Goal: Information Seeking & Learning: Learn about a topic

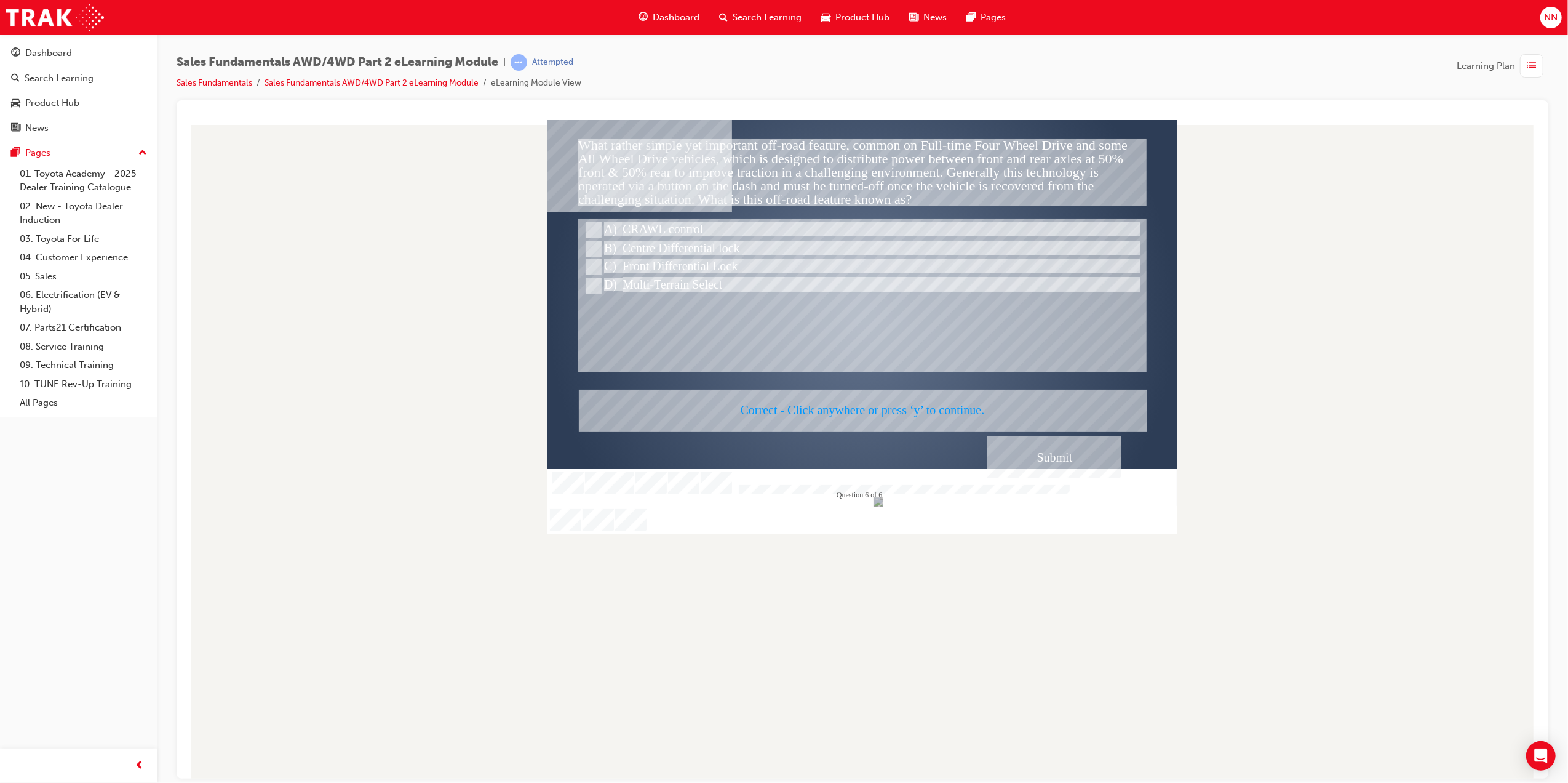
click at [925, 408] on div at bounding box center [862, 326] width 630 height 414
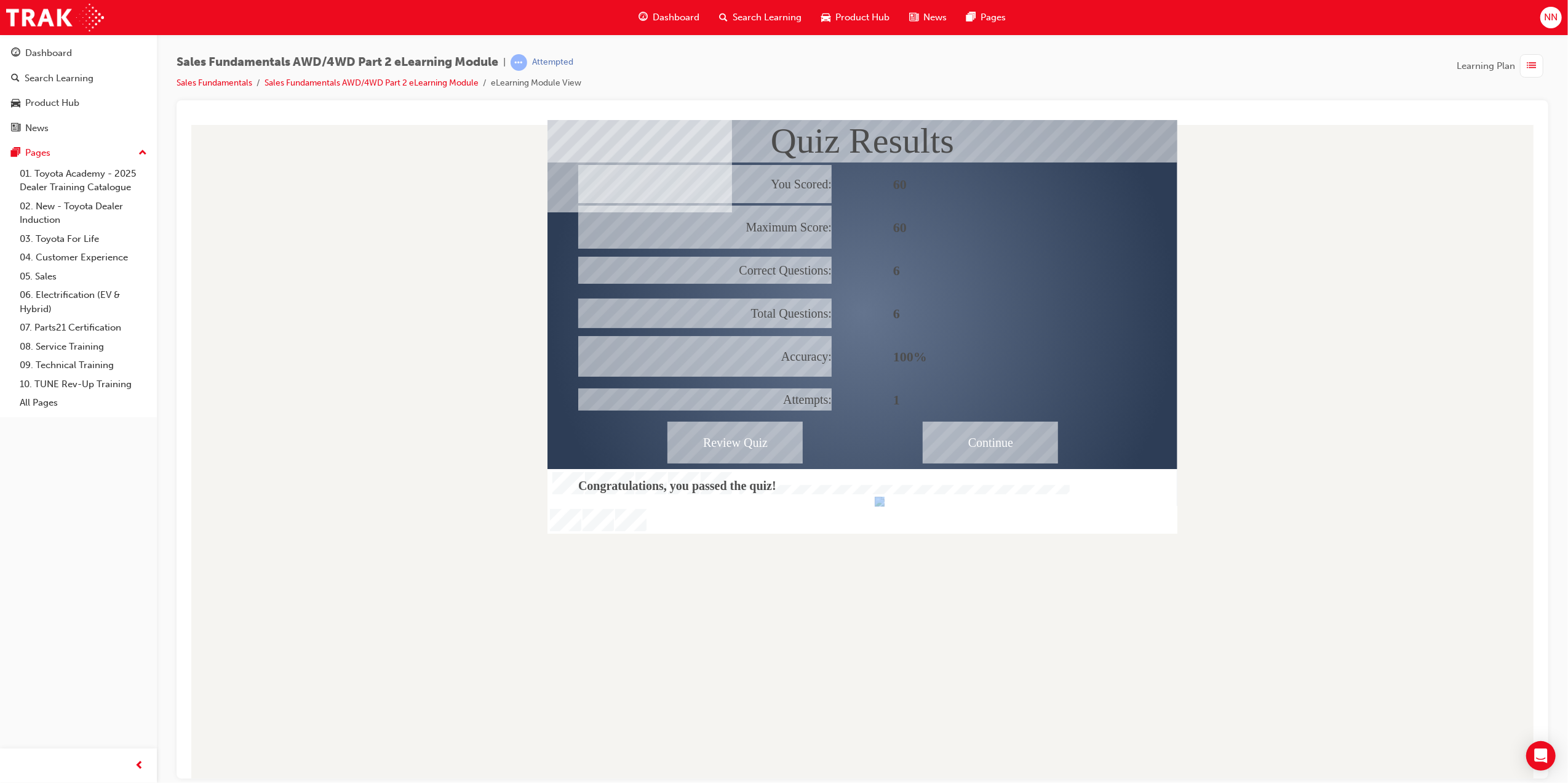
click at [987, 443] on div "Continue" at bounding box center [990, 441] width 135 height 42
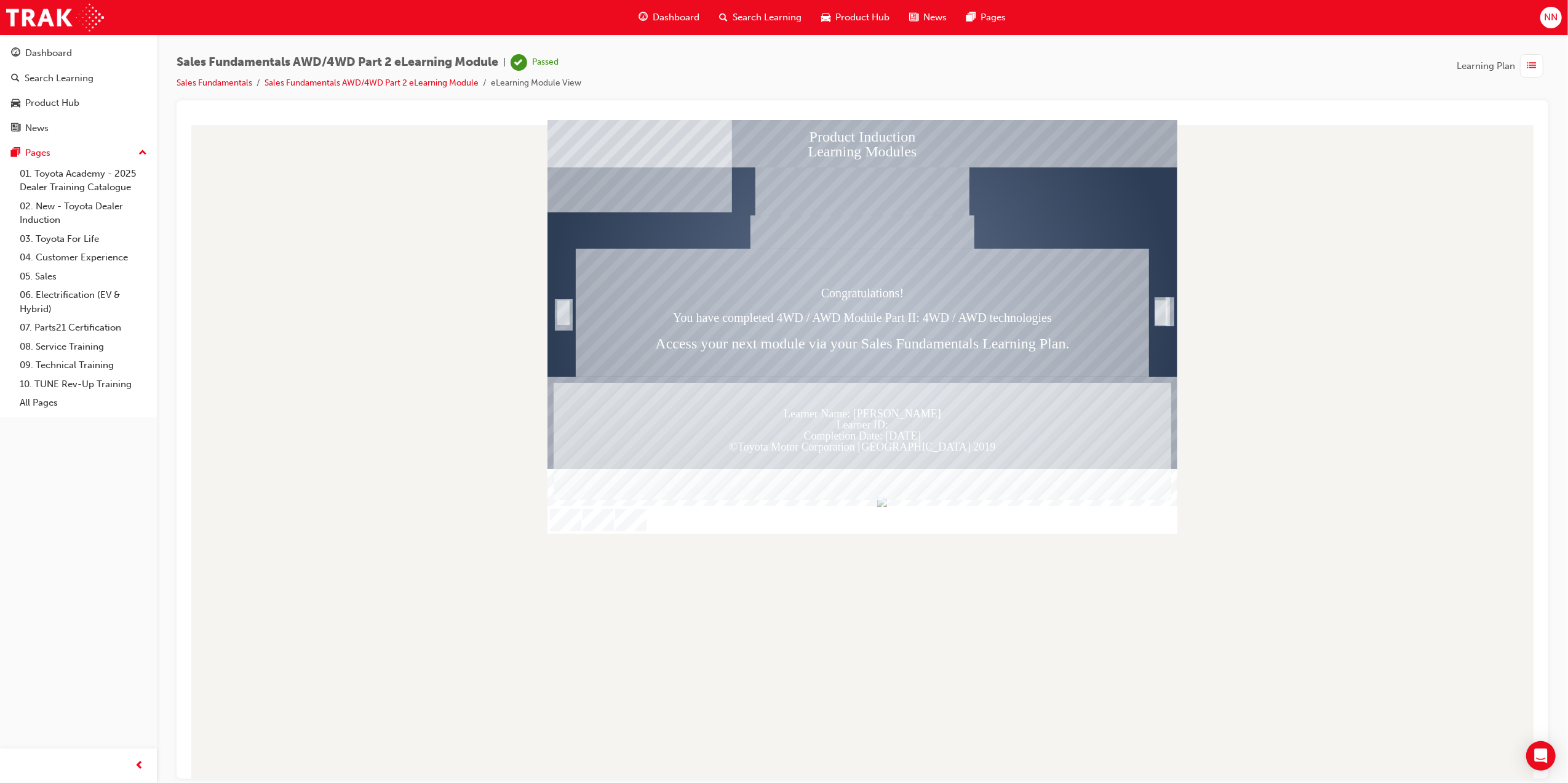
click at [1291, 331] on div at bounding box center [862, 448] width 1352 height 659
click at [1311, 406] on div at bounding box center [862, 448] width 1352 height 659
drag, startPoint x: 1311, startPoint y: 406, endPoint x: 1309, endPoint y: 398, distance: 8.2
click at [1311, 403] on div at bounding box center [862, 448] width 1352 height 659
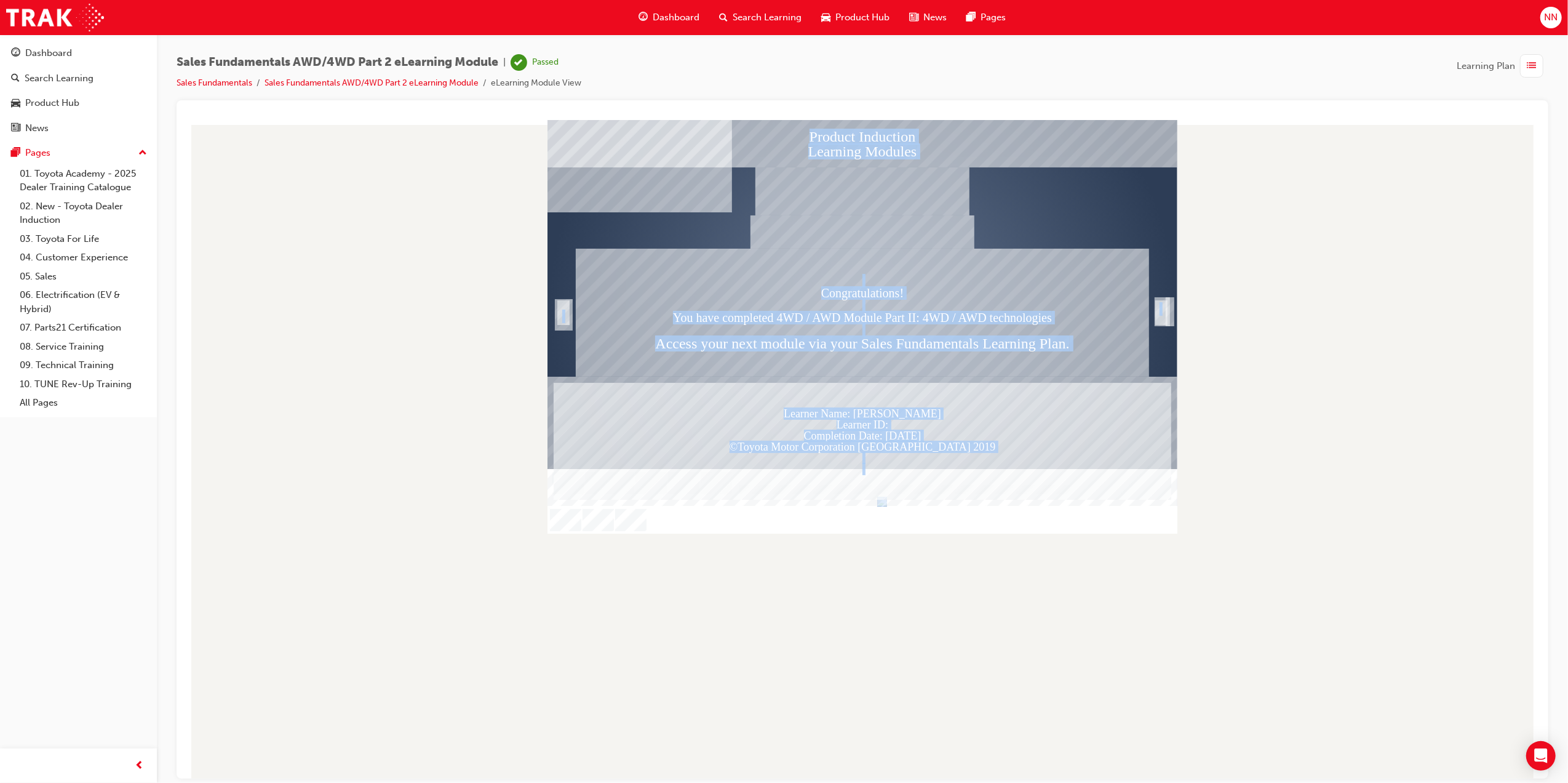
click at [1419, 564] on div at bounding box center [862, 448] width 1352 height 659
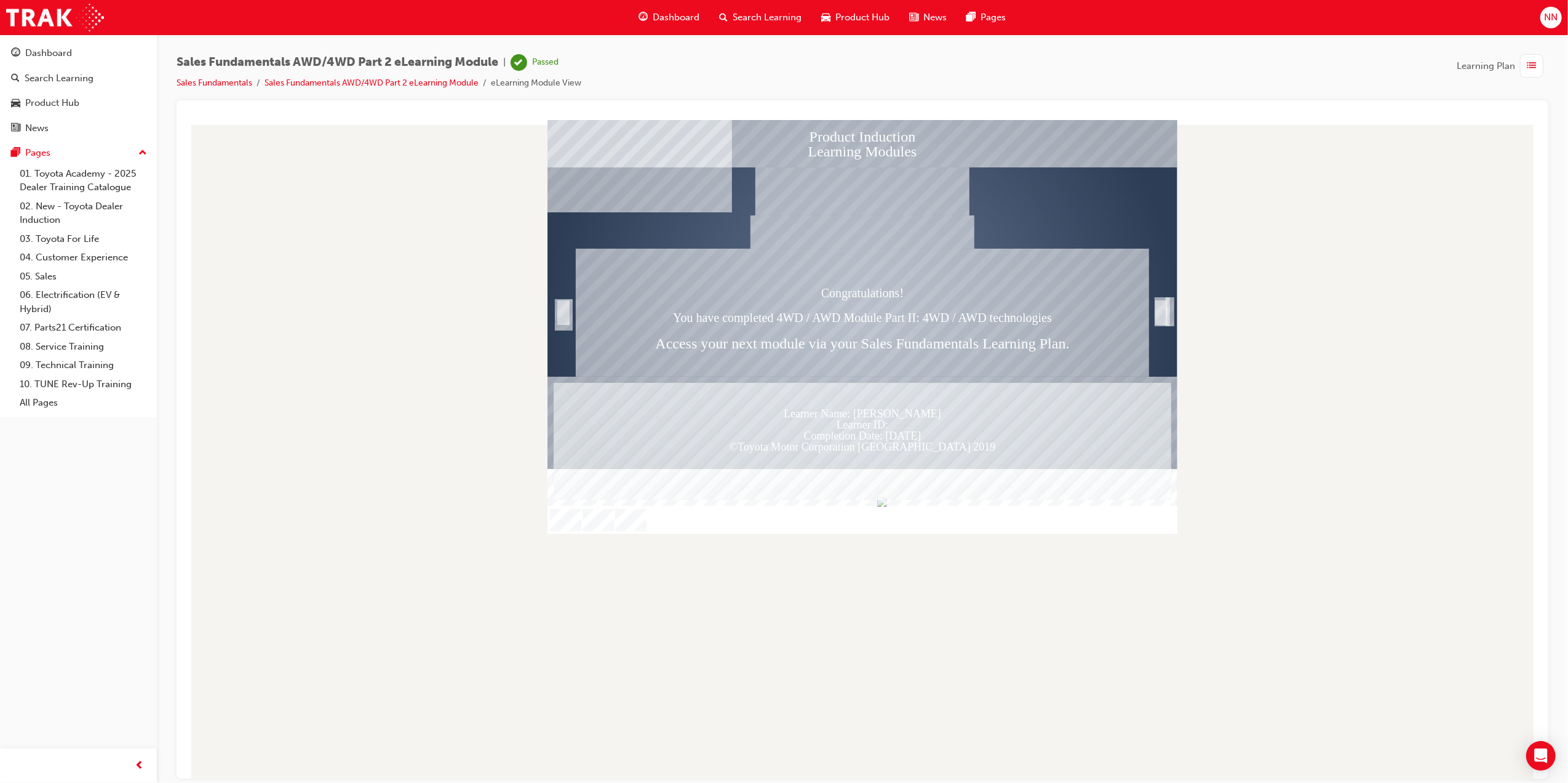
click at [1419, 564] on div at bounding box center [862, 448] width 1352 height 659
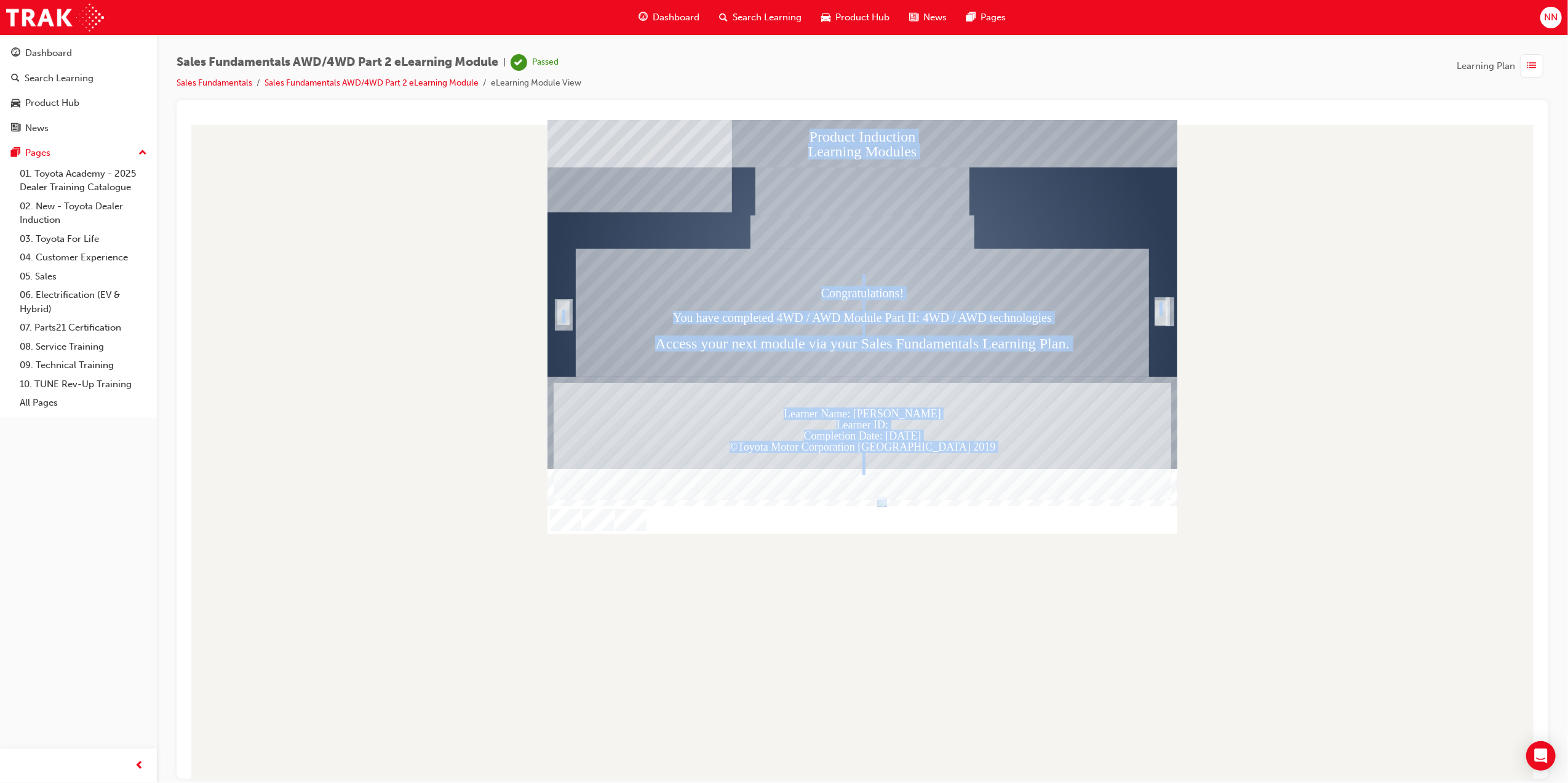
click at [1418, 564] on div at bounding box center [862, 448] width 1352 height 659
click at [779, 611] on div at bounding box center [862, 448] width 1352 height 659
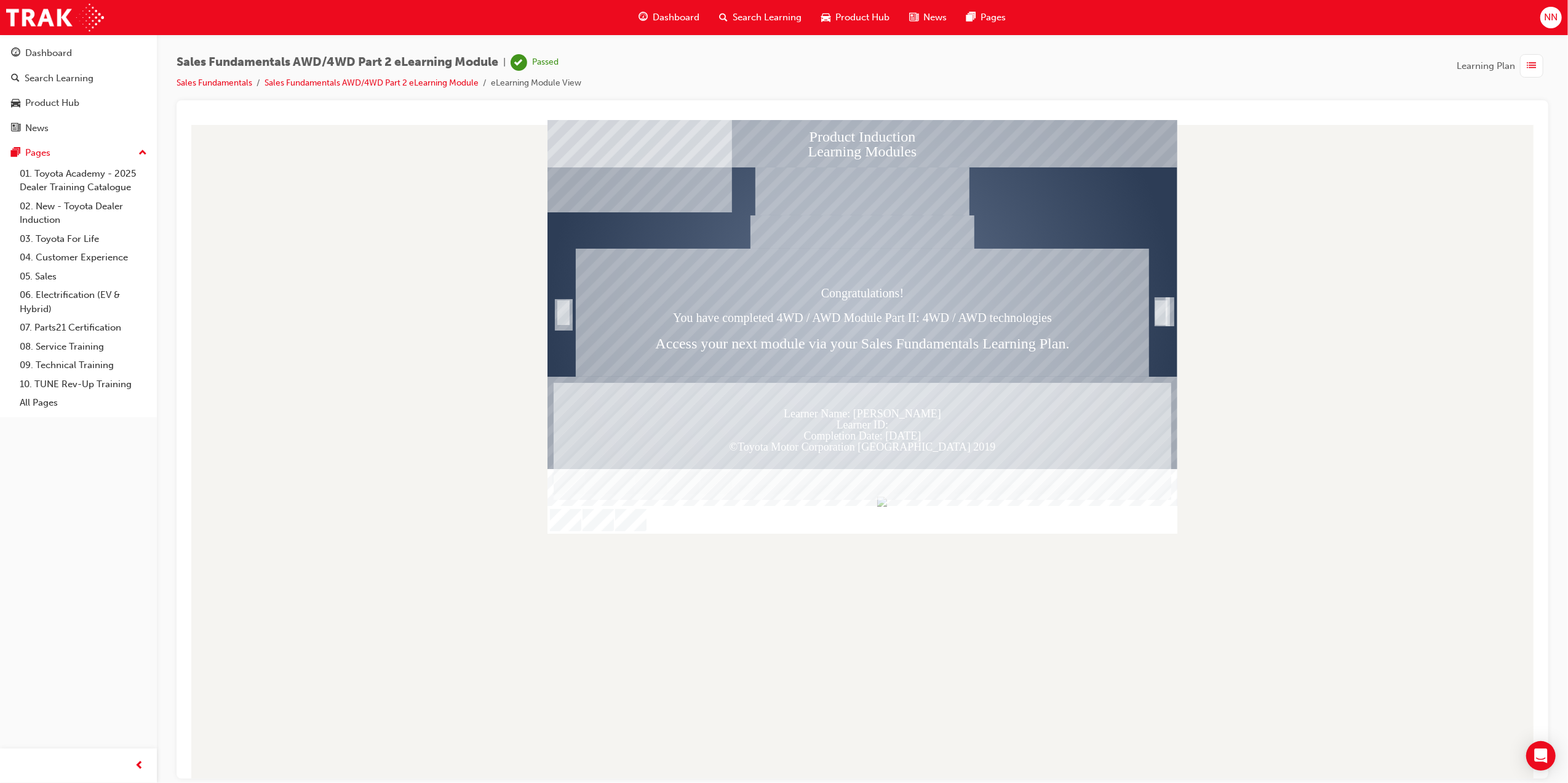
click at [878, 681] on div at bounding box center [862, 448] width 1352 height 659
click at [1529, 64] on span "list-icon" at bounding box center [1532, 66] width 9 height 15
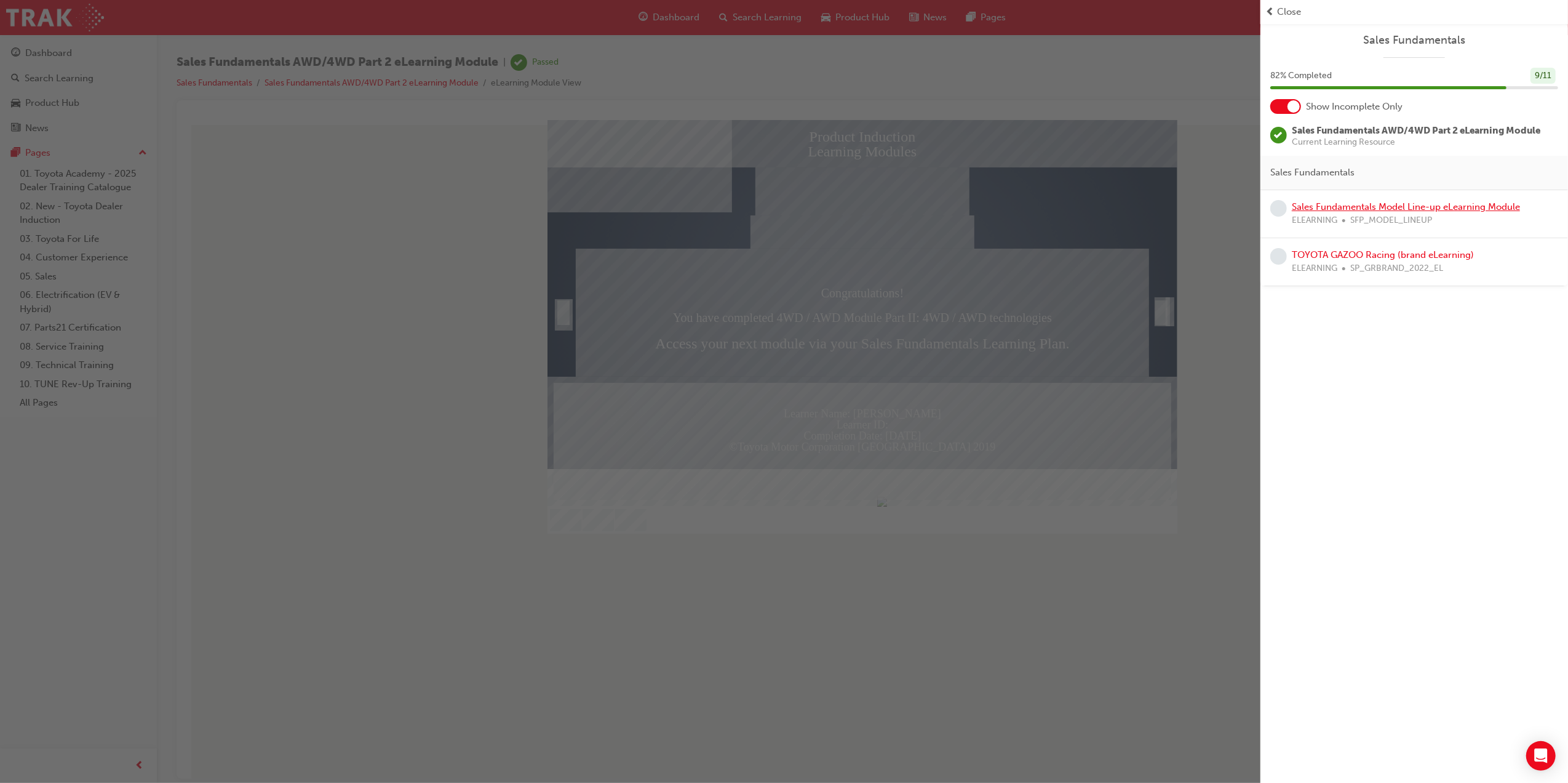
click at [1349, 212] on link "Sales Fundamentals Model Line-up eLearning Module" at bounding box center [1406, 206] width 229 height 11
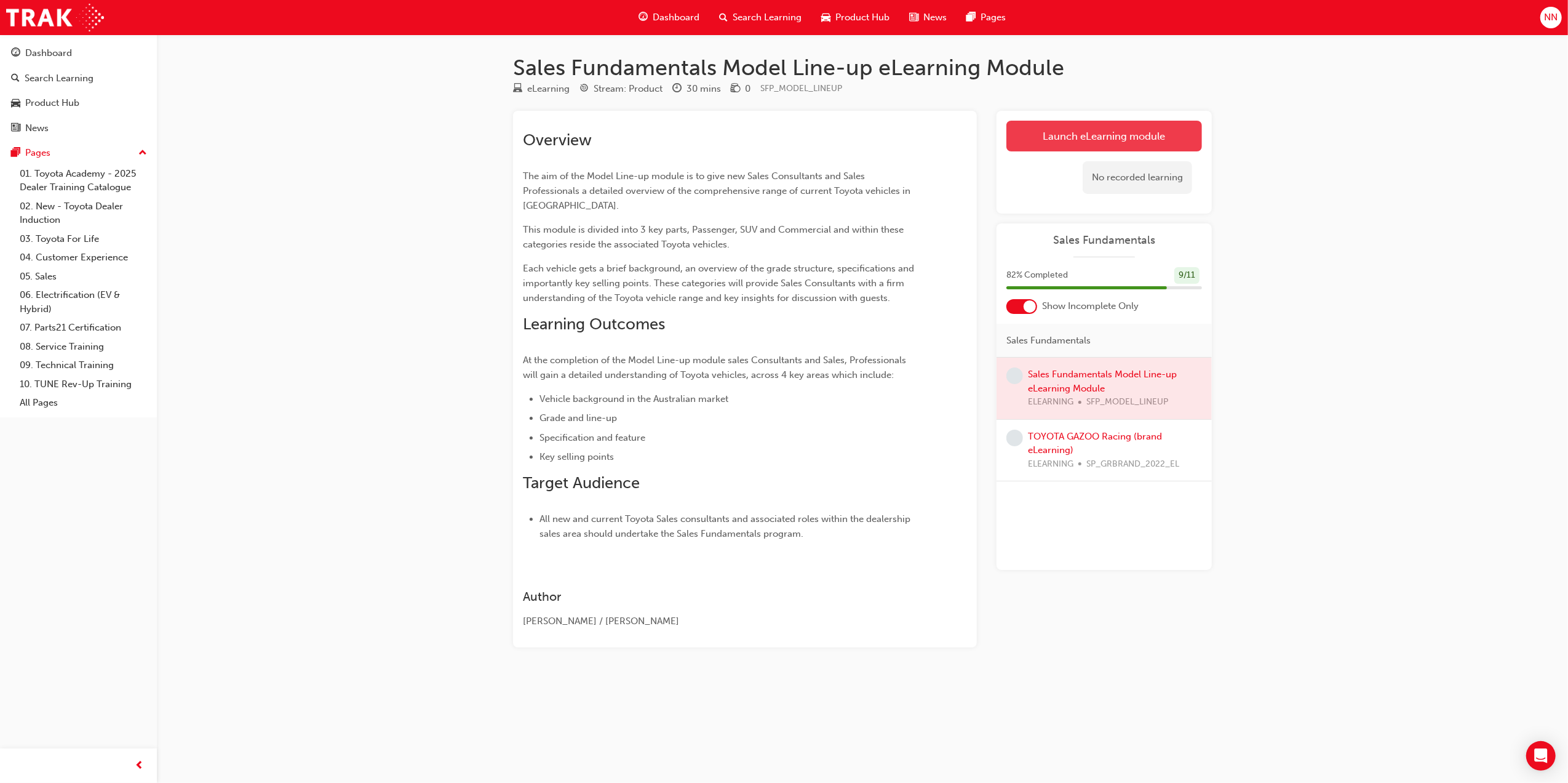
click at [1095, 136] on link "Launch eLearning module" at bounding box center [1104, 136] width 195 height 31
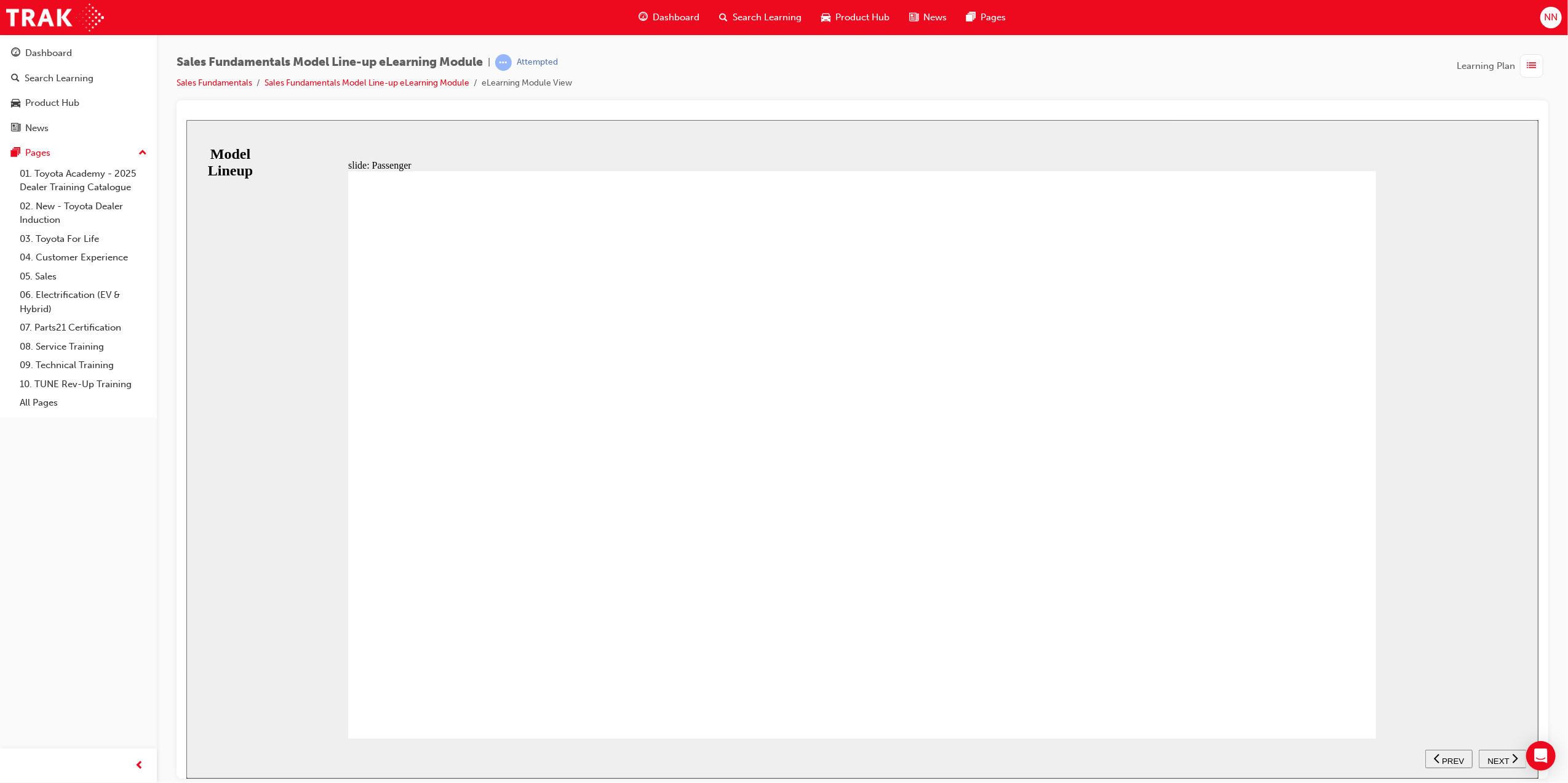
click at [1328, 698] on div "Passenger Vehicles Toyota’s passenger vehicles are designed to meet the needs o…" at bounding box center [862, 459] width 1028 height 578
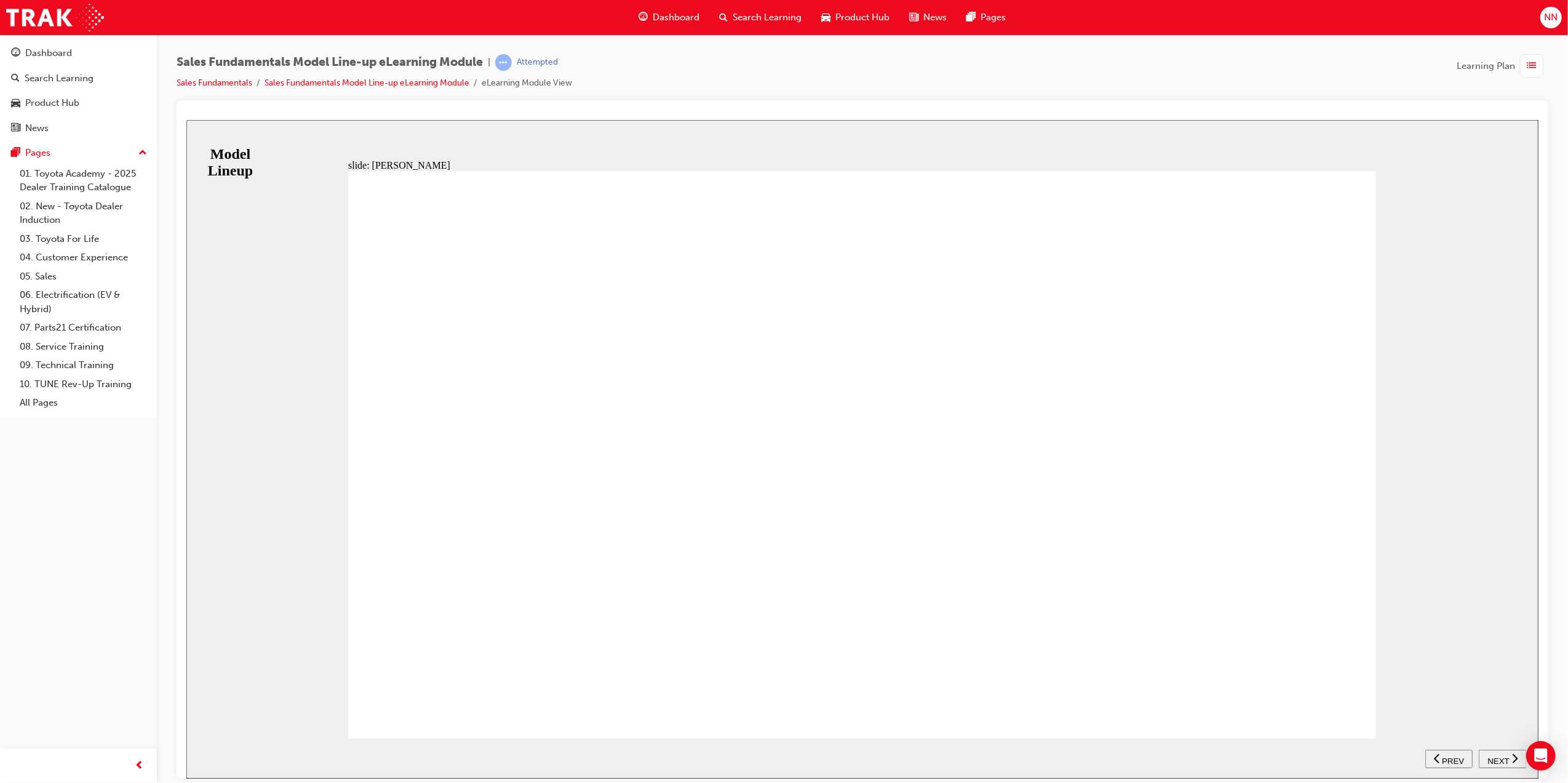
scroll to position [225, 0]
click at [1498, 756] on span "NEXT" at bounding box center [1497, 760] width 21 height 9
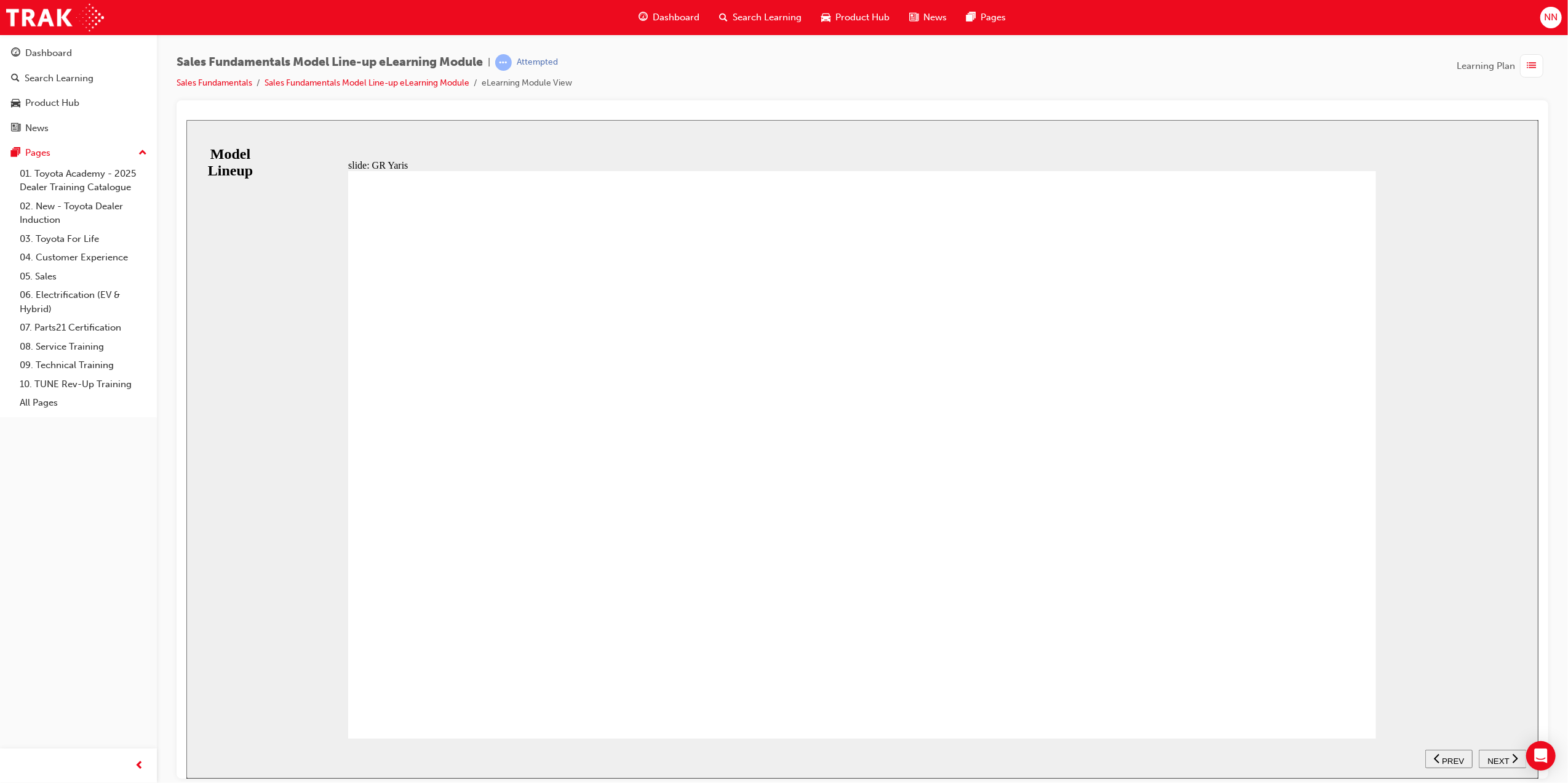
click at [1491, 756] on span "NEXT" at bounding box center [1497, 760] width 21 height 9
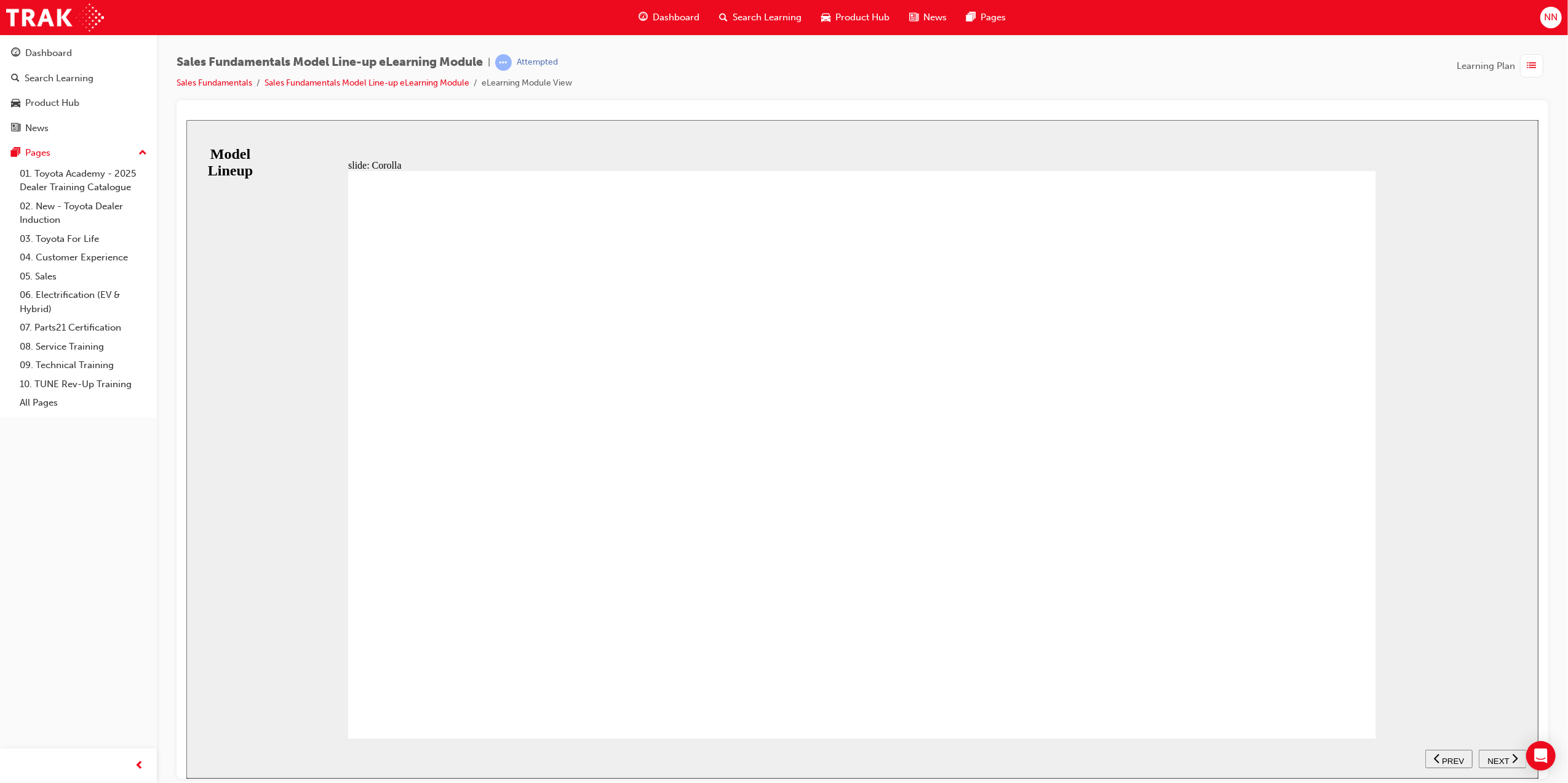
click at [1499, 763] on button "NEXT" at bounding box center [1502, 758] width 48 height 19
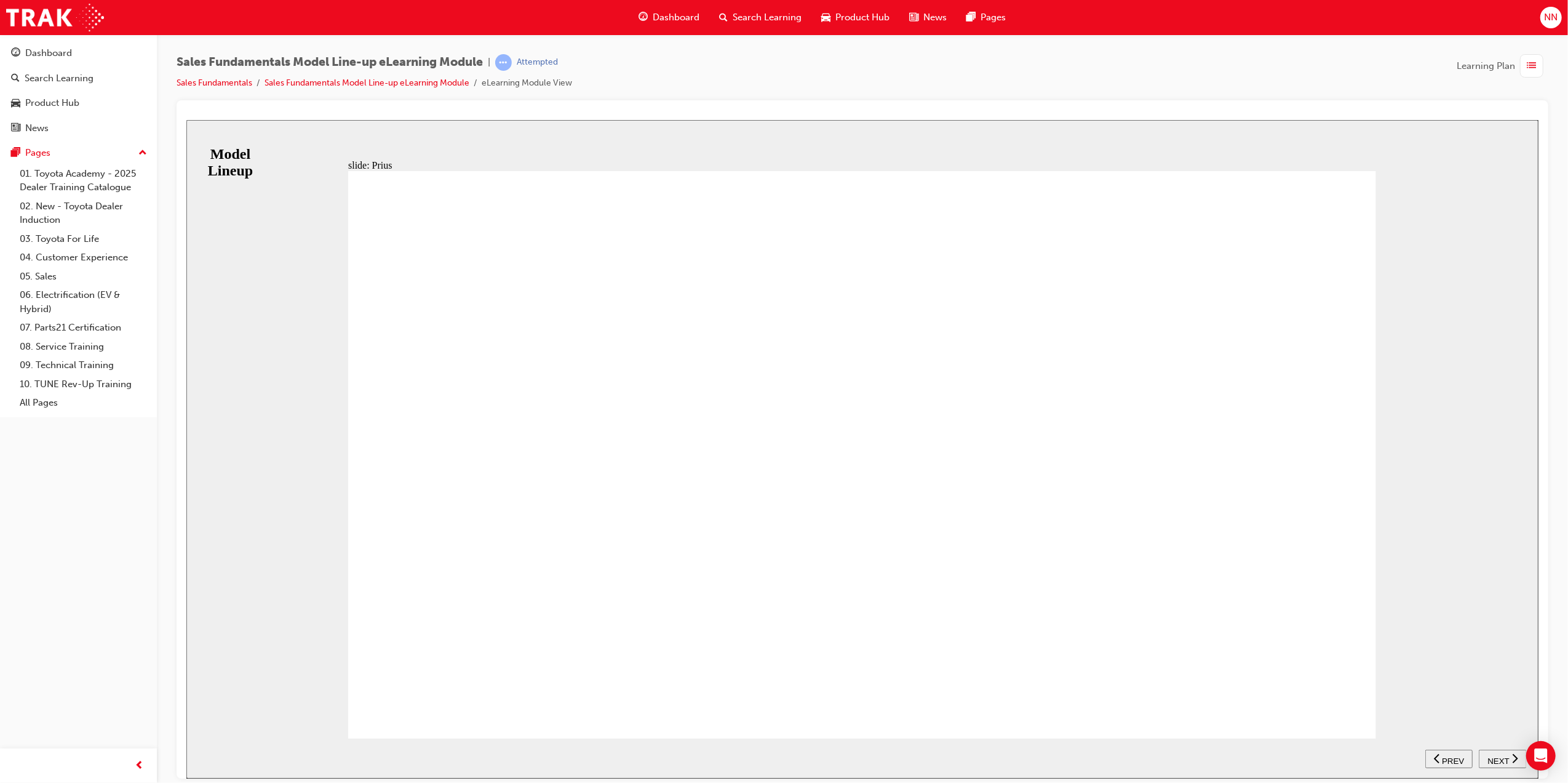
click at [1493, 758] on span "NEXT" at bounding box center [1497, 760] width 21 height 9
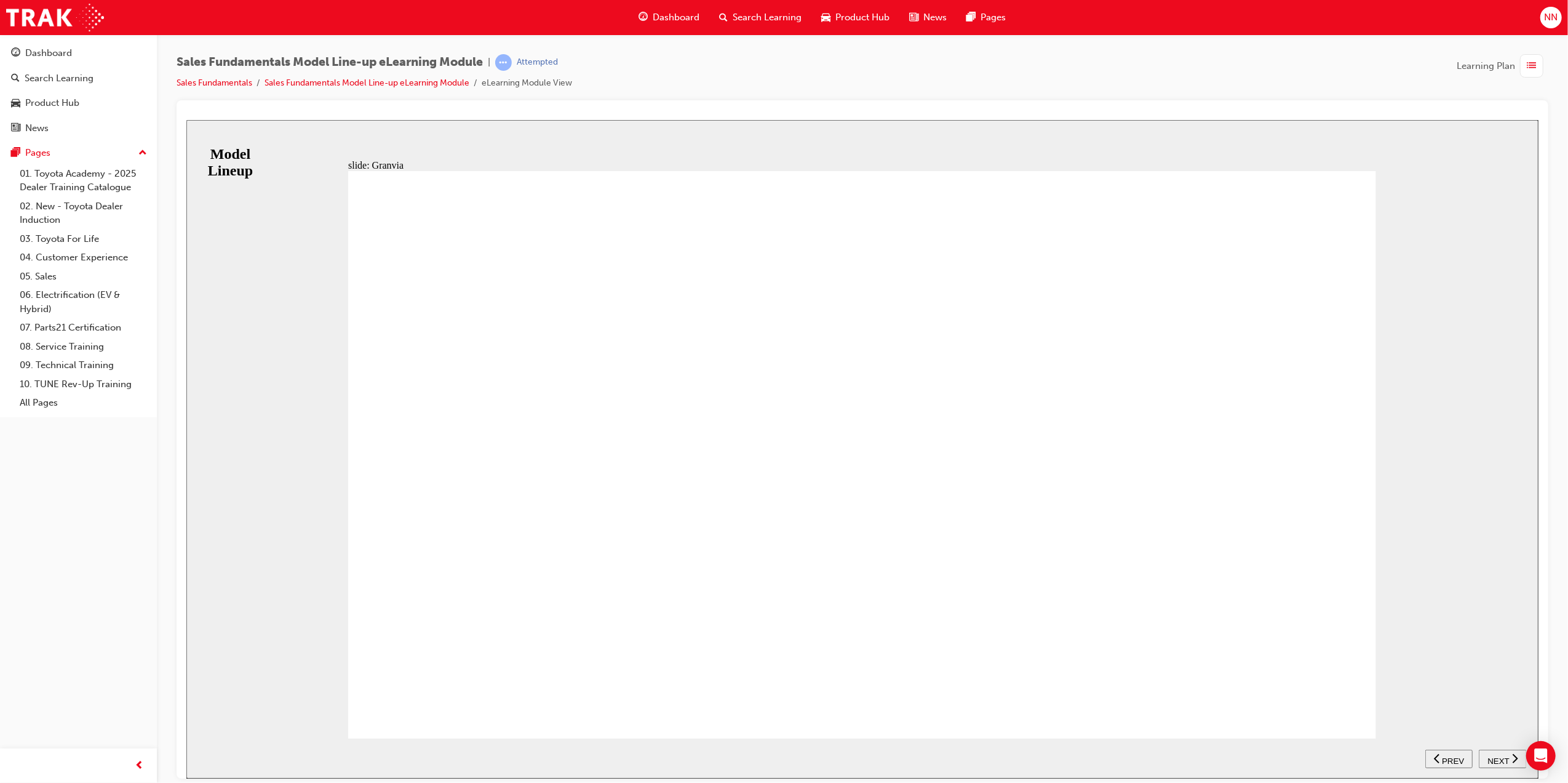
click at [1499, 758] on span "NEXT" at bounding box center [1497, 760] width 21 height 9
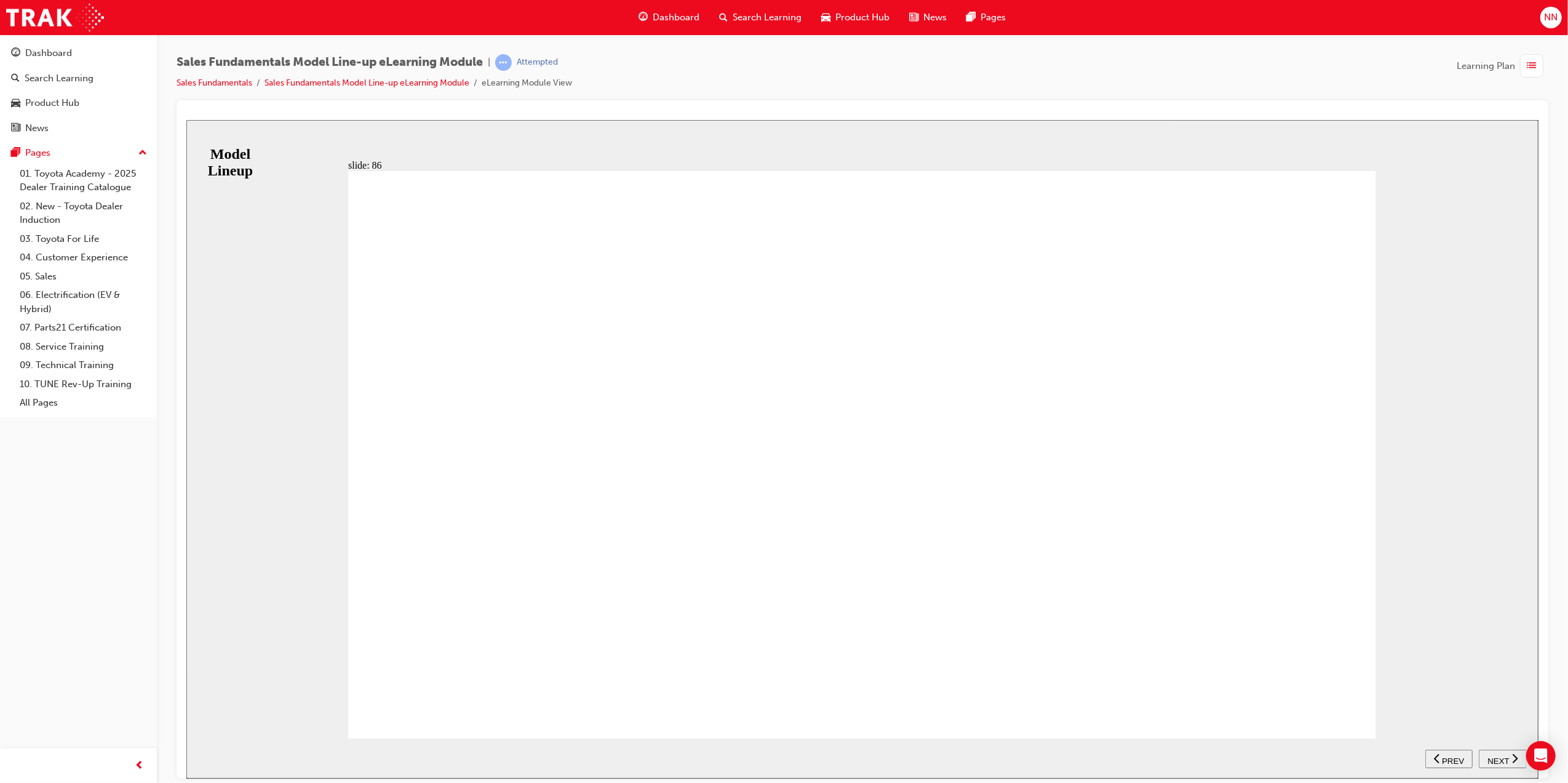
click at [1488, 756] on span "NEXT" at bounding box center [1497, 760] width 21 height 9
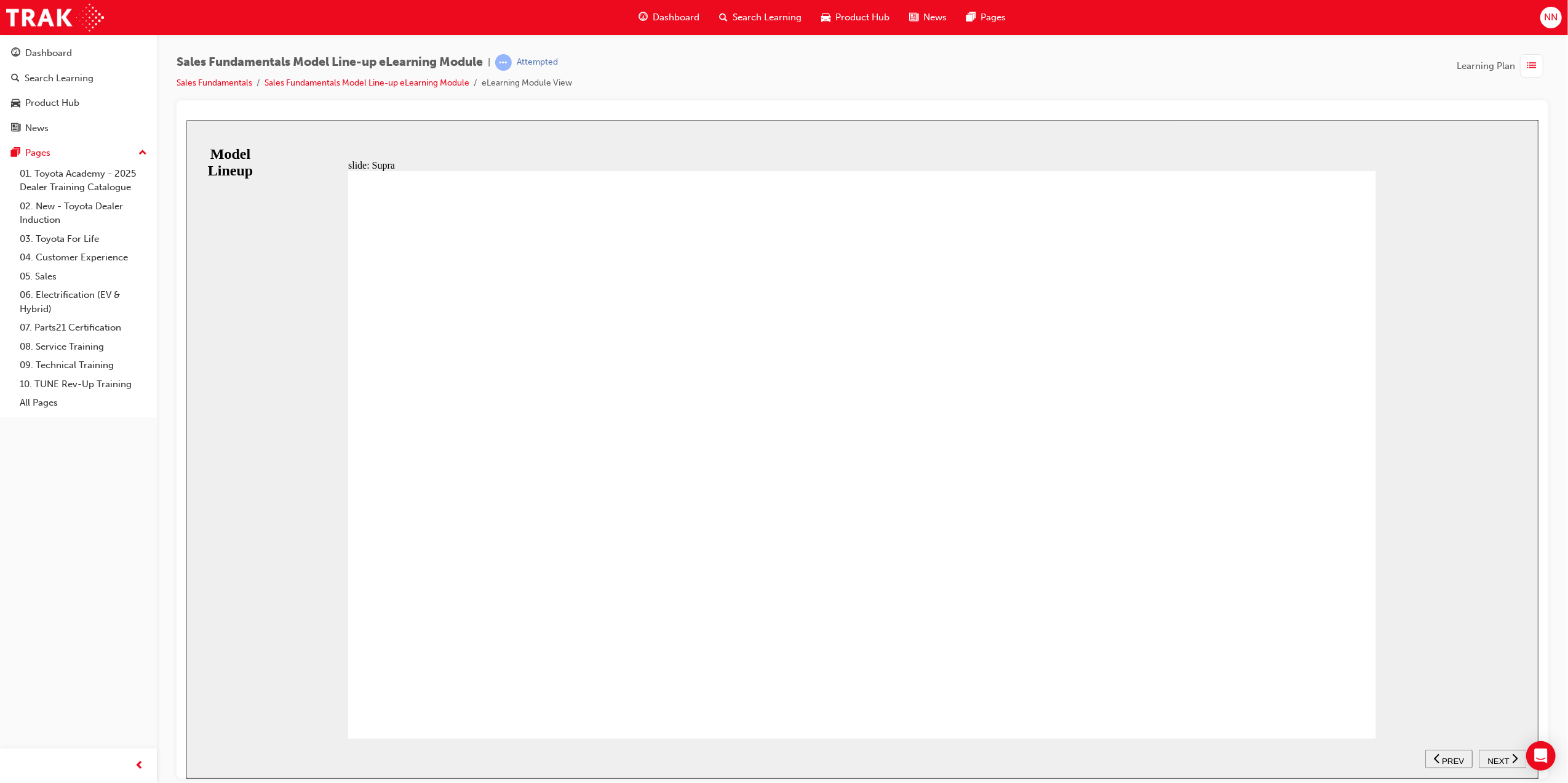
click at [1513, 753] on icon "next" at bounding box center [1514, 757] width 6 height 11
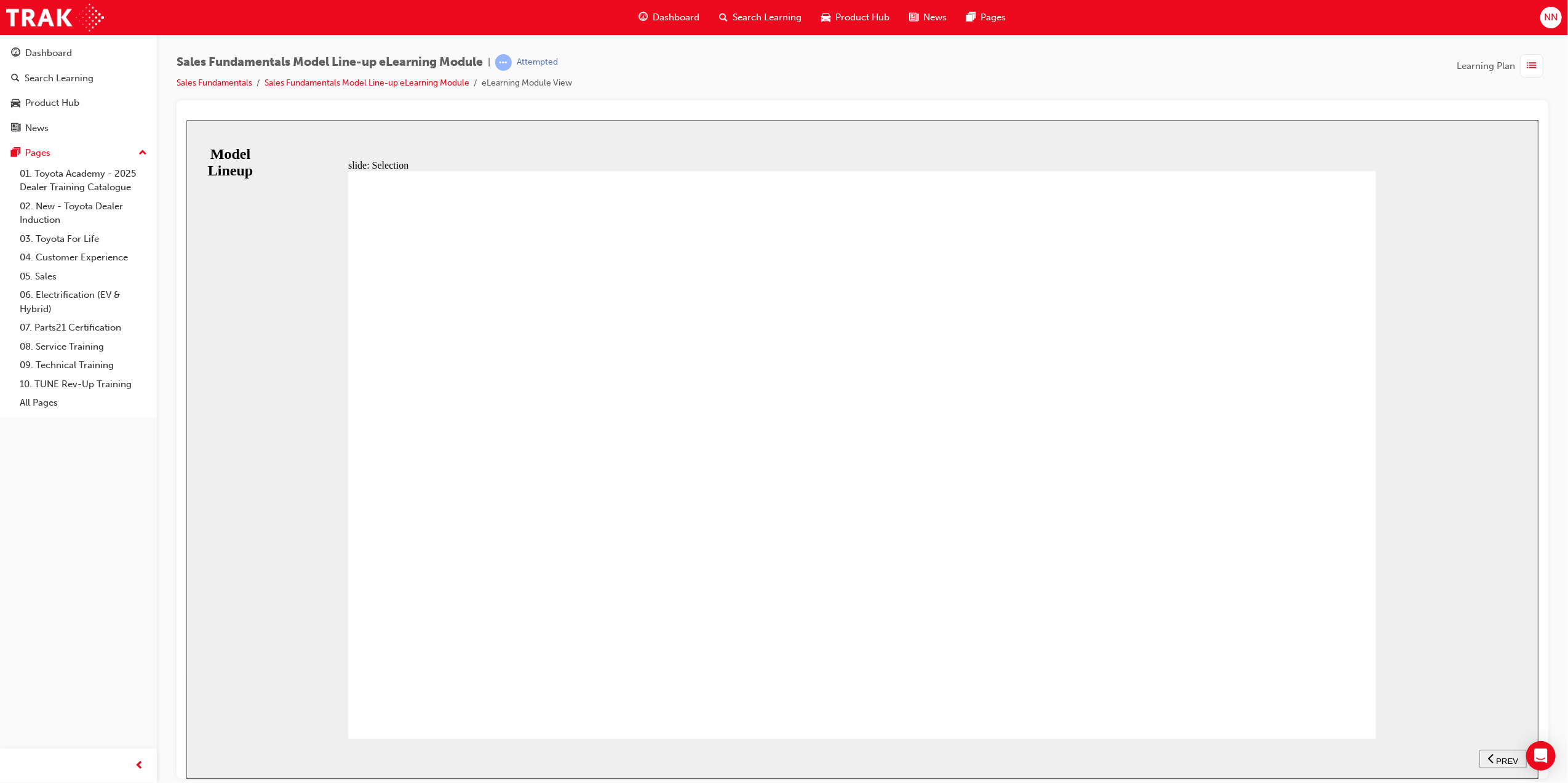
click at [1450, 756] on span "PREV" at bounding box center [1452, 760] width 22 height 9
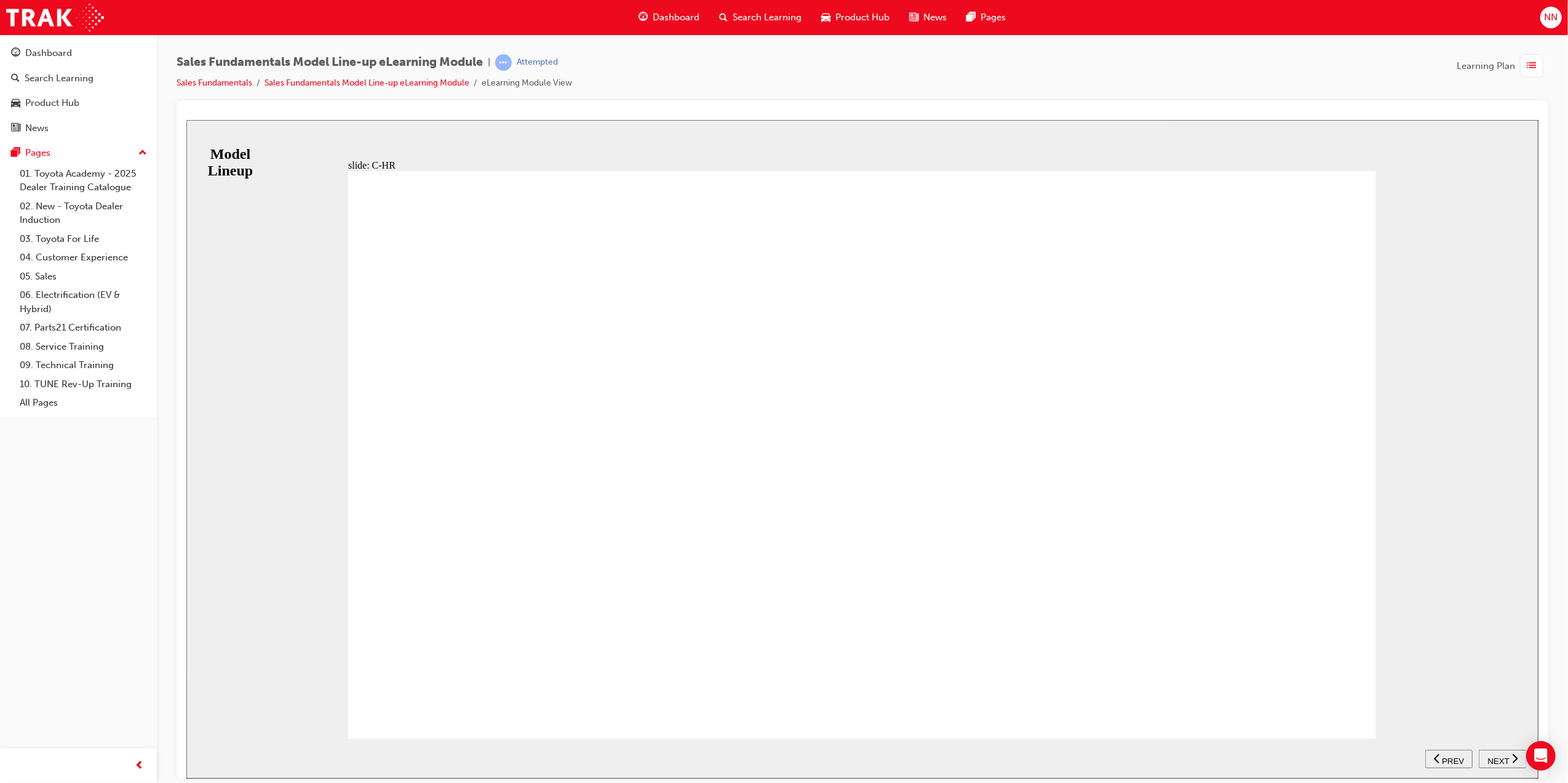
drag, startPoint x: 1340, startPoint y: 687, endPoint x: 1242, endPoint y: 607, distance: 126.5
click at [1242, 607] on div "RANGE GXL KOBA Table with 3 columns and 3 rows 2WD Petrol CVT correct icon 1 co…" at bounding box center [862, 459] width 1028 height 578
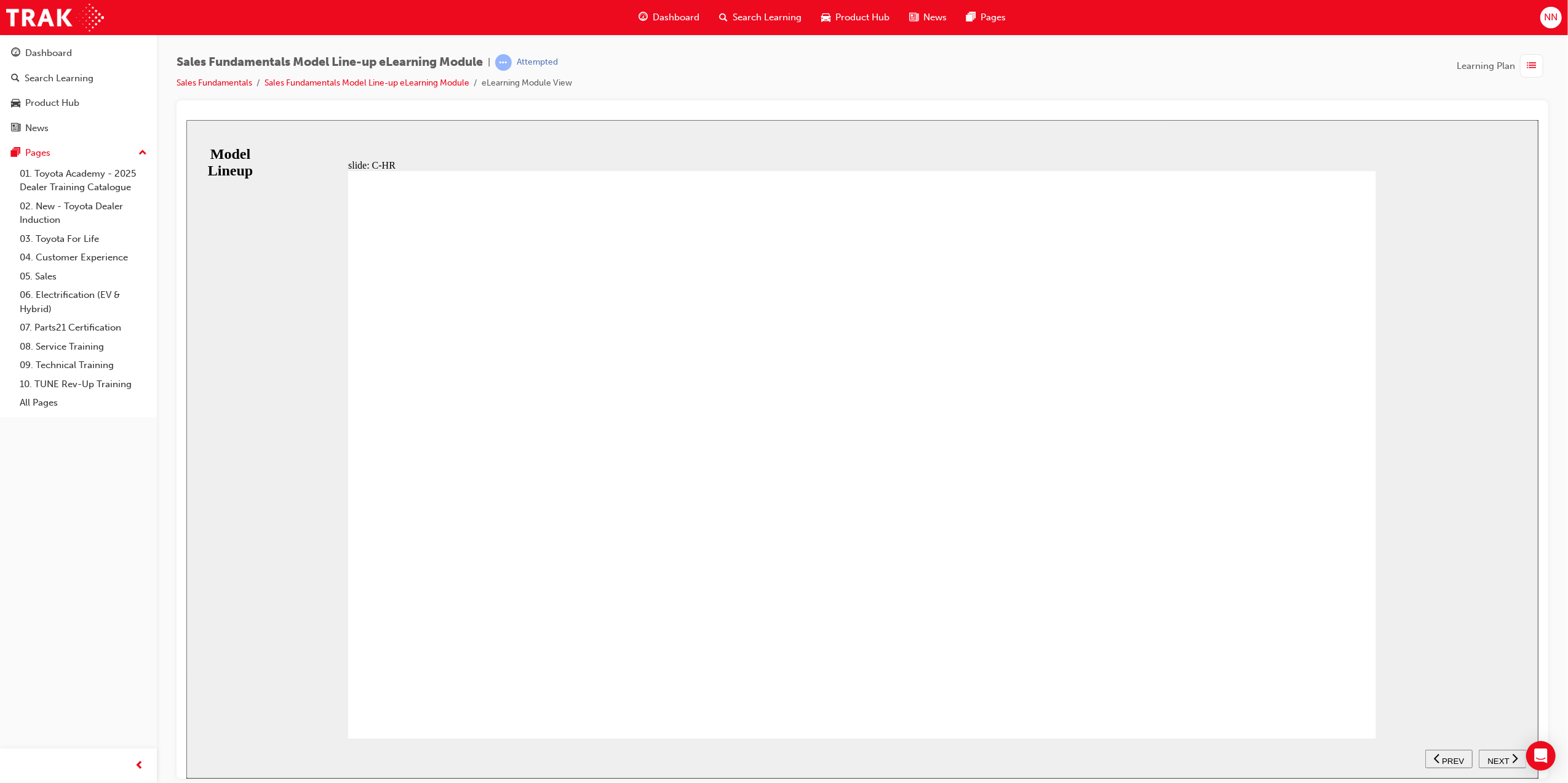
click at [1506, 758] on span "NEXT" at bounding box center [1497, 760] width 21 height 9
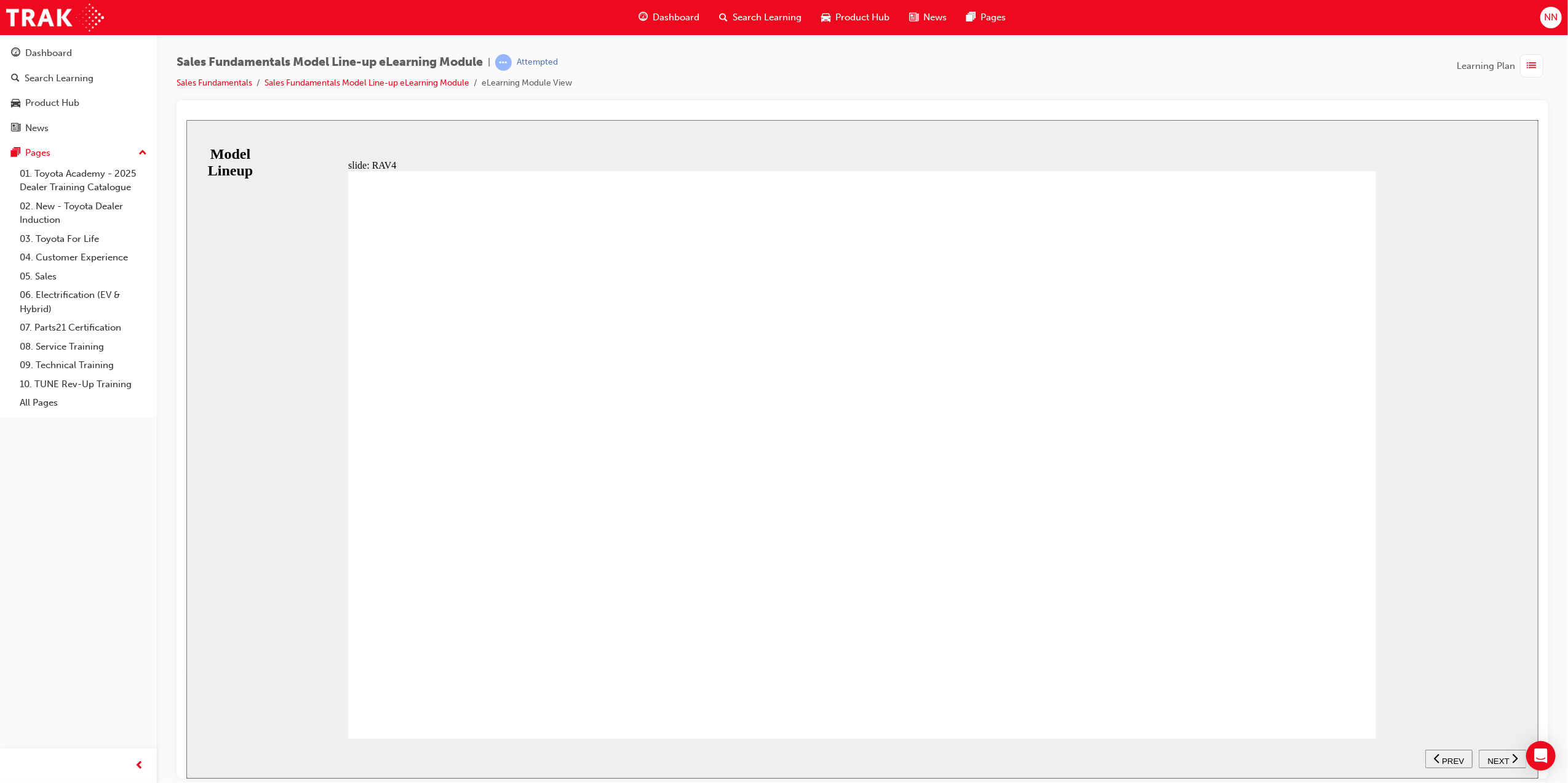
click at [1506, 757] on span "NEXT" at bounding box center [1497, 760] width 21 height 9
click at [1496, 757] on span "NEXT" at bounding box center [1497, 760] width 21 height 9
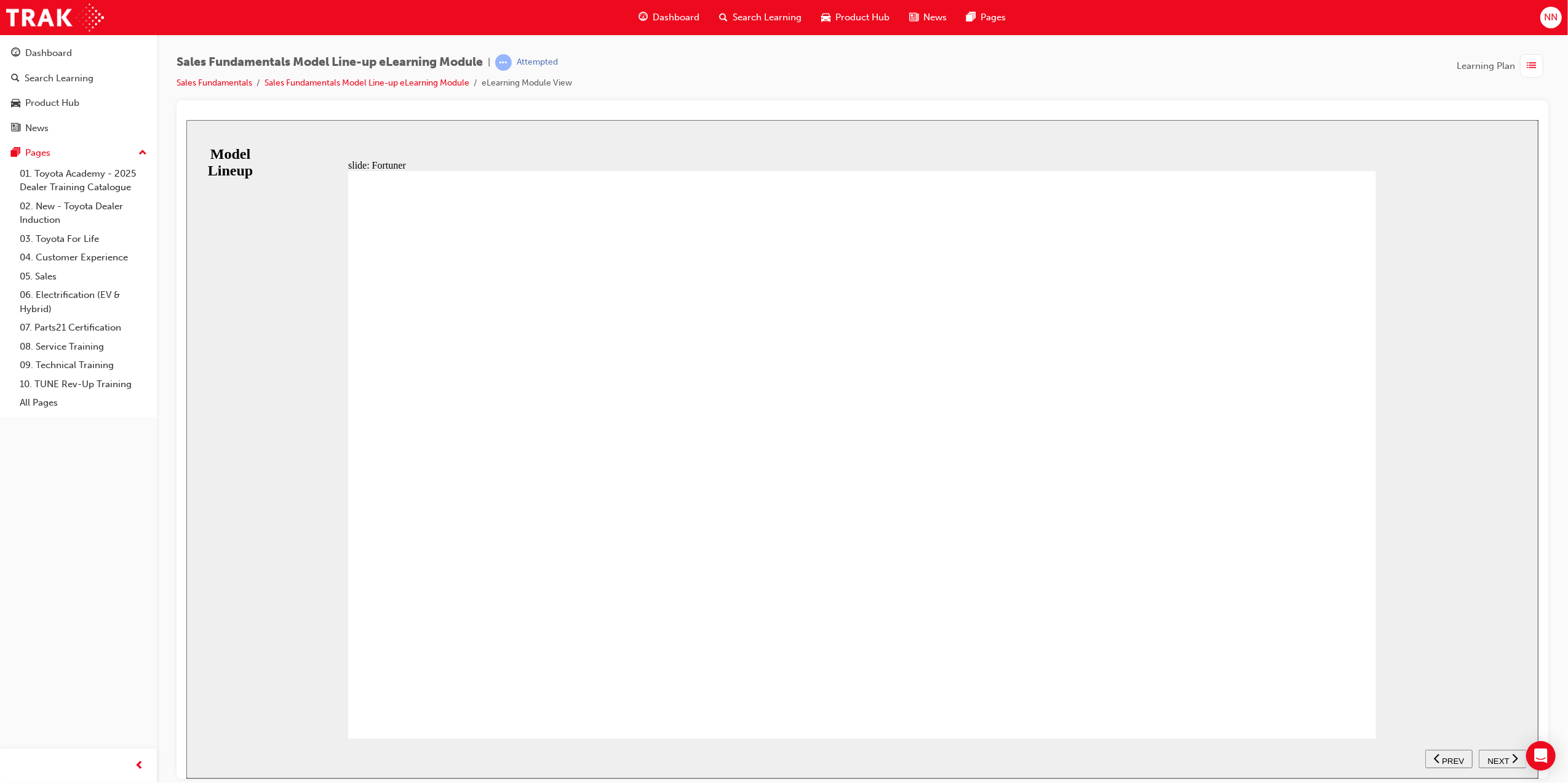
click at [1508, 756] on div "NEXT" at bounding box center [1502, 758] width 39 height 13
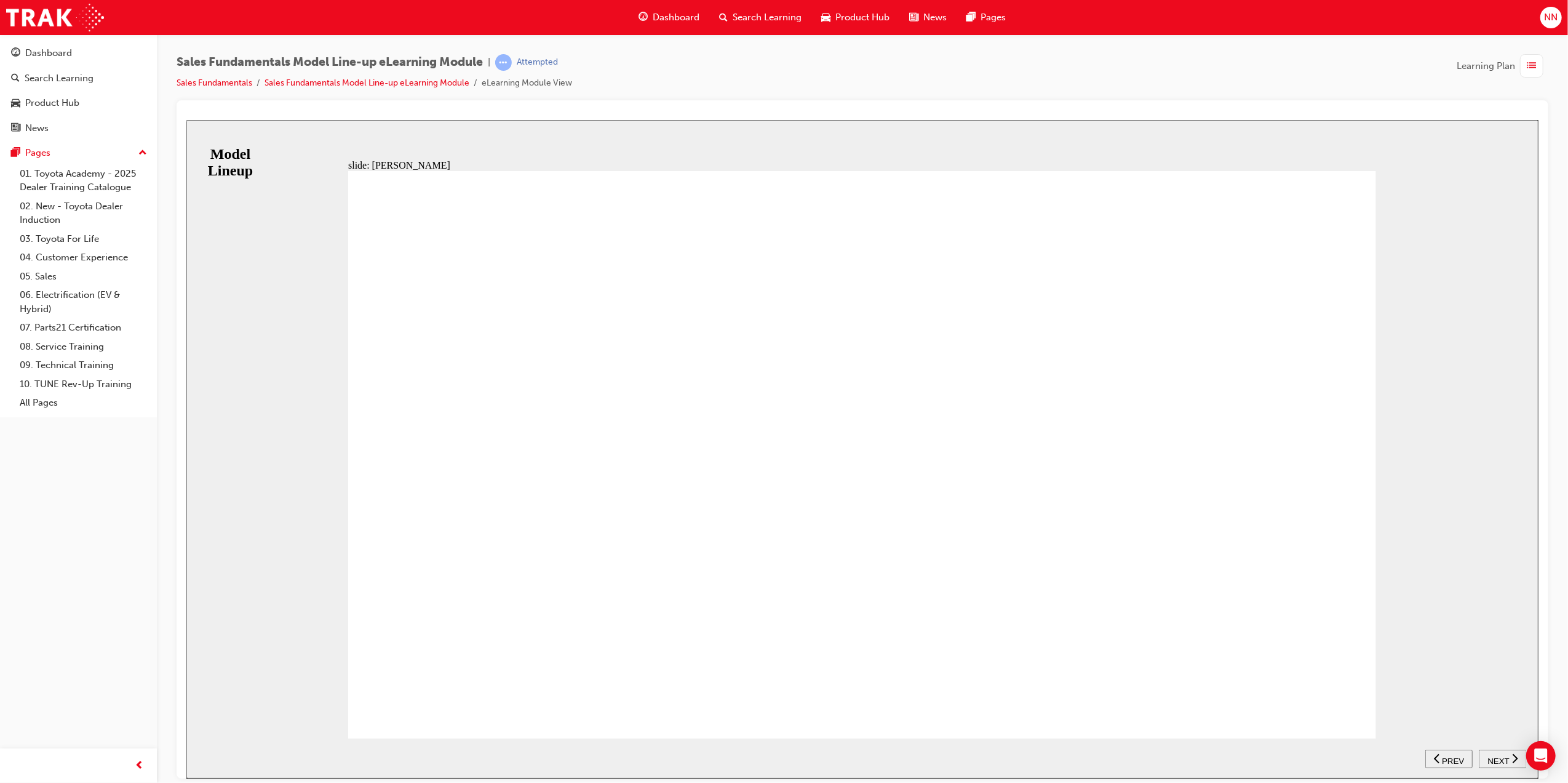
click at [1504, 757] on span "NEXT" at bounding box center [1497, 760] width 21 height 9
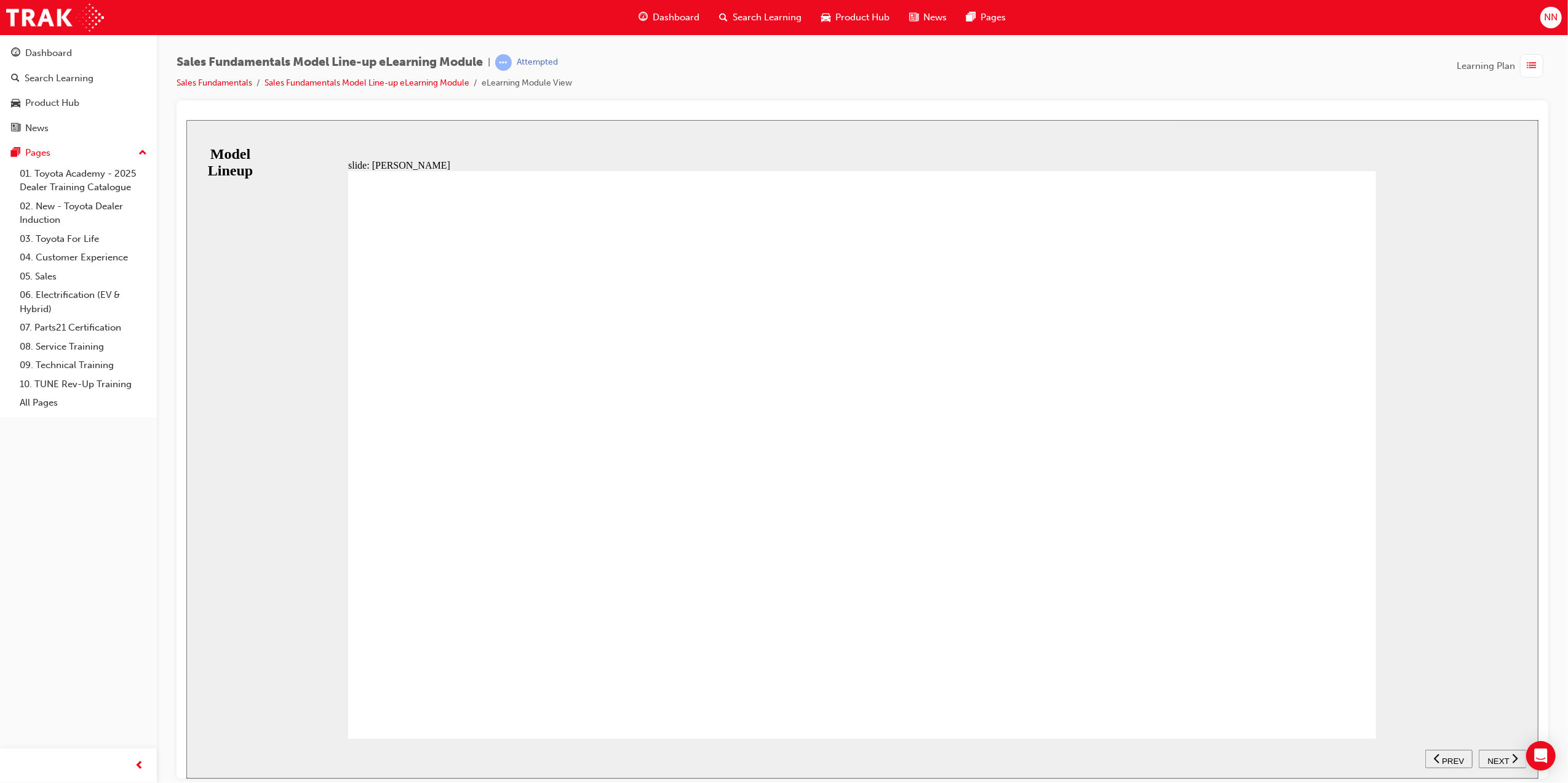
click at [1504, 757] on span "NEXT" at bounding box center [1497, 760] width 21 height 9
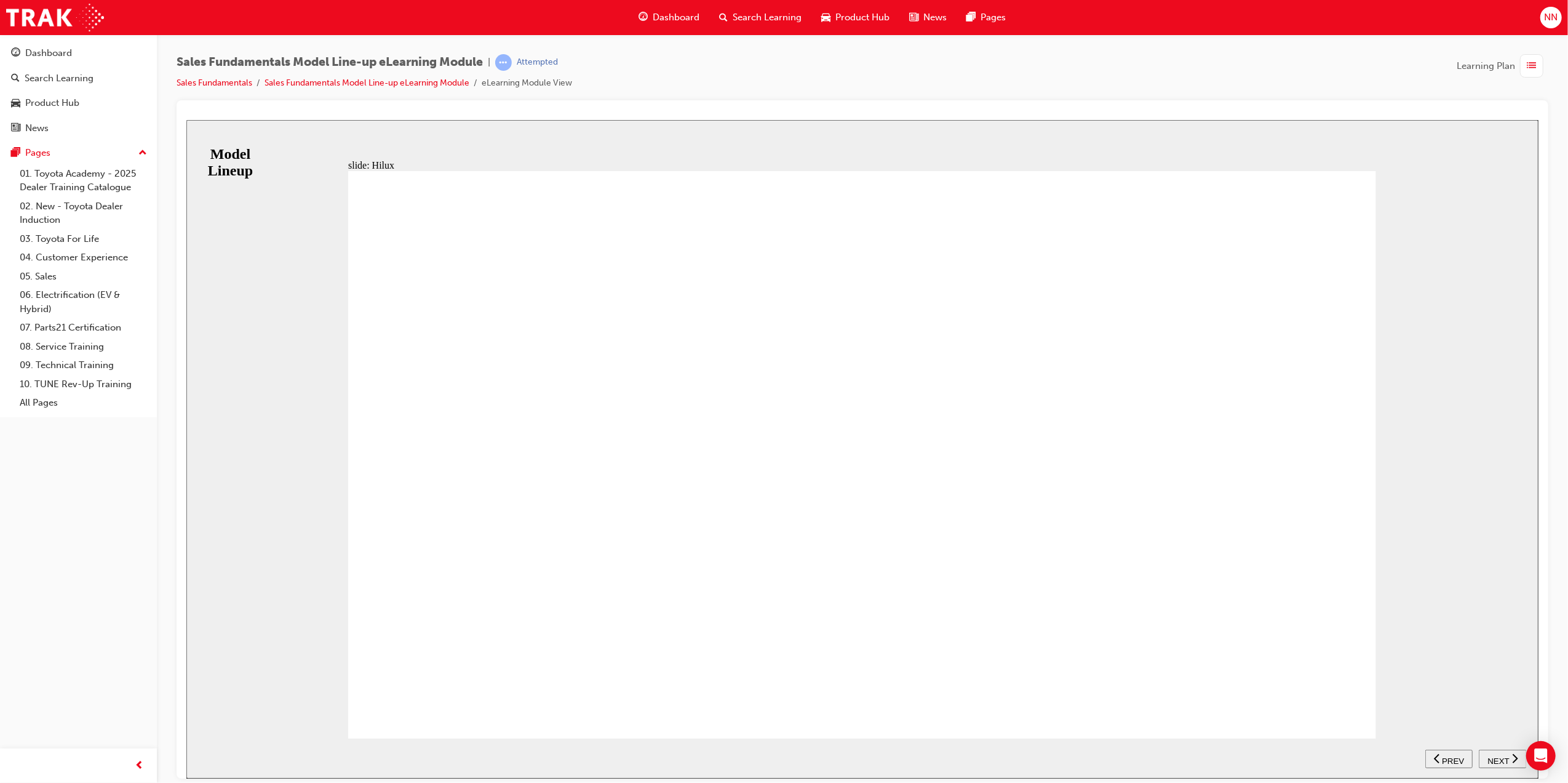
drag, startPoint x: 1339, startPoint y: 701, endPoint x: 1157, endPoint y: 640, distance: 192.0
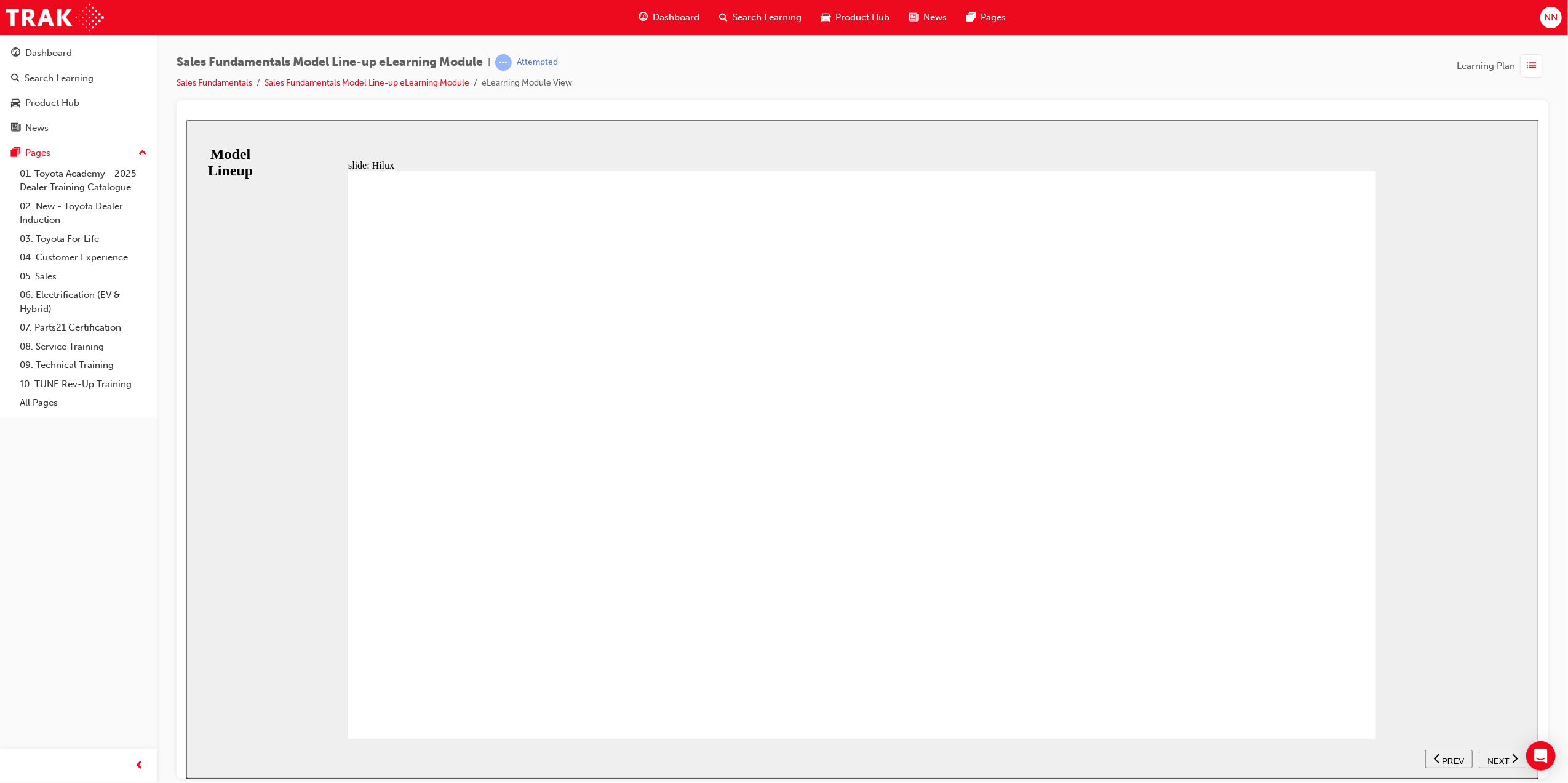
drag, startPoint x: 1493, startPoint y: 757, endPoint x: 1483, endPoint y: 732, distance: 26.9
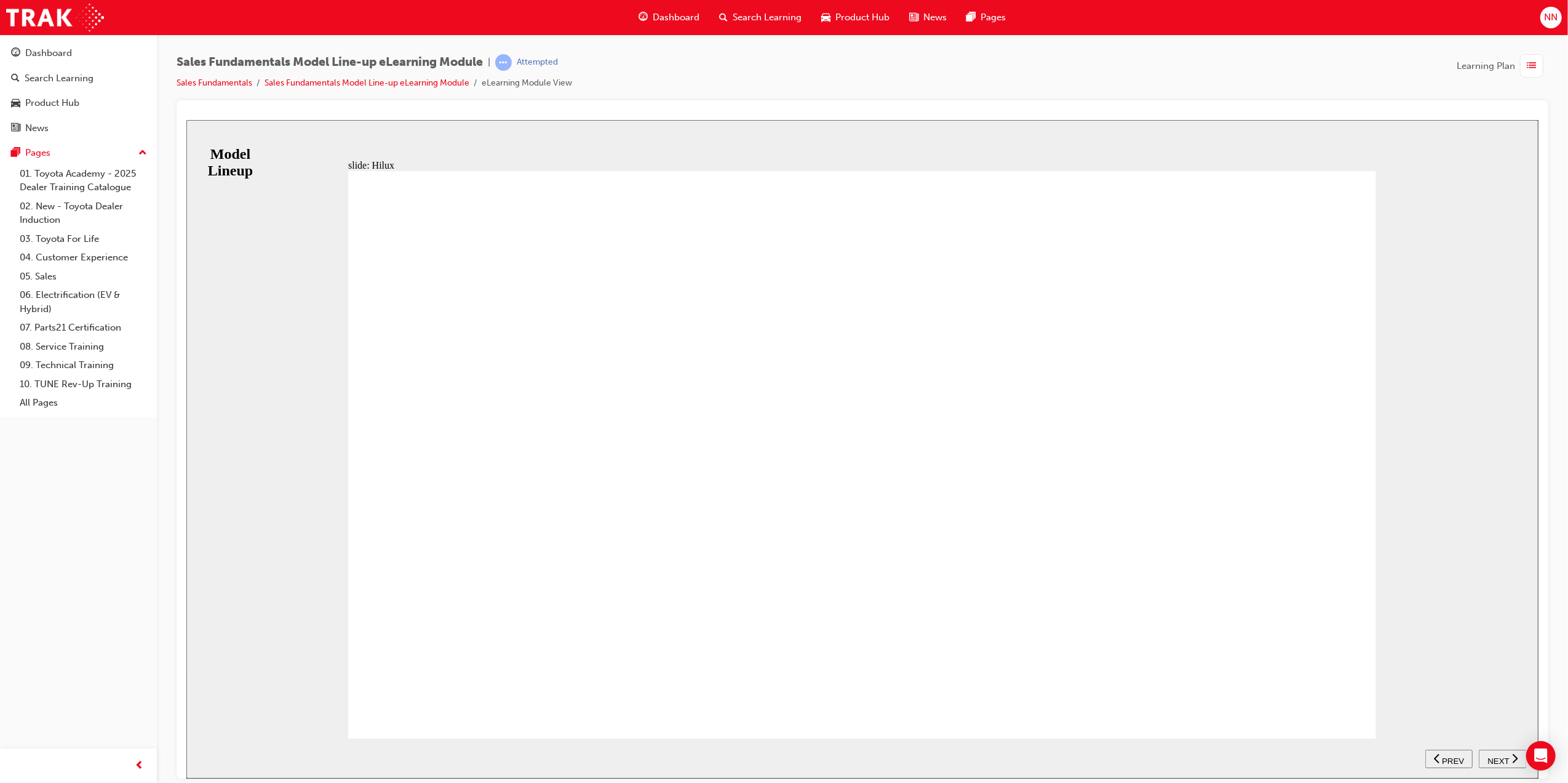
click at [1493, 757] on span "NEXT" at bounding box center [1497, 760] width 21 height 9
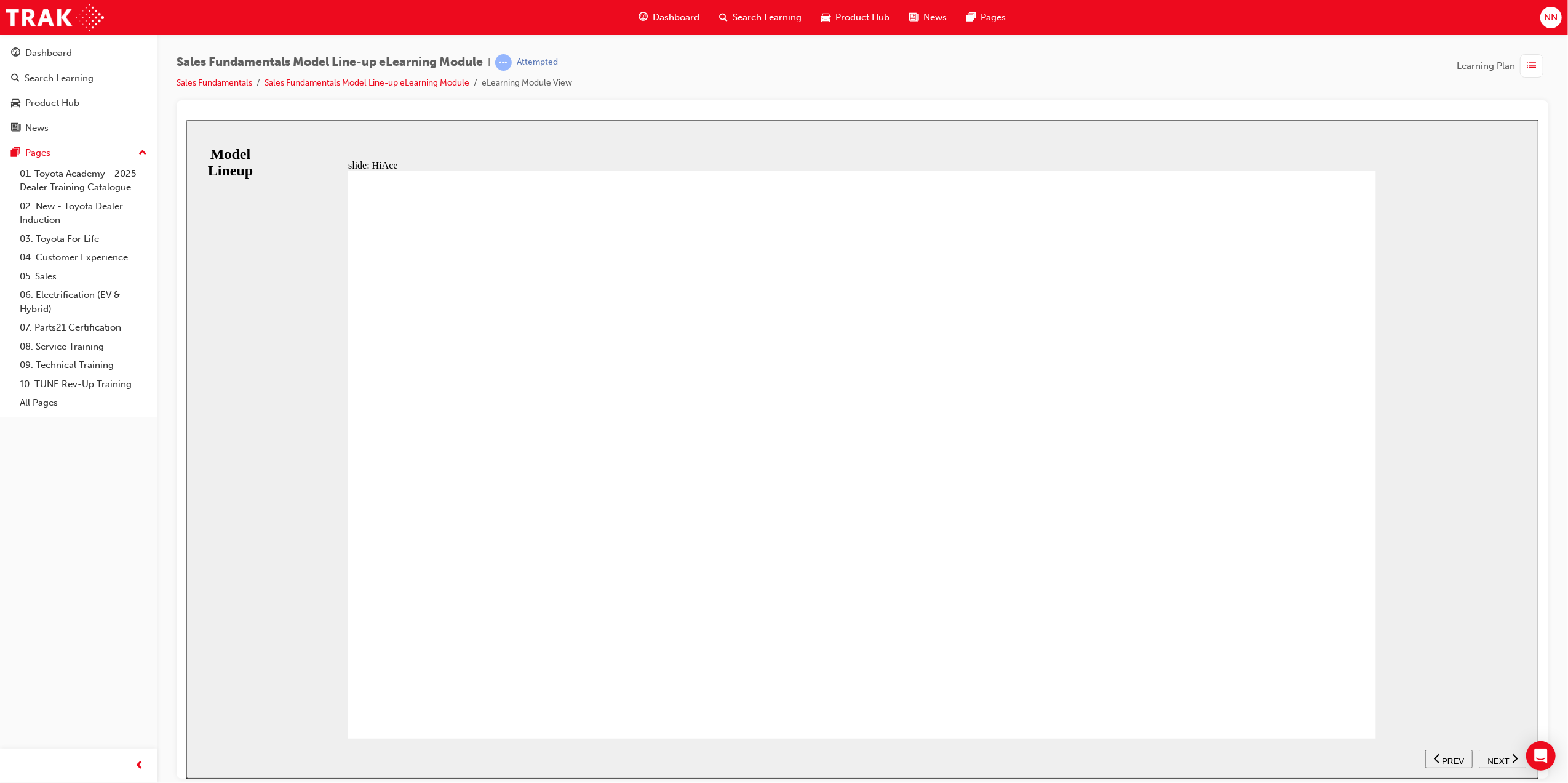
click at [1499, 749] on nav "SUBMIT NEXT PREV" at bounding box center [1476, 757] width 101 height 40
click at [1501, 756] on span "NEXT" at bounding box center [1497, 760] width 21 height 9
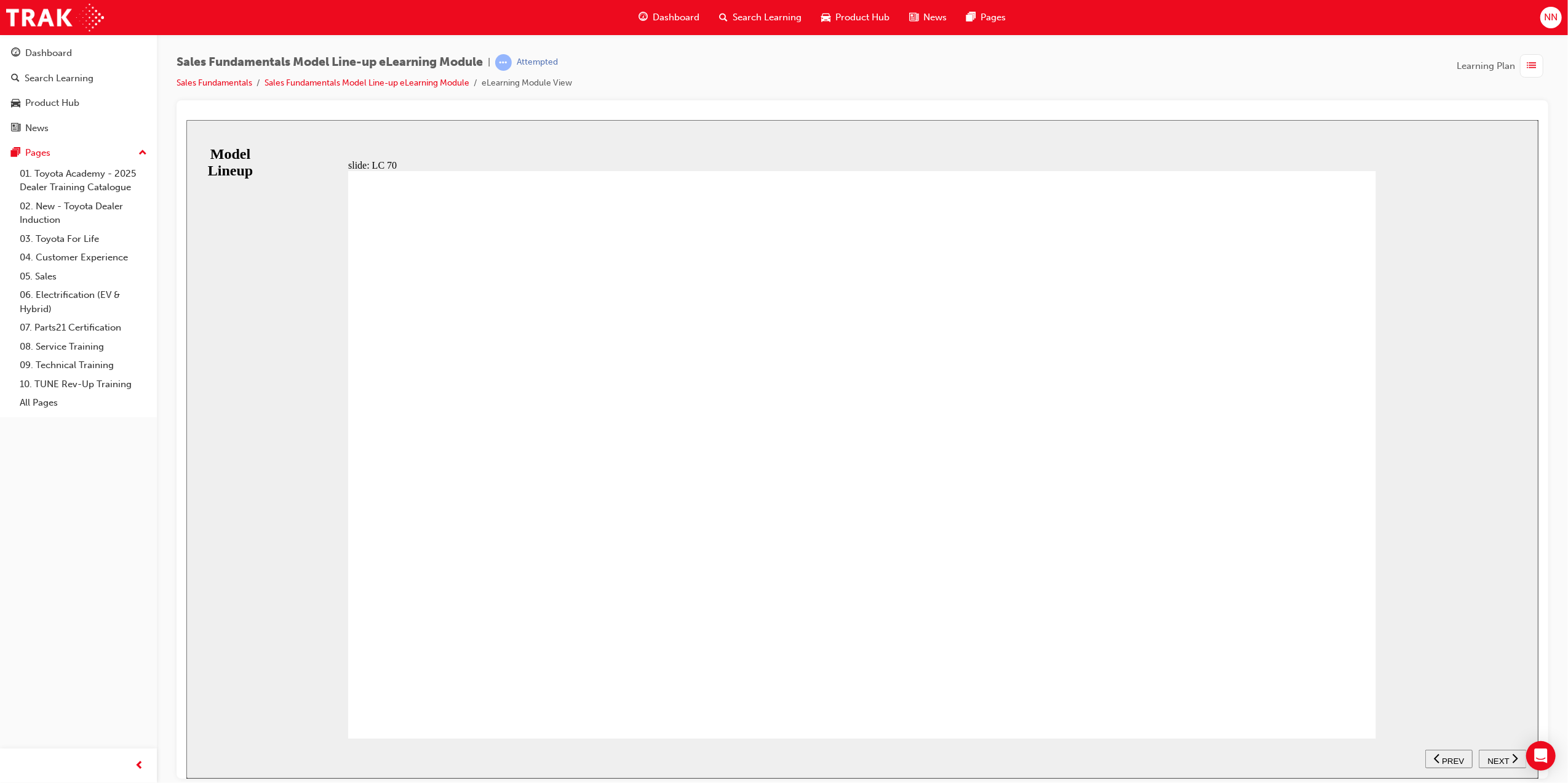
click at [1500, 756] on span "NEXT" at bounding box center [1497, 760] width 21 height 9
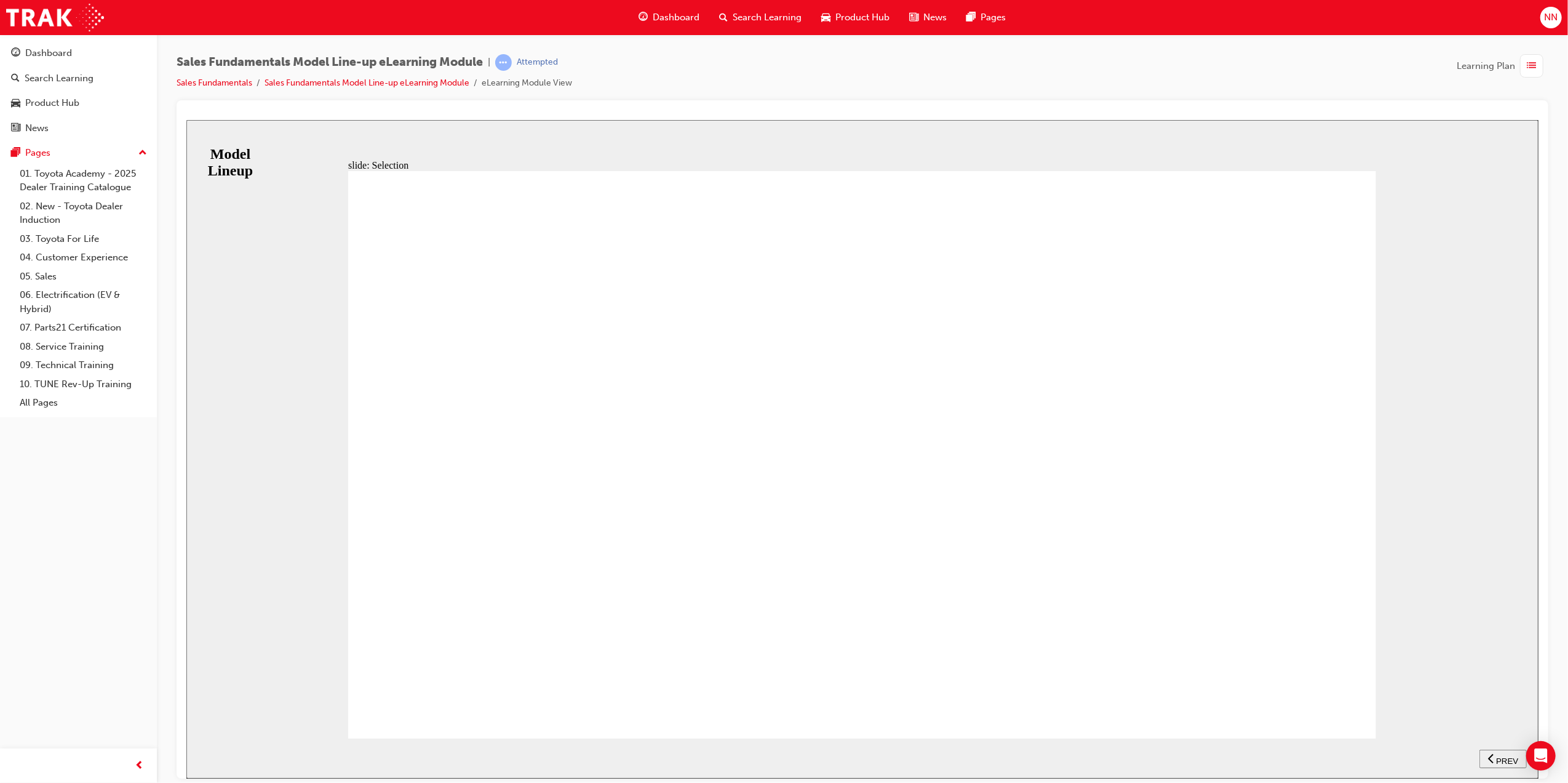
click at [1499, 756] on span "NEXT" at bounding box center [1497, 760] width 21 height 9
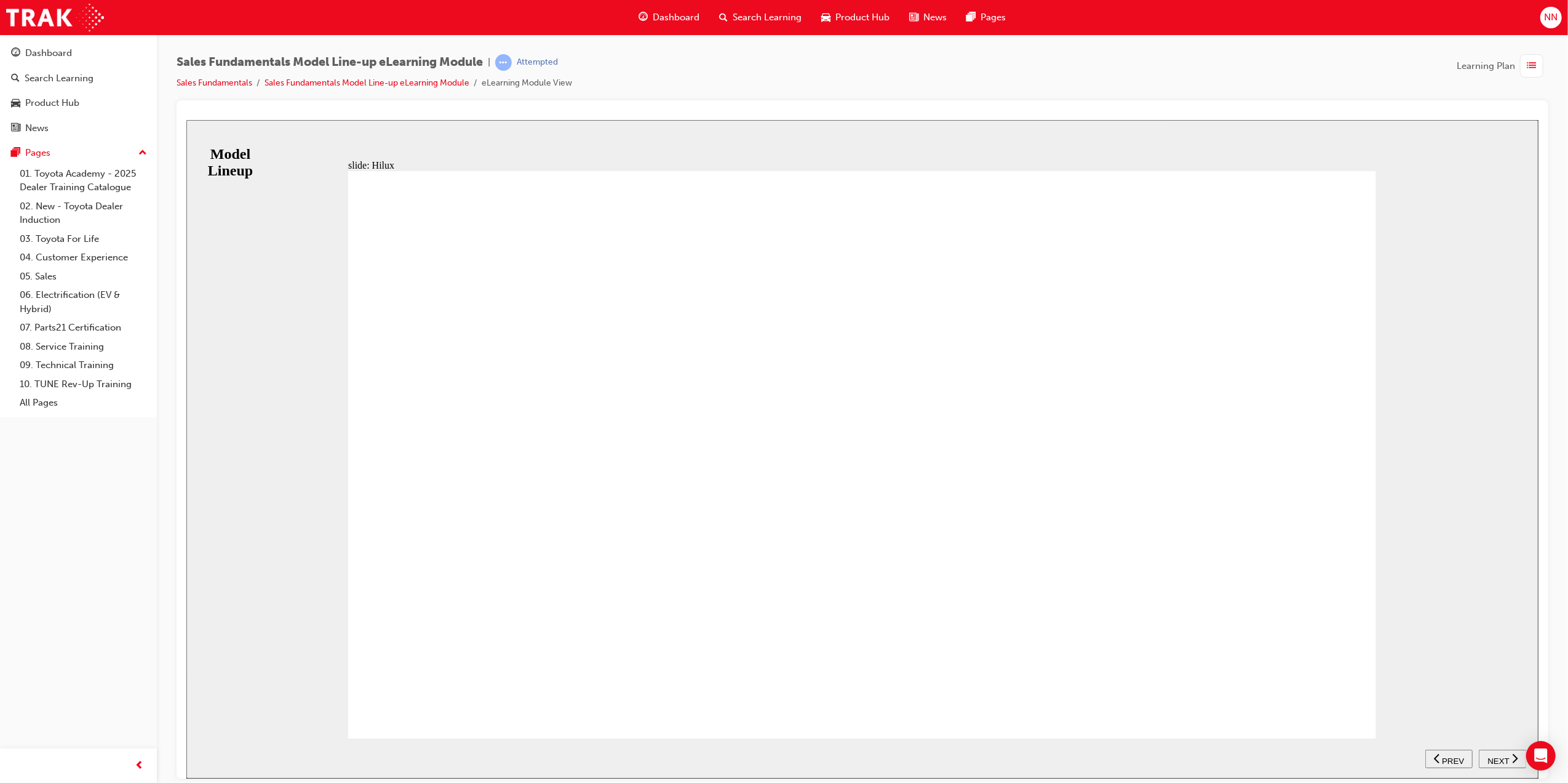
click at [1501, 759] on span "NEXT" at bounding box center [1497, 760] width 21 height 9
click at [1464, 759] on span "PREV" at bounding box center [1452, 760] width 22 height 9
click at [1501, 759] on span "NEXT" at bounding box center [1497, 760] width 21 height 9
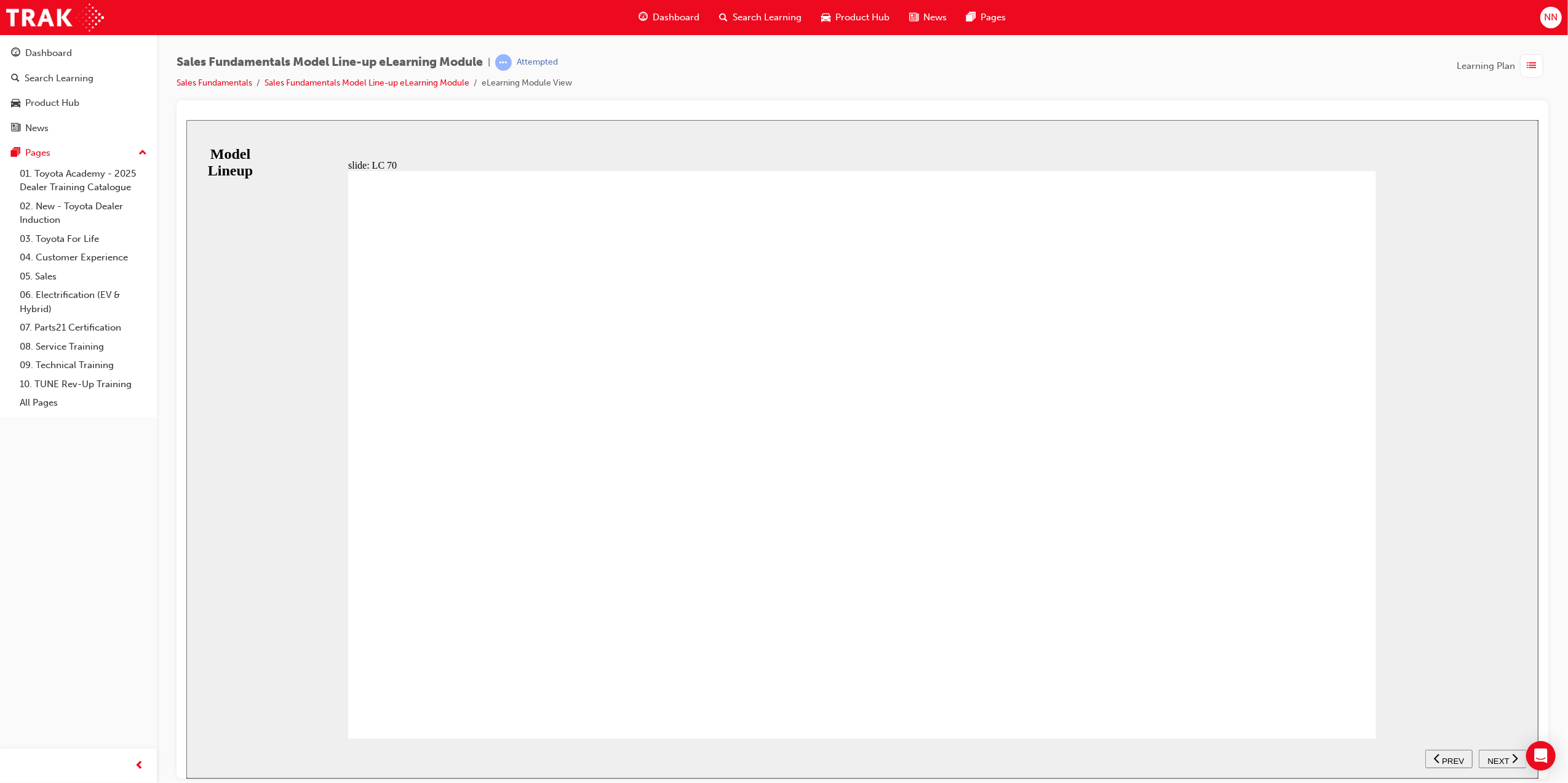
click at [1464, 759] on span "PREV" at bounding box center [1452, 760] width 22 height 9
click at [1515, 762] on icon "next" at bounding box center [1514, 757] width 6 height 11
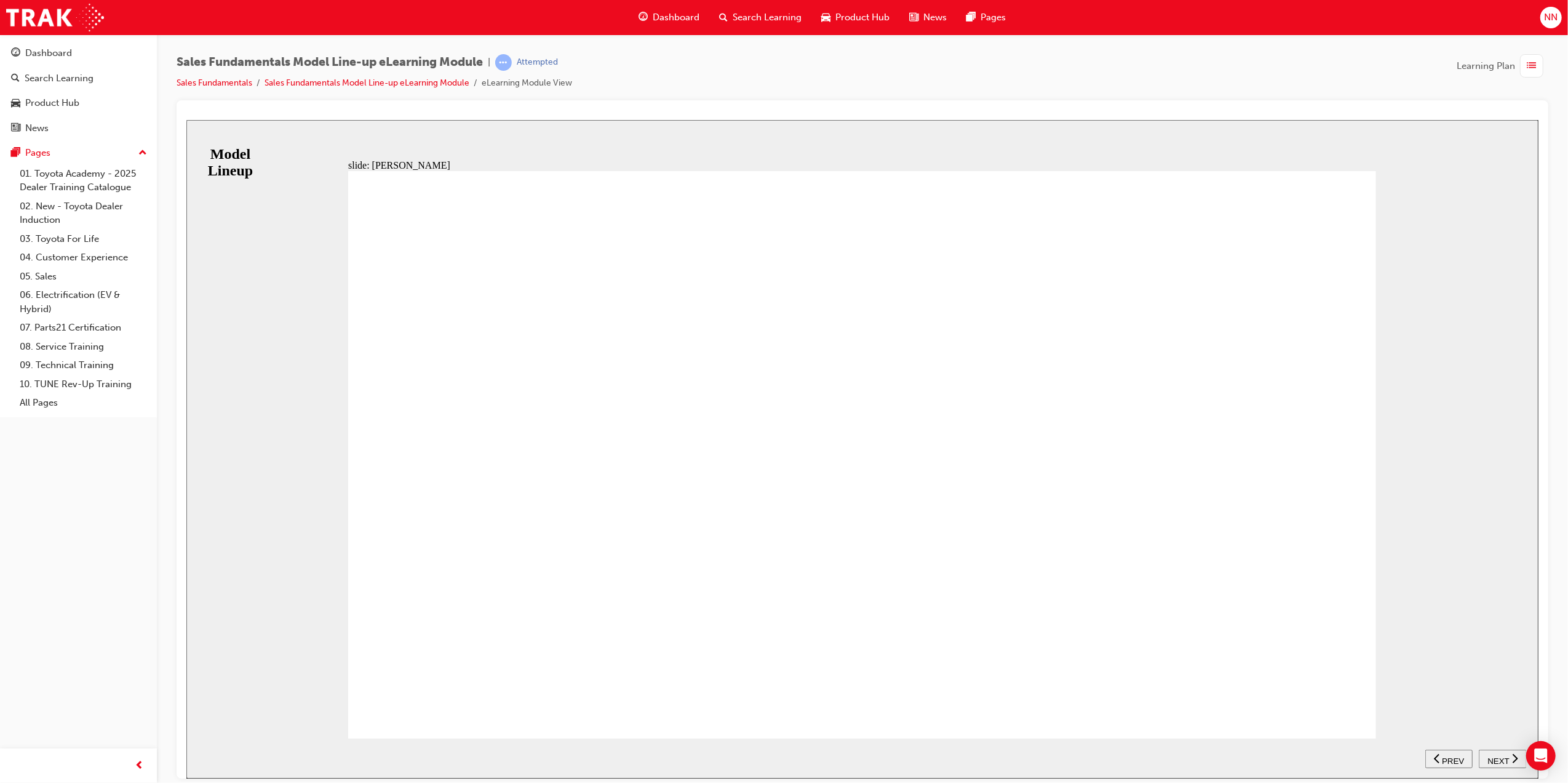
click at [1499, 758] on span "NEXT" at bounding box center [1497, 760] width 21 height 9
drag, startPoint x: 1350, startPoint y: 692, endPoint x: 1343, endPoint y: 695, distance: 7.6
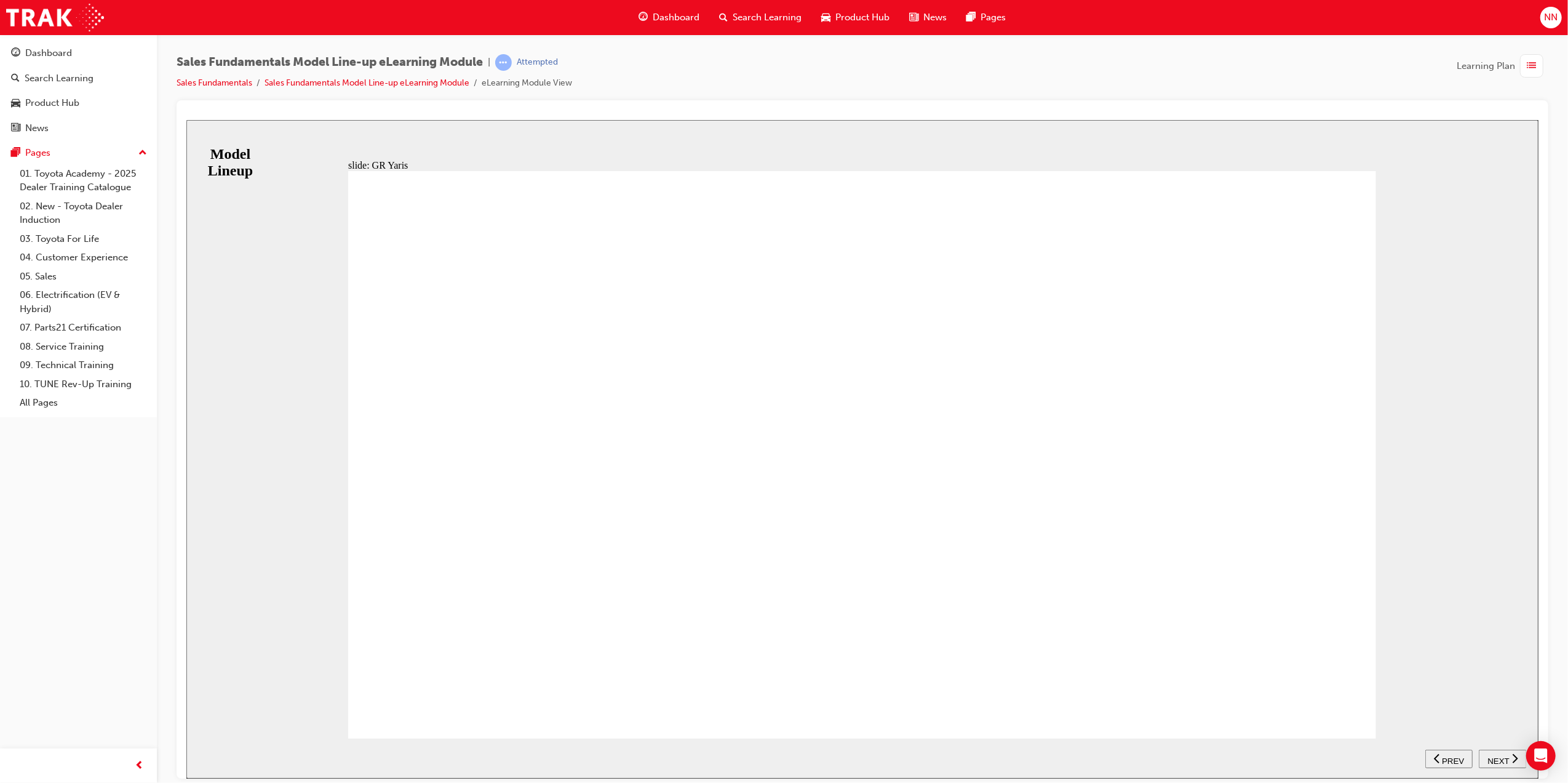
click at [1346, 694] on div "RANGE GR Rallye Table with 3 columns and 1 rows 1.6L correct icon 1 correct ico…" at bounding box center [862, 459] width 1028 height 578
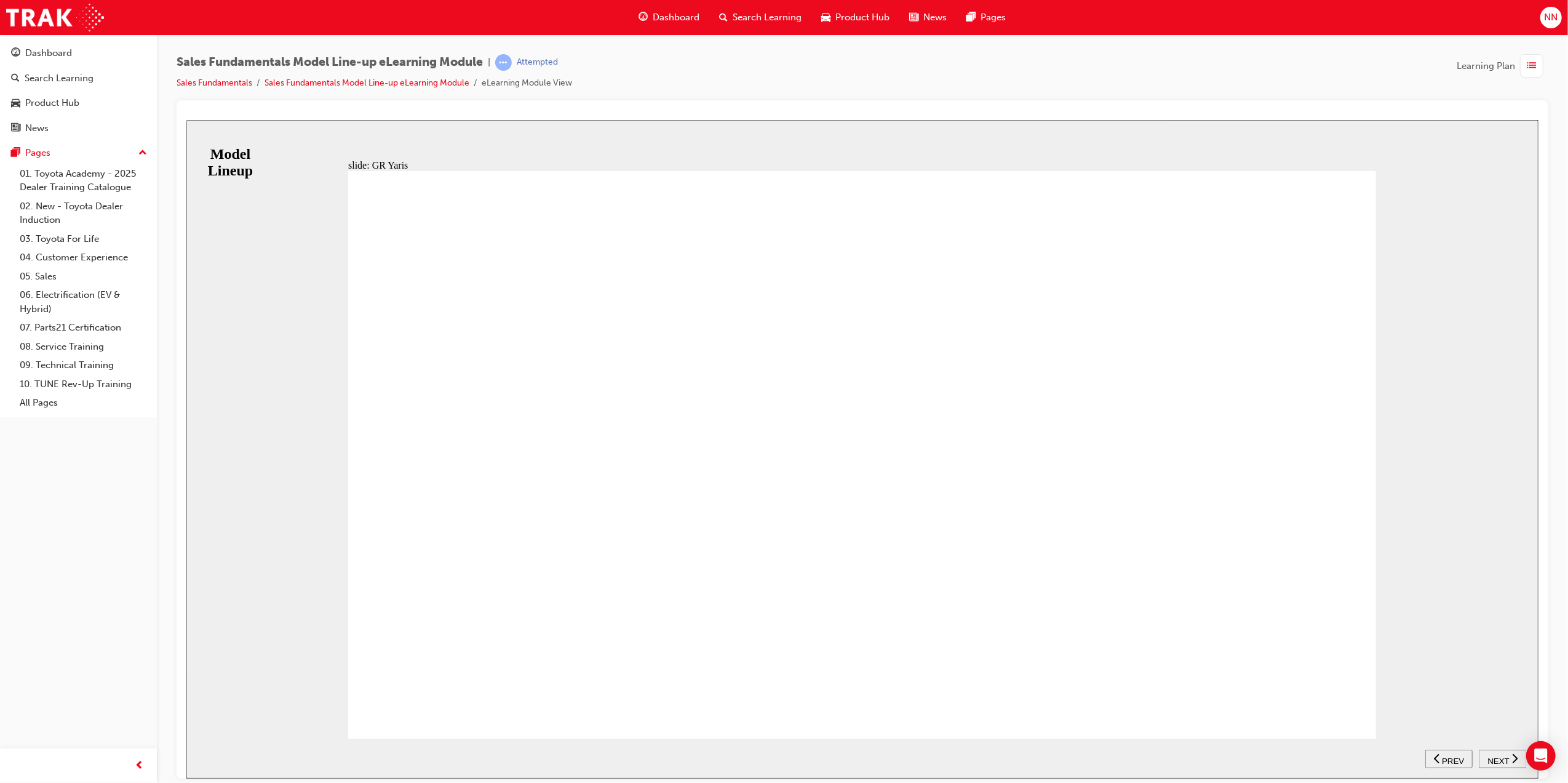
click at [1499, 762] on span "NEXT" at bounding box center [1497, 760] width 21 height 9
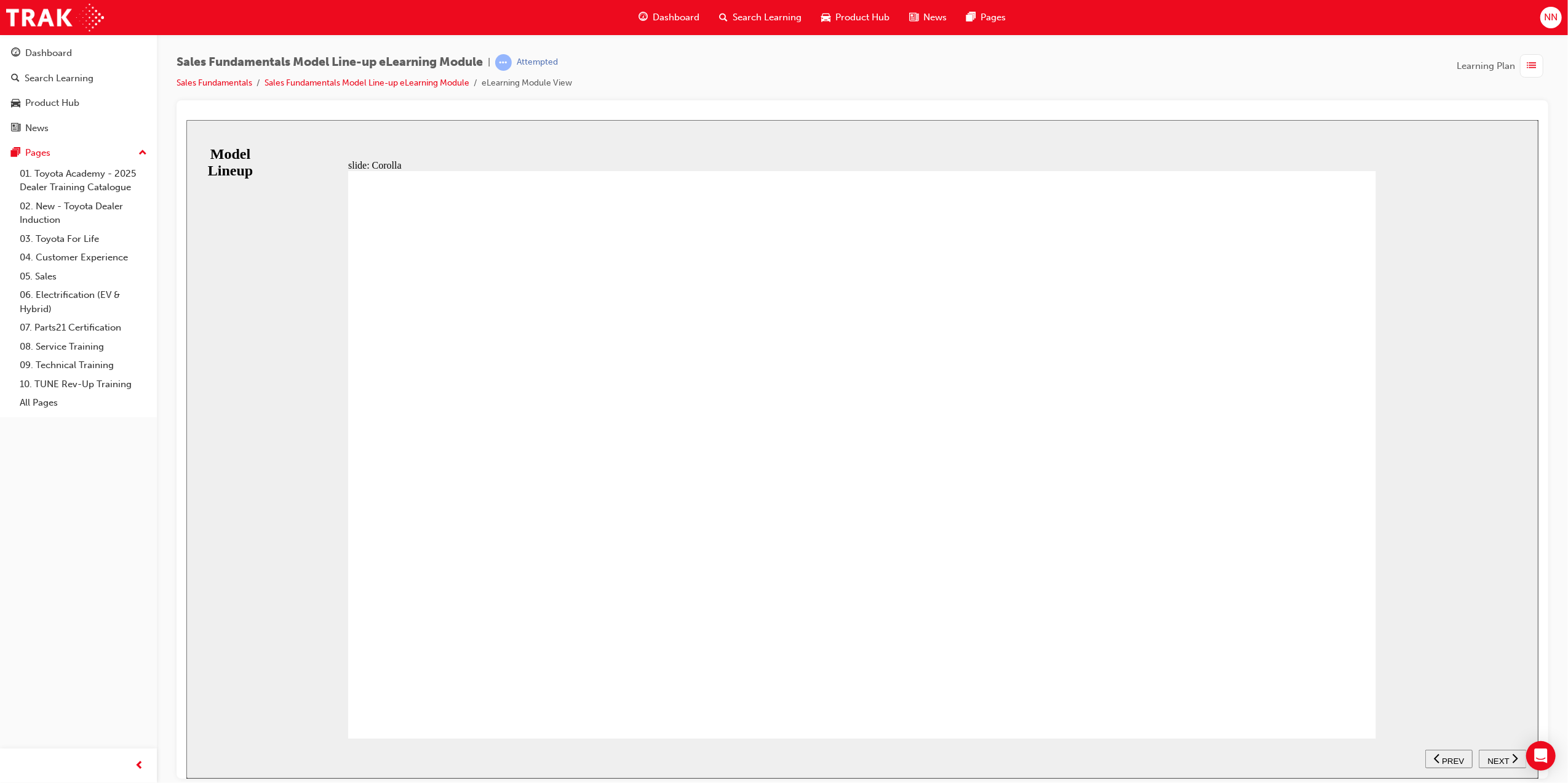
click at [1332, 694] on div "RANGE ASCENT SPORT SX ZR Table with 4 columns and 2 rows Petrol correct icon 1 …" at bounding box center [862, 459] width 1028 height 578
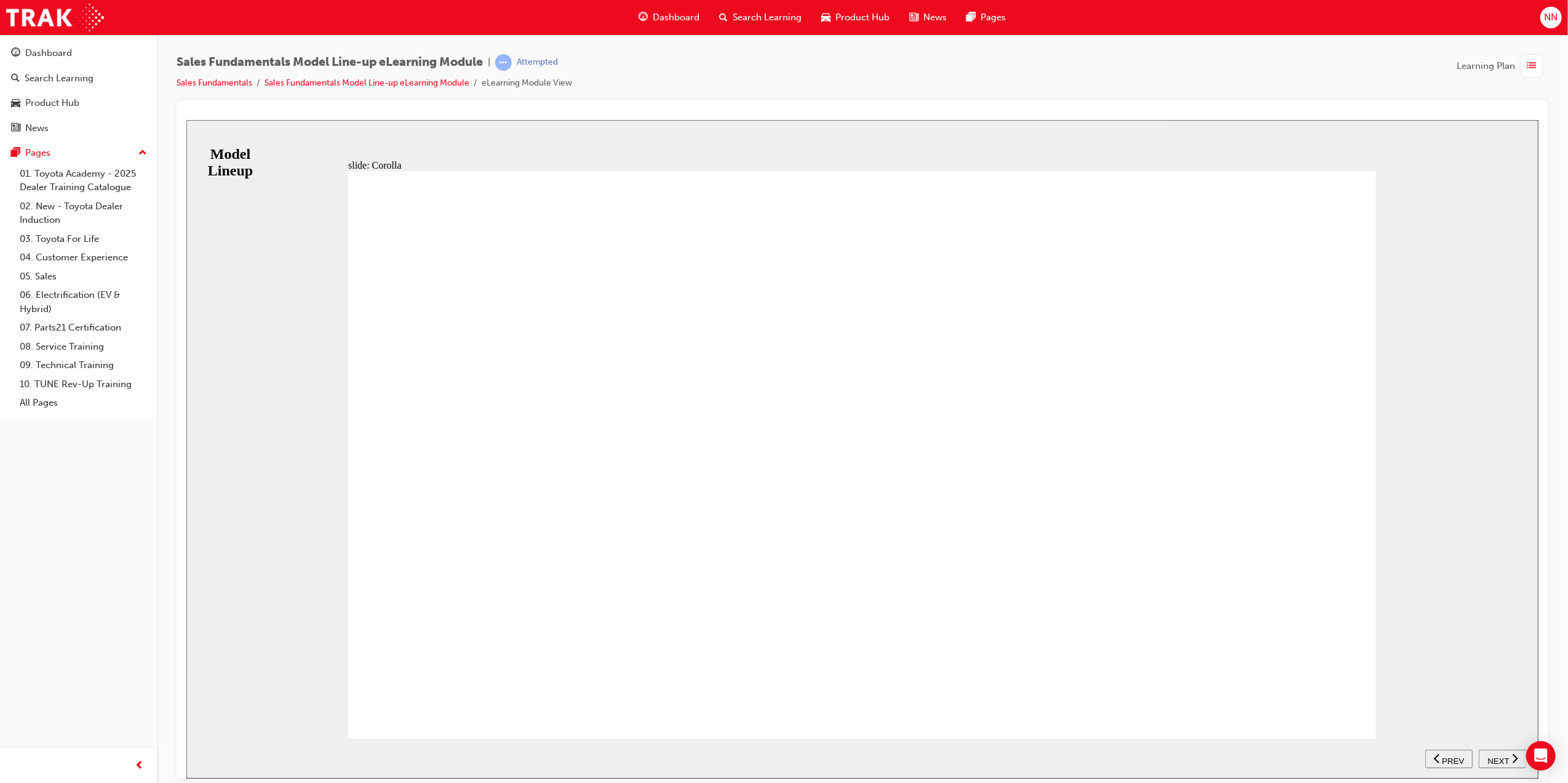
click at [1506, 756] on span "NEXT" at bounding box center [1497, 760] width 21 height 9
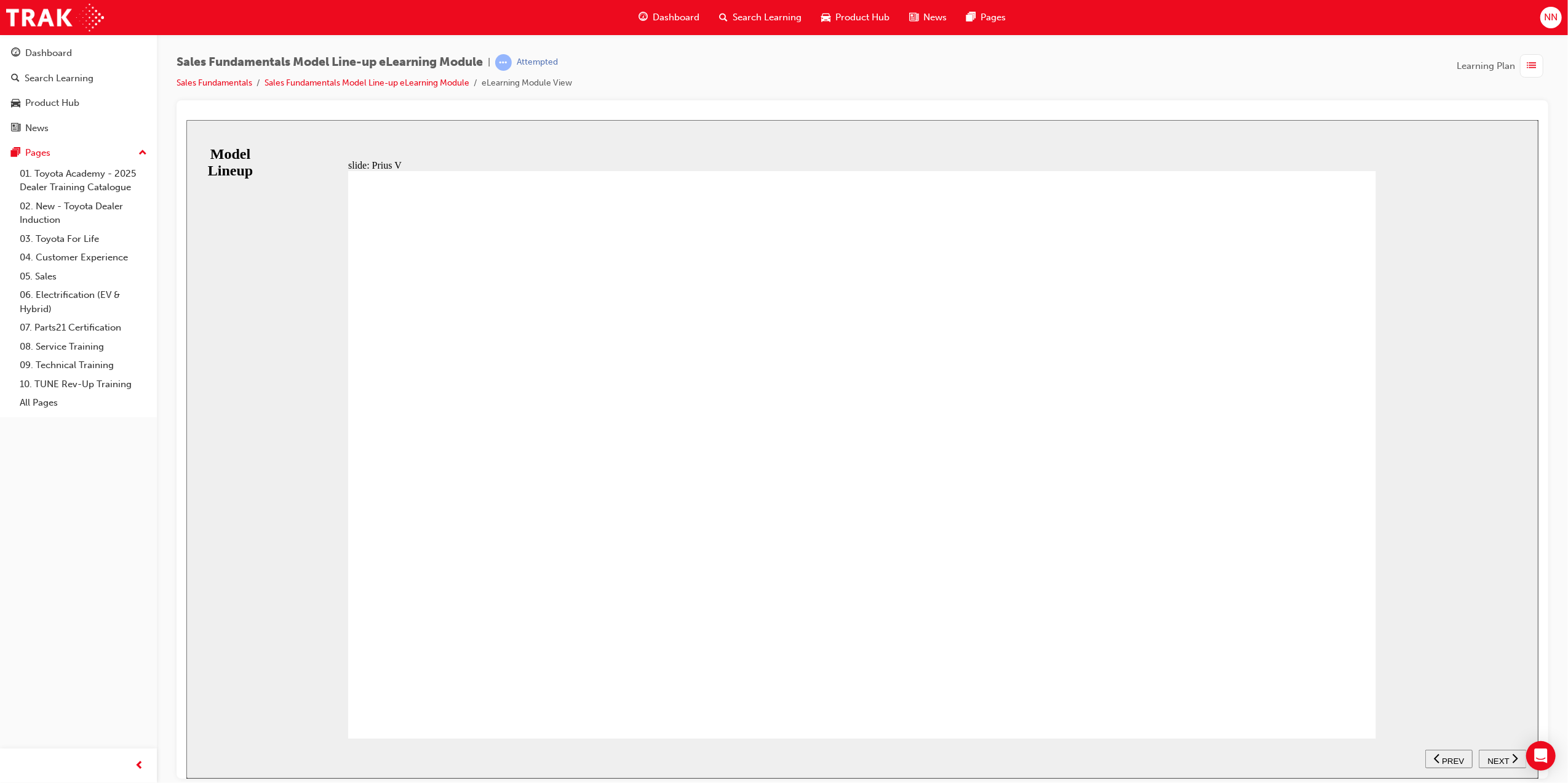
click at [1506, 756] on span "NEXT" at bounding box center [1497, 760] width 21 height 9
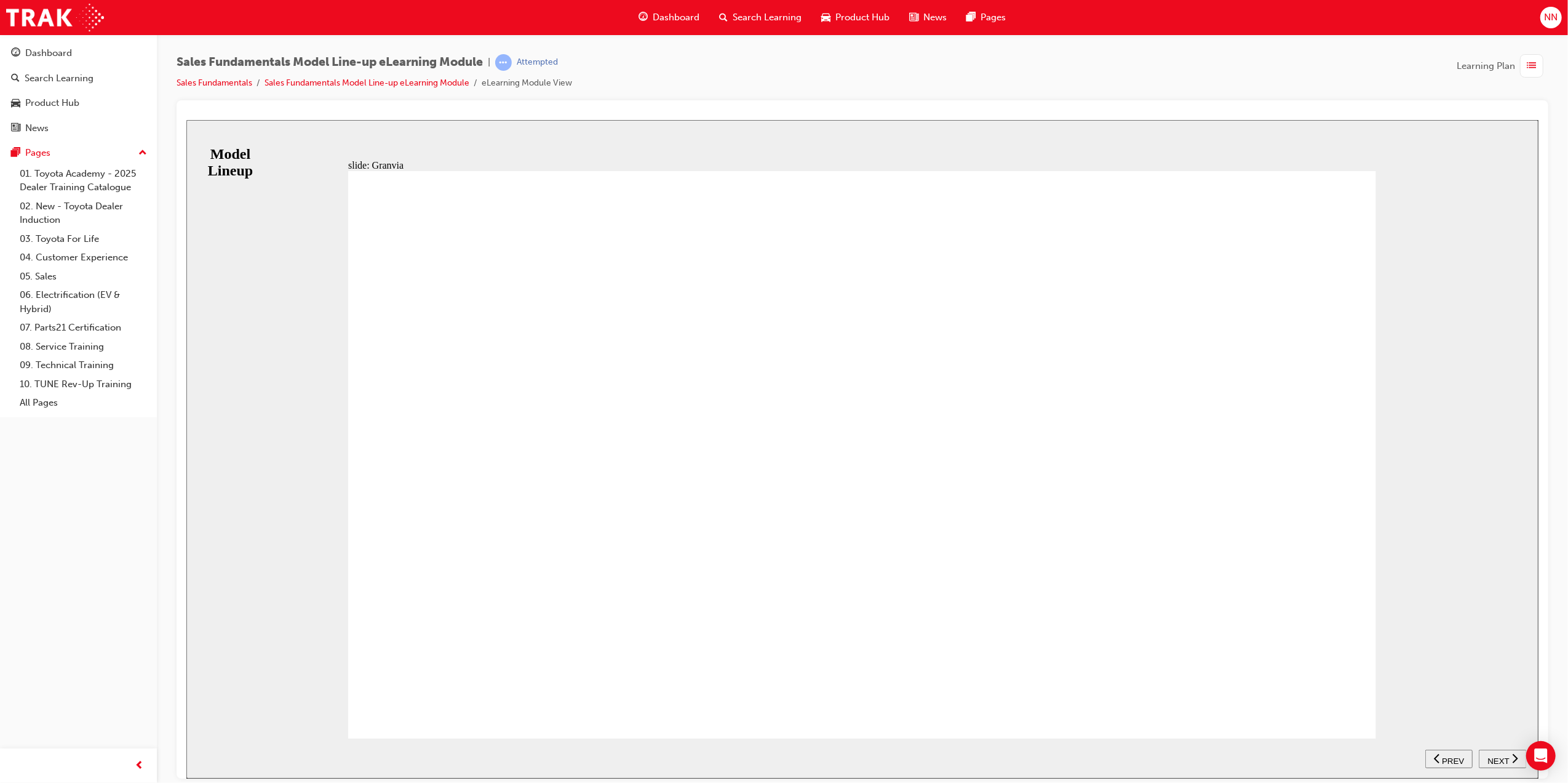
click at [1495, 756] on span "NEXT" at bounding box center [1497, 760] width 21 height 9
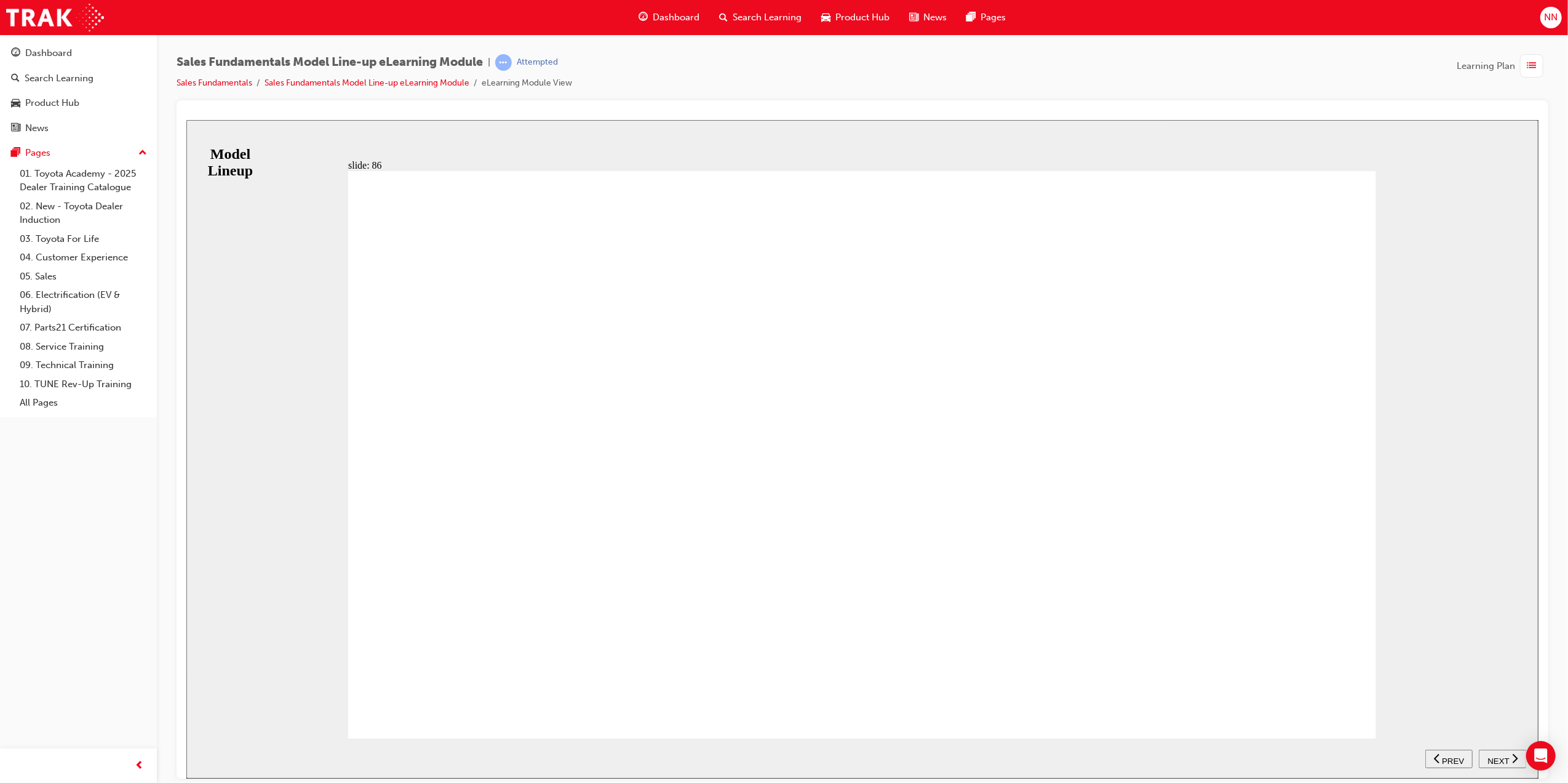
click at [1506, 756] on span "NEXT" at bounding box center [1497, 760] width 21 height 9
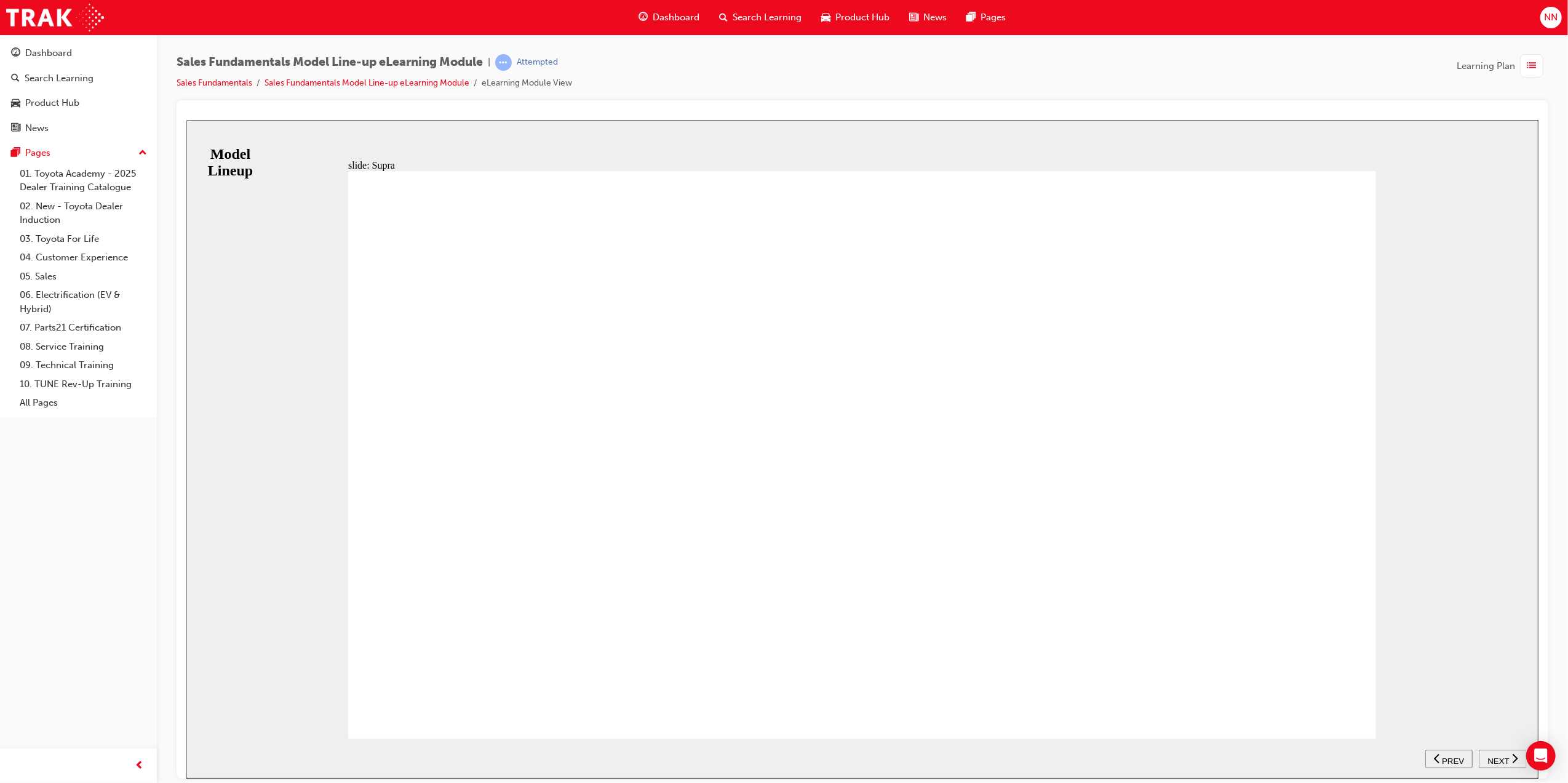
drag, startPoint x: 1309, startPoint y: 691, endPoint x: 1317, endPoint y: 692, distance: 8.1
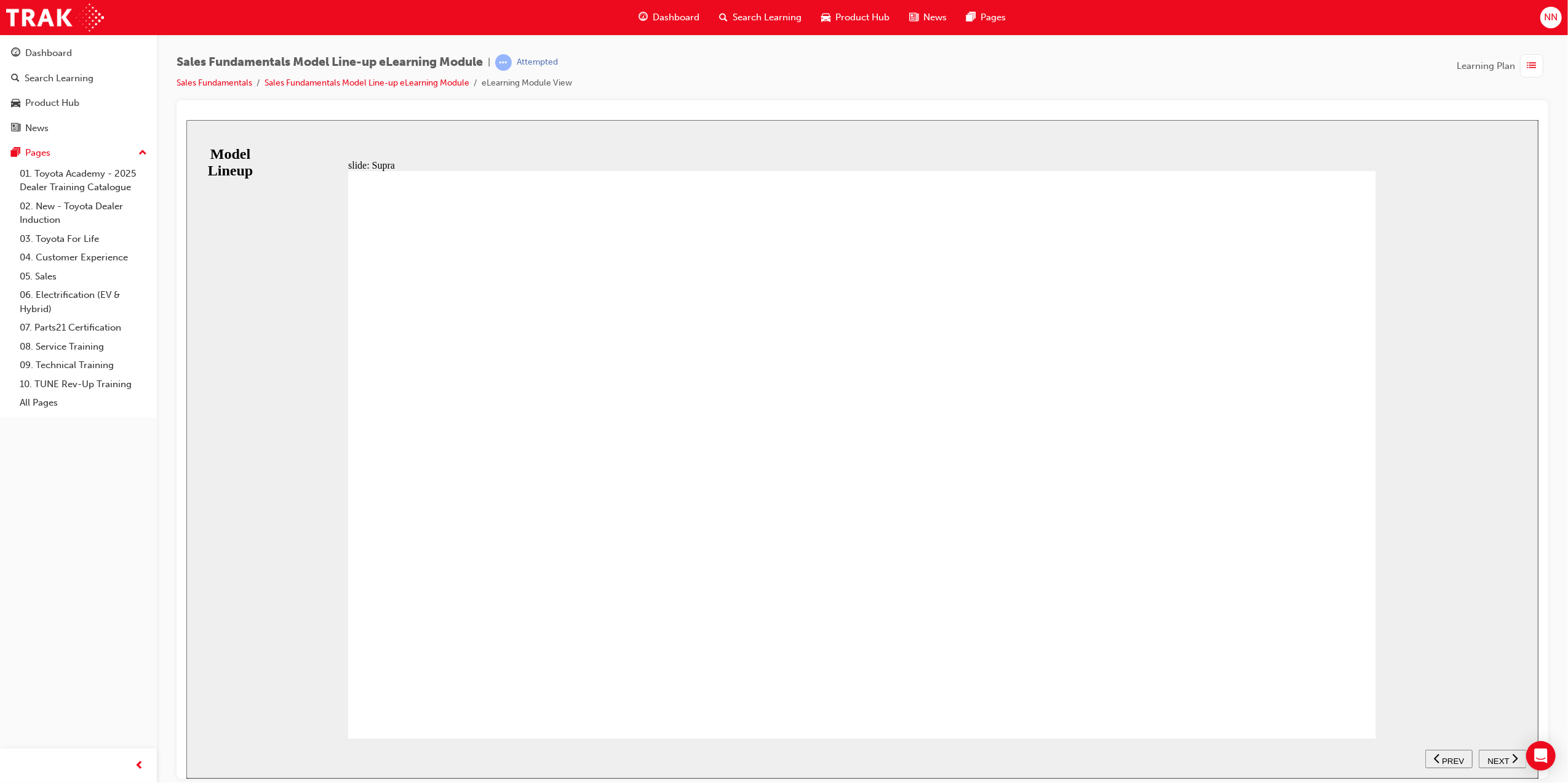
click at [1311, 692] on div "BACKGROUND The fifth generation delivers exhilarating performance and reignites…" at bounding box center [862, 459] width 1028 height 578
drag, startPoint x: 1317, startPoint y: 692, endPoint x: 1324, endPoint y: 694, distance: 7.3
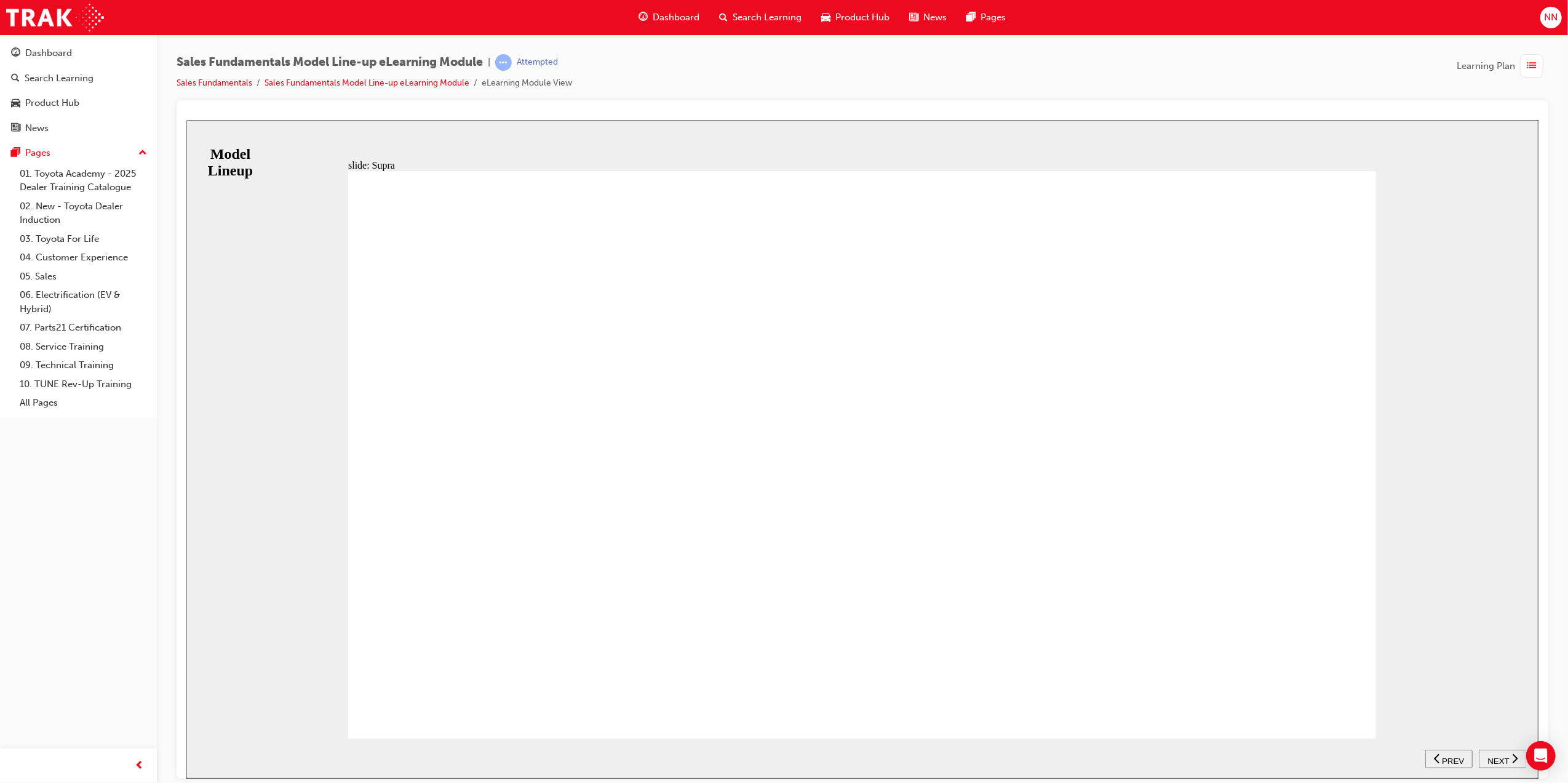
drag, startPoint x: 1354, startPoint y: 689, endPoint x: 1344, endPoint y: 690, distance: 10.0
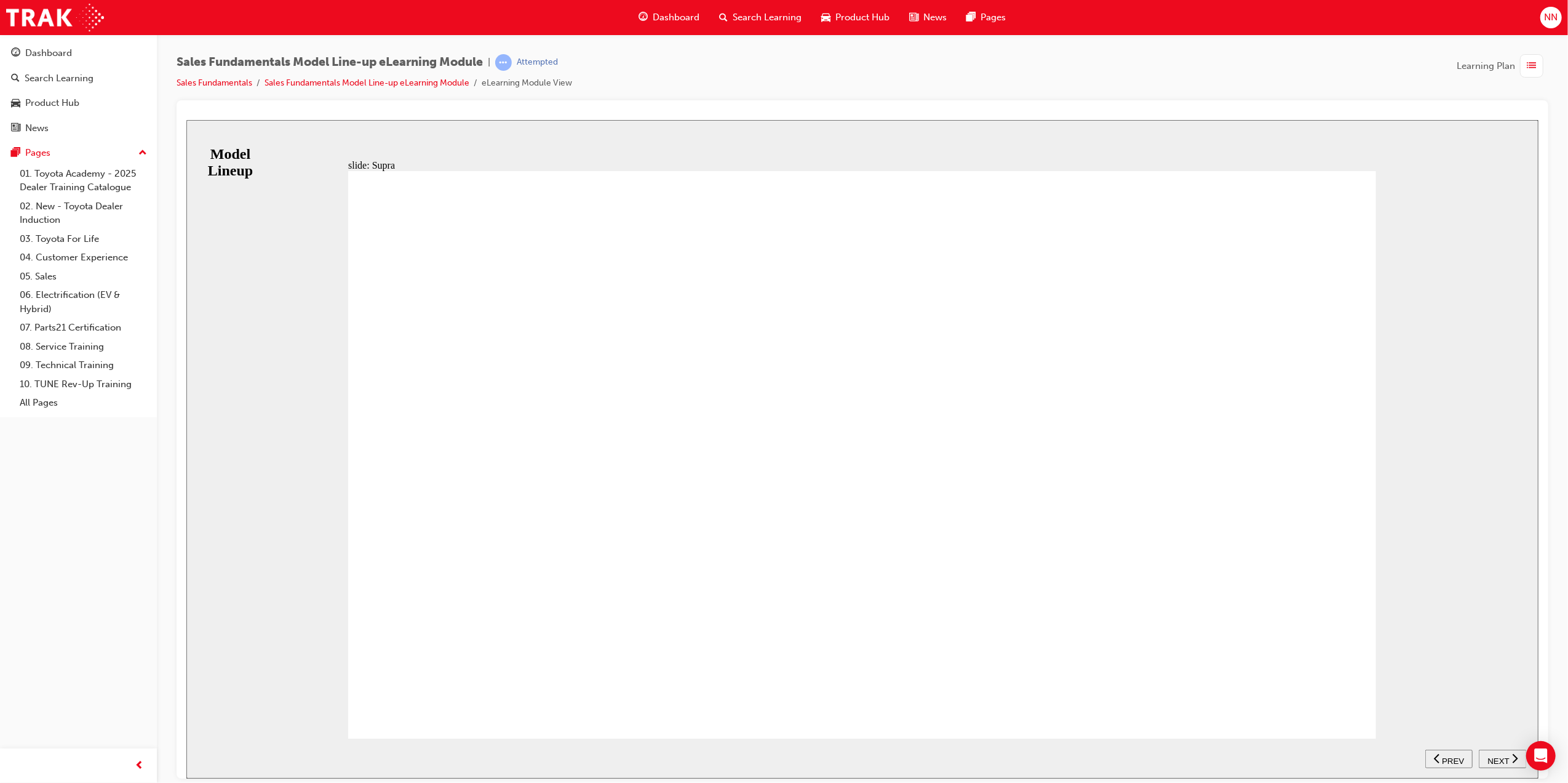
click at [1499, 757] on span "NEXT" at bounding box center [1497, 760] width 21 height 9
click at [207, 143] on div "slide: Selection Group 1 Rectangle 2 Rectangle 1 The modules in this program wi…" at bounding box center [862, 448] width 1352 height 659
click at [221, 132] on div "slide: Selection Group 1 Rectangle 2 Rectangle 1 The modules in this program wi…" at bounding box center [862, 448] width 1352 height 659
drag, startPoint x: 238, startPoint y: 140, endPoint x: 888, endPoint y: 244, distance: 658.3
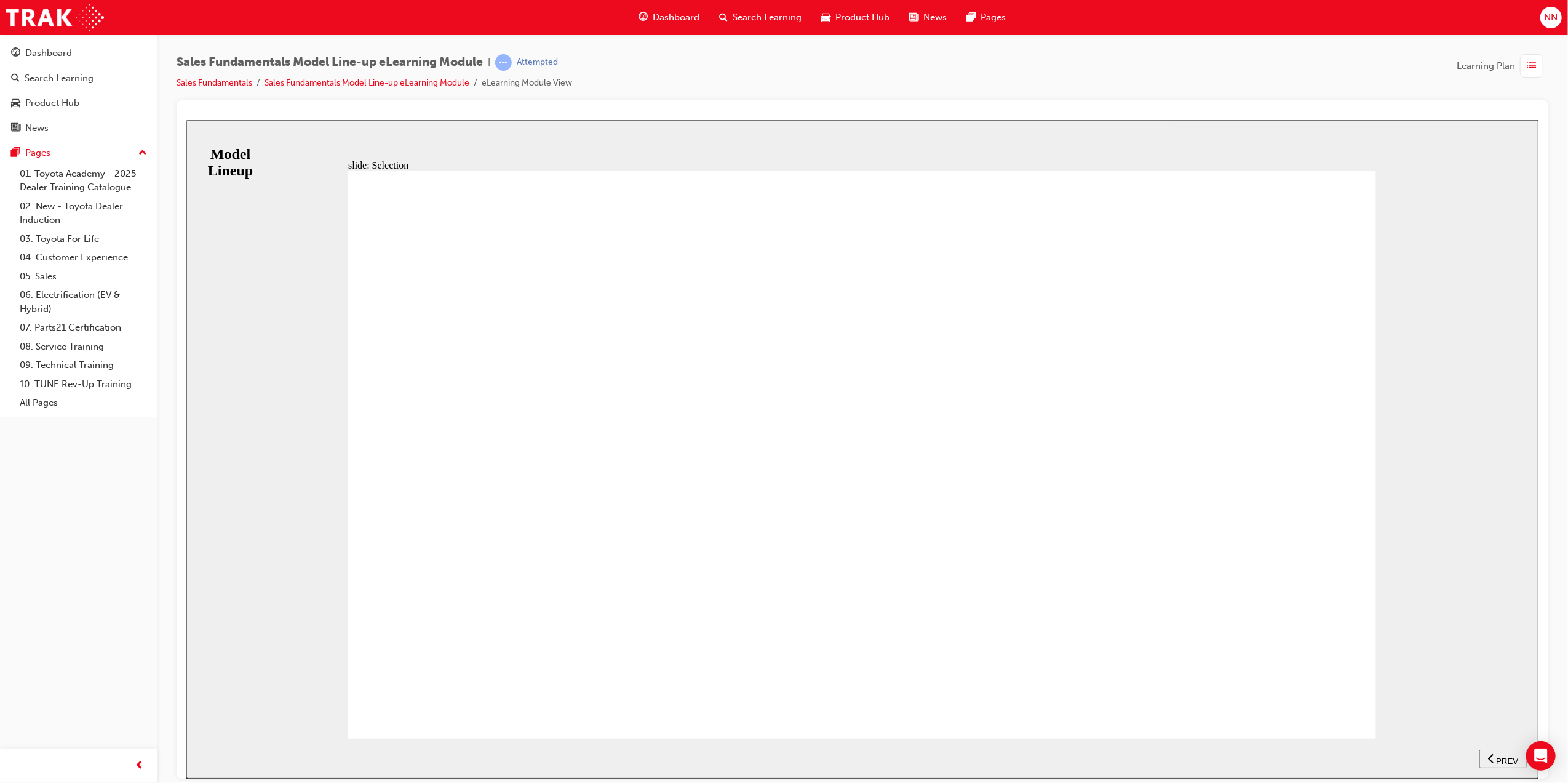
click at [285, 141] on div "slide: Selection Group 1 Rectangle 2 Rectangle 1 The modules in this program wi…" at bounding box center [862, 448] width 1352 height 659
drag, startPoint x: 895, startPoint y: 246, endPoint x: 1026, endPoint y: 270, distance: 133.2
drag, startPoint x: 498, startPoint y: 457, endPoint x: 664, endPoint y: 539, distance: 185.1
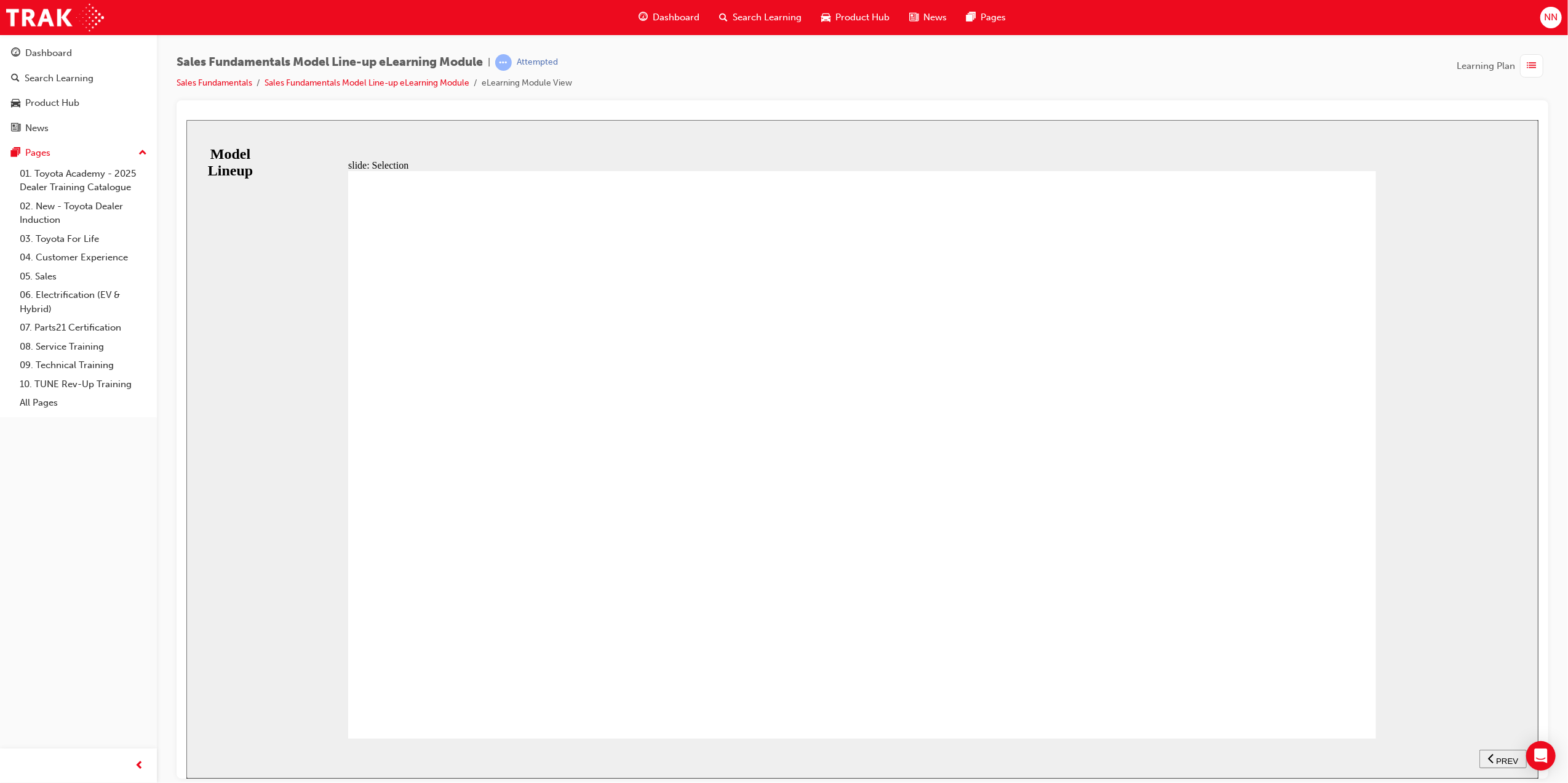
drag, startPoint x: 1013, startPoint y: 576, endPoint x: 967, endPoint y: 603, distance: 53.3
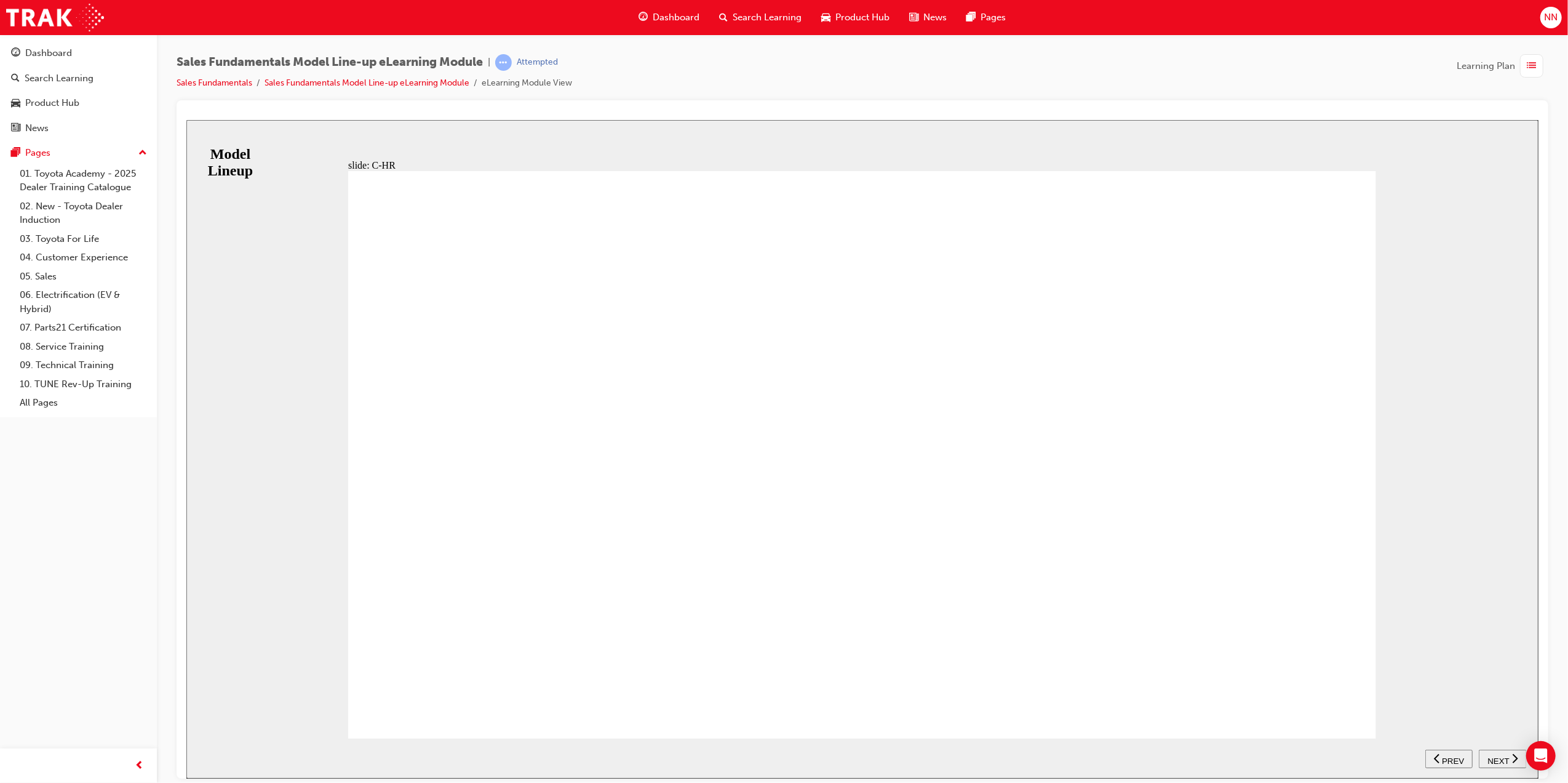
drag, startPoint x: 1318, startPoint y: 687, endPoint x: 1341, endPoint y: 690, distance: 23.2
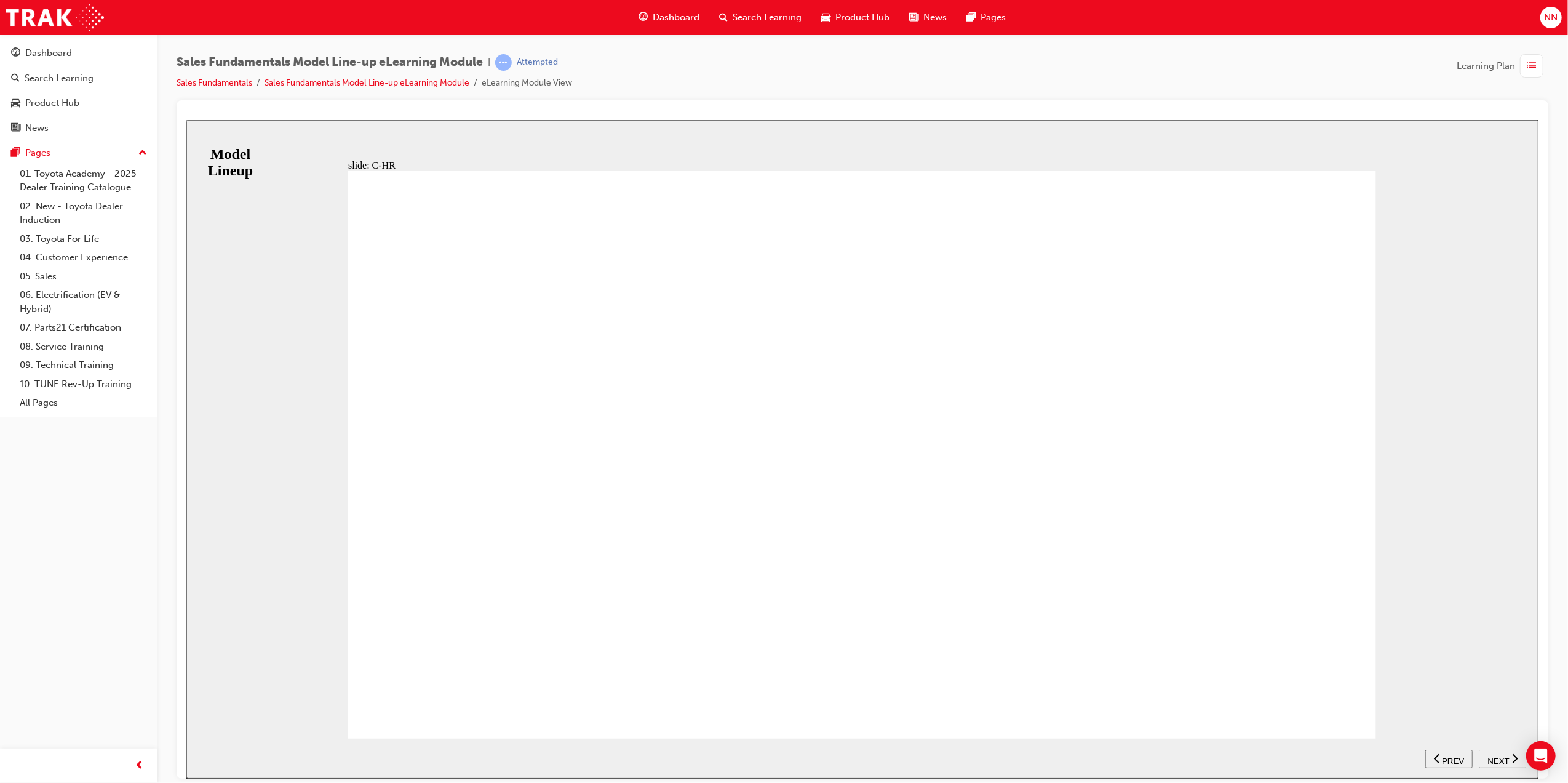
click at [1501, 756] on span "NEXT" at bounding box center [1497, 760] width 21 height 9
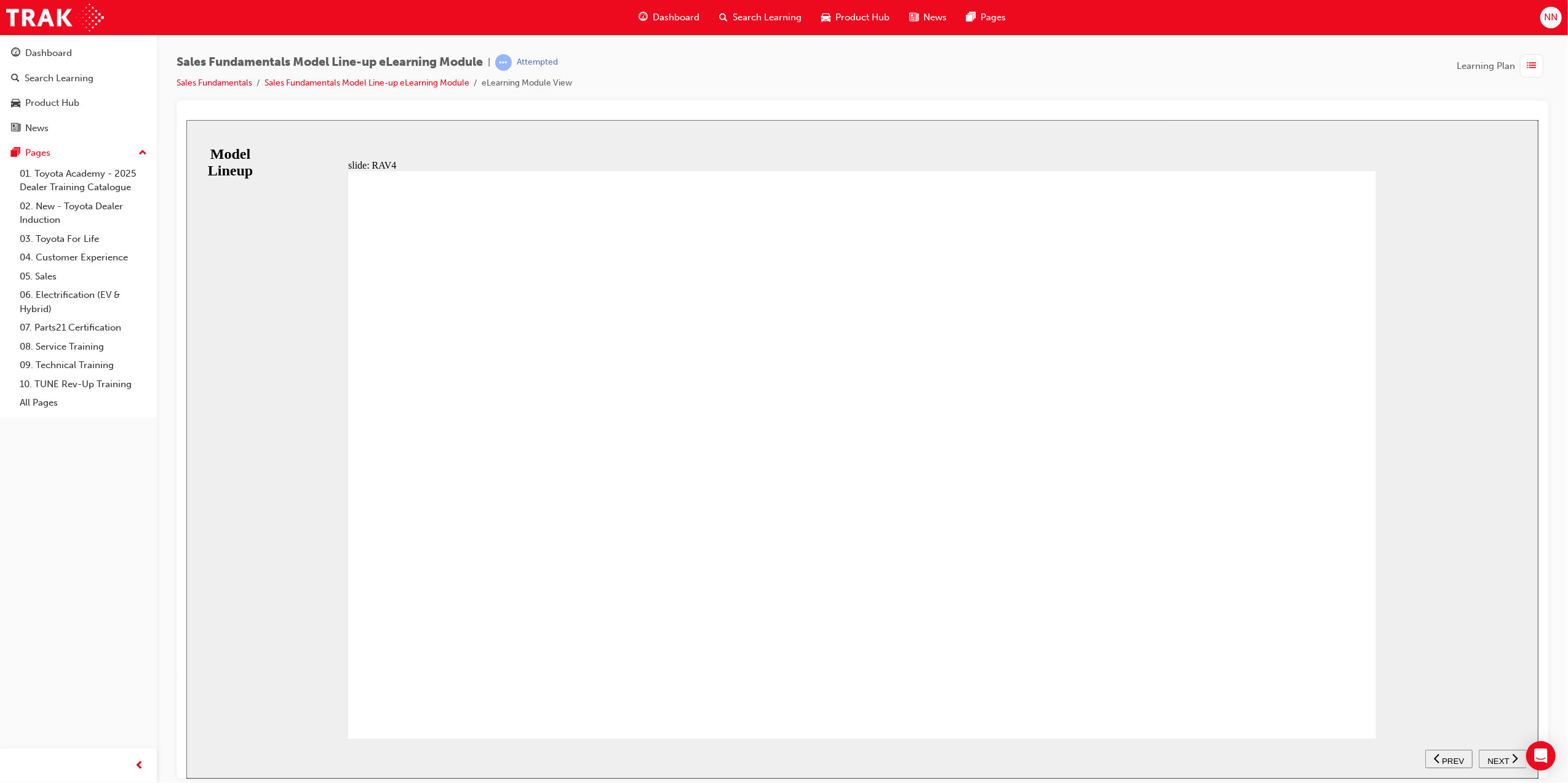
scroll to position [372, 0]
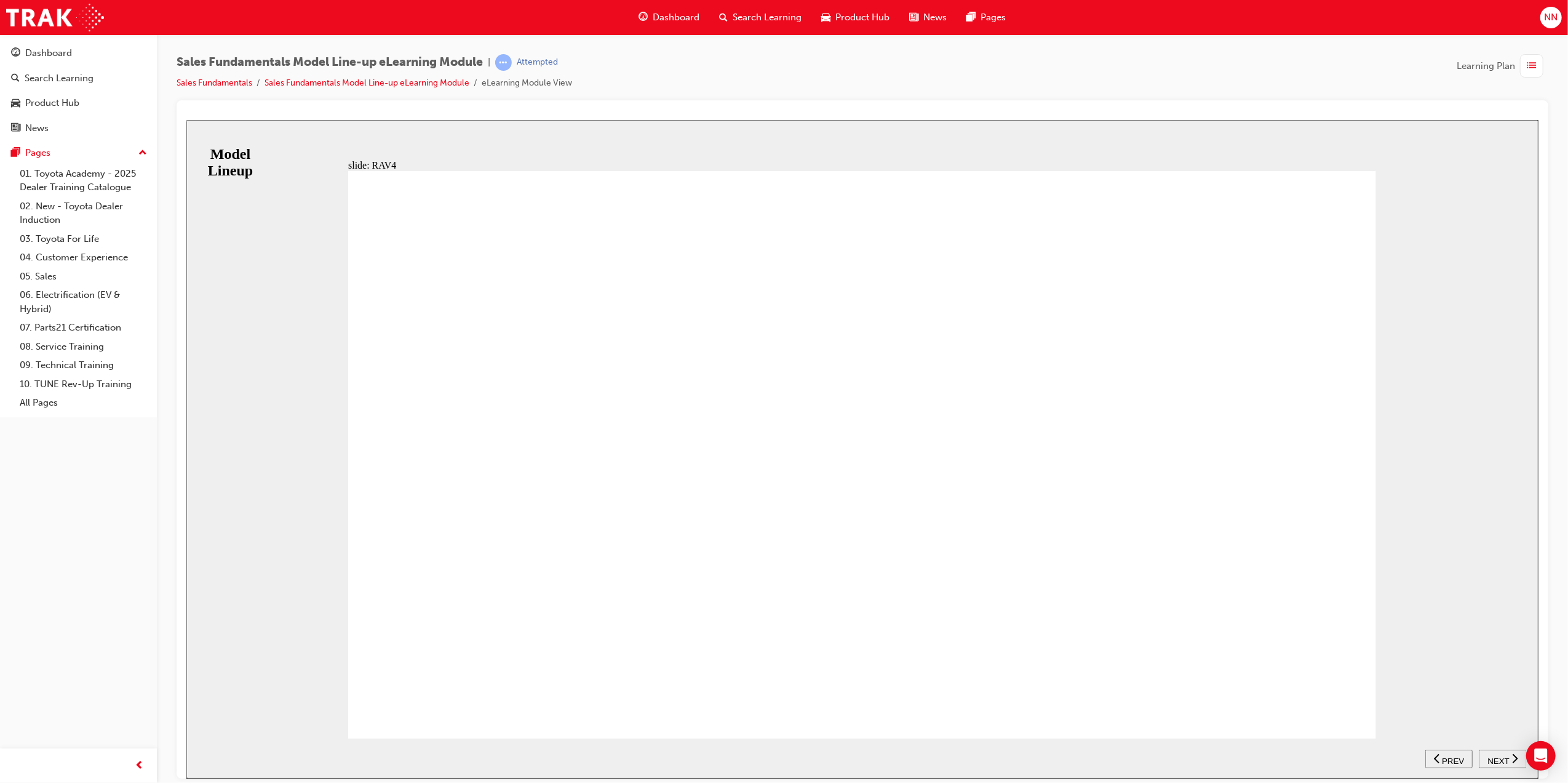
click at [1514, 762] on icon "next" at bounding box center [1514, 757] width 6 height 11
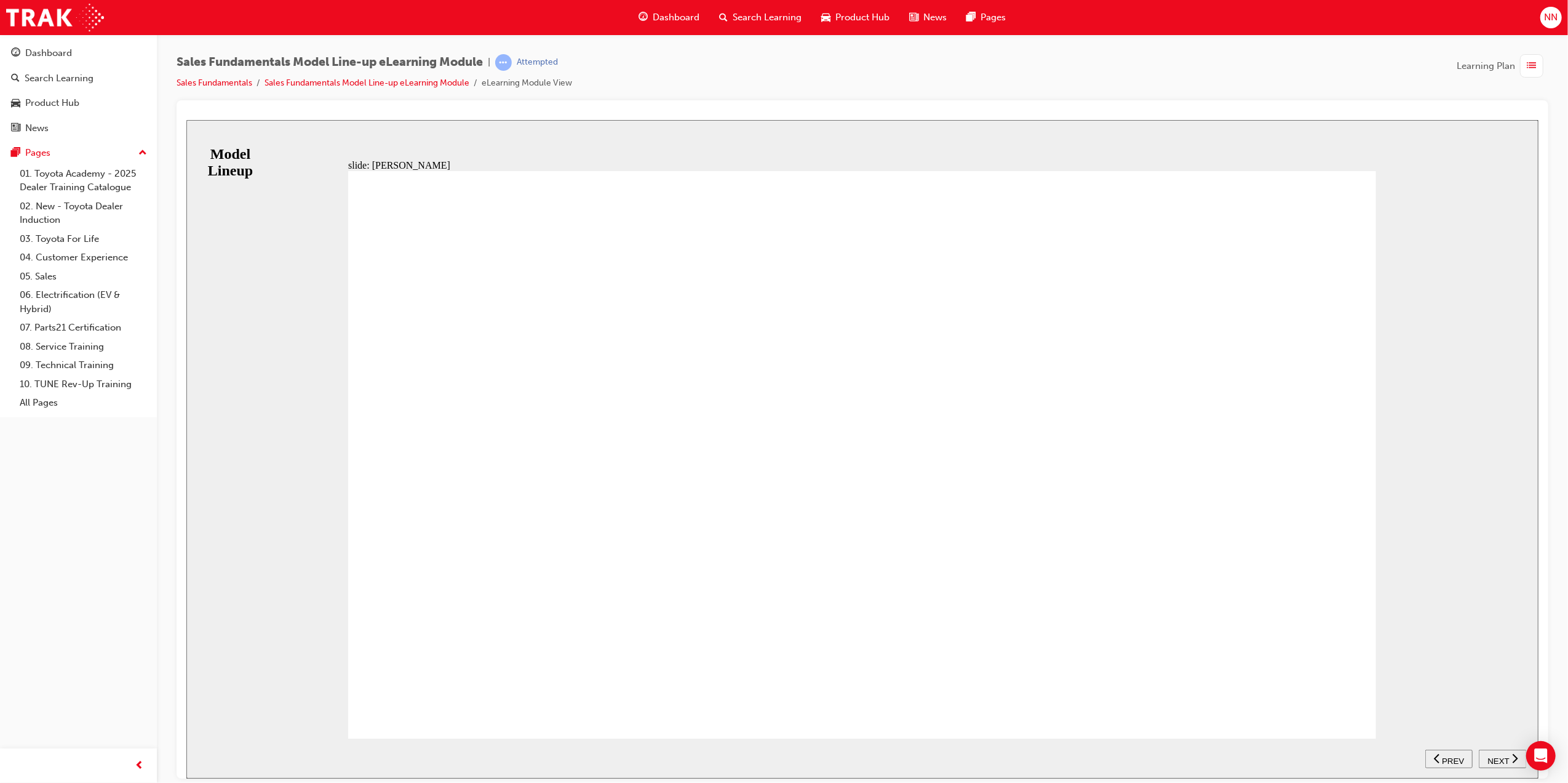
click at [1493, 757] on span "NEXT" at bounding box center [1497, 760] width 21 height 9
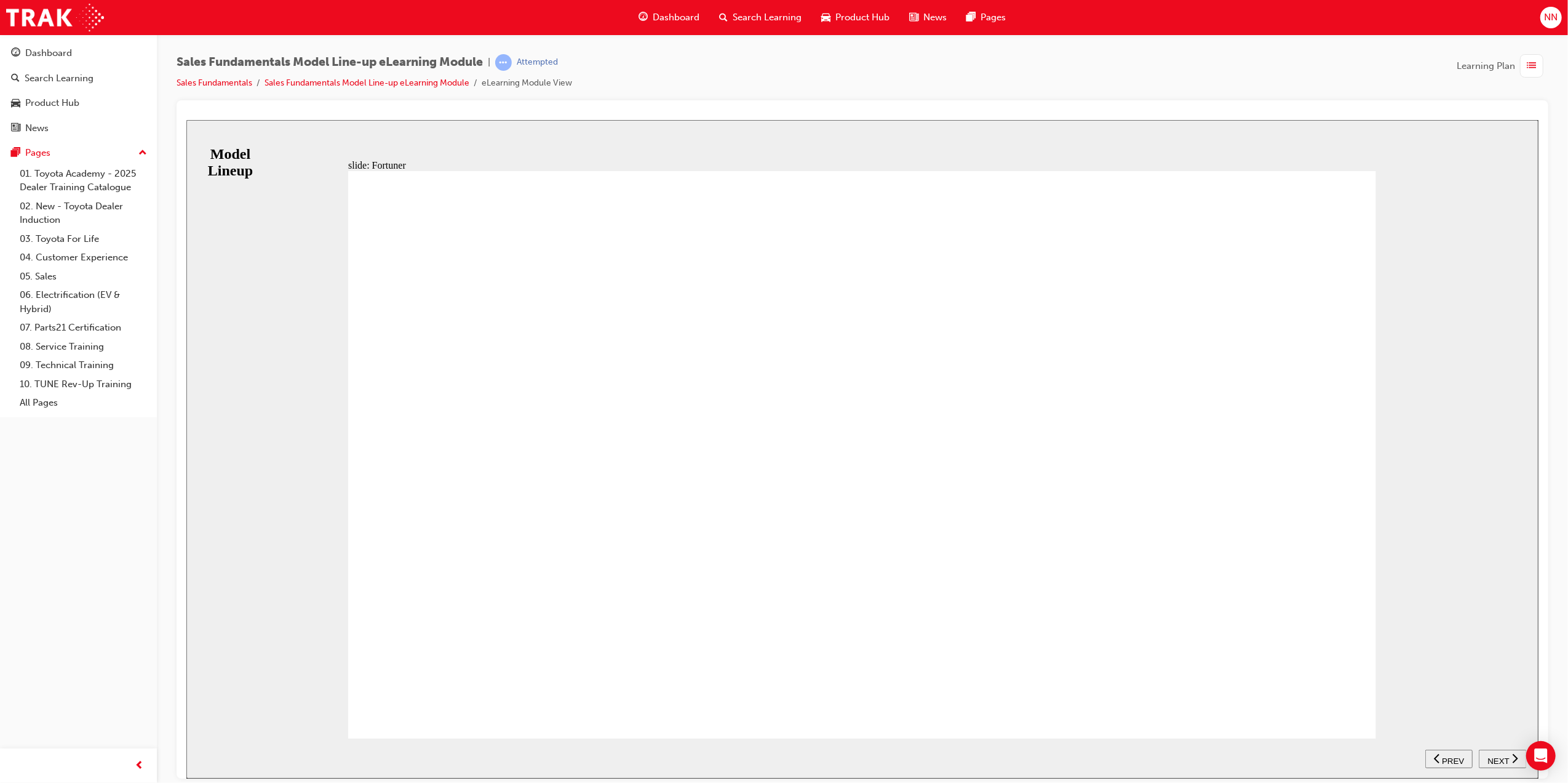
click at [1497, 756] on span "NEXT" at bounding box center [1497, 760] width 21 height 9
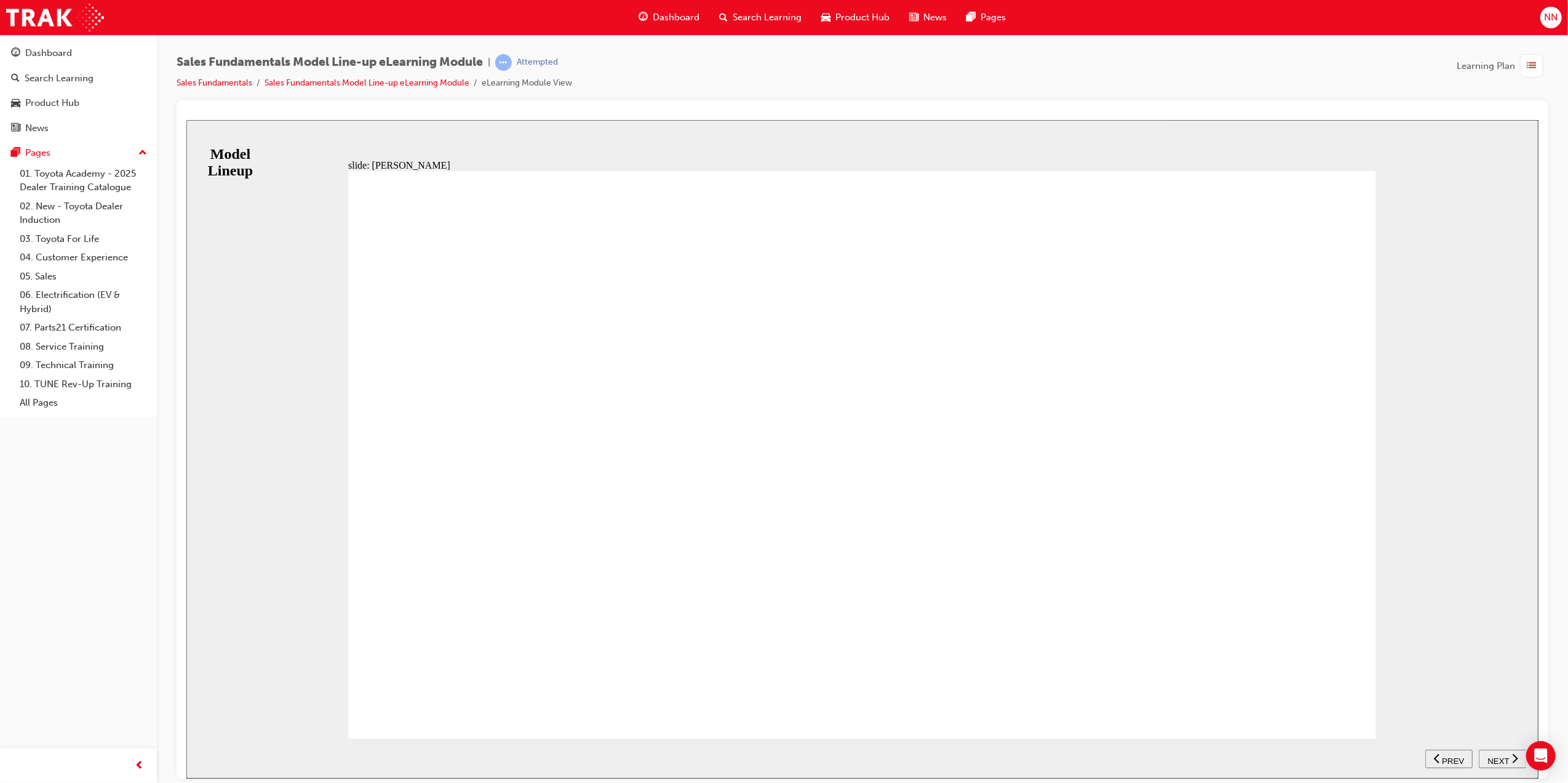
drag, startPoint x: 1056, startPoint y: 567, endPoint x: 1058, endPoint y: 578, distance: 11.2
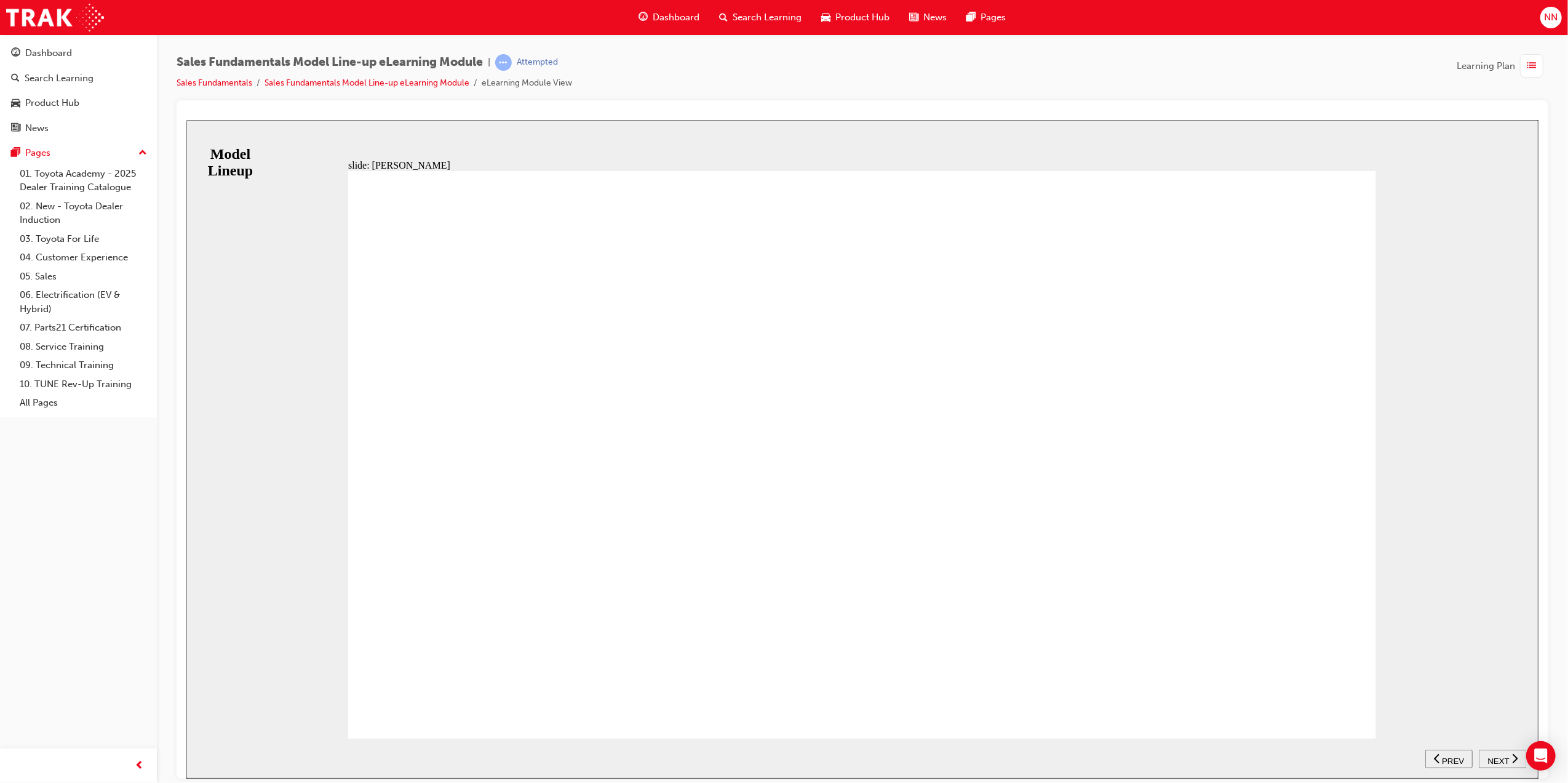
click at [1503, 759] on span "NEXT" at bounding box center [1497, 760] width 21 height 9
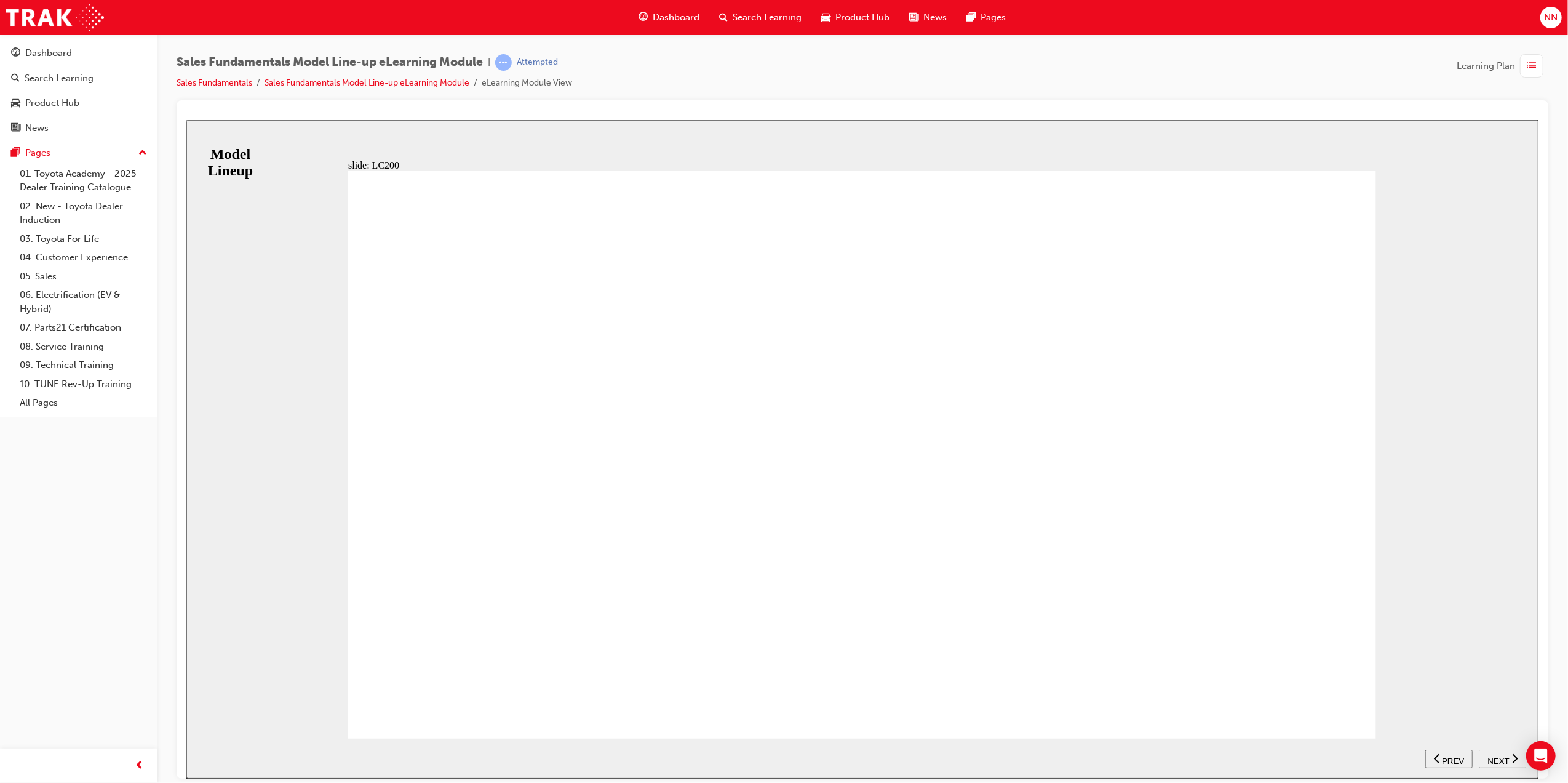
click at [1504, 758] on span "NEXT" at bounding box center [1497, 760] width 21 height 9
drag, startPoint x: 432, startPoint y: 685, endPoint x: 431, endPoint y: 667, distance: 18.0
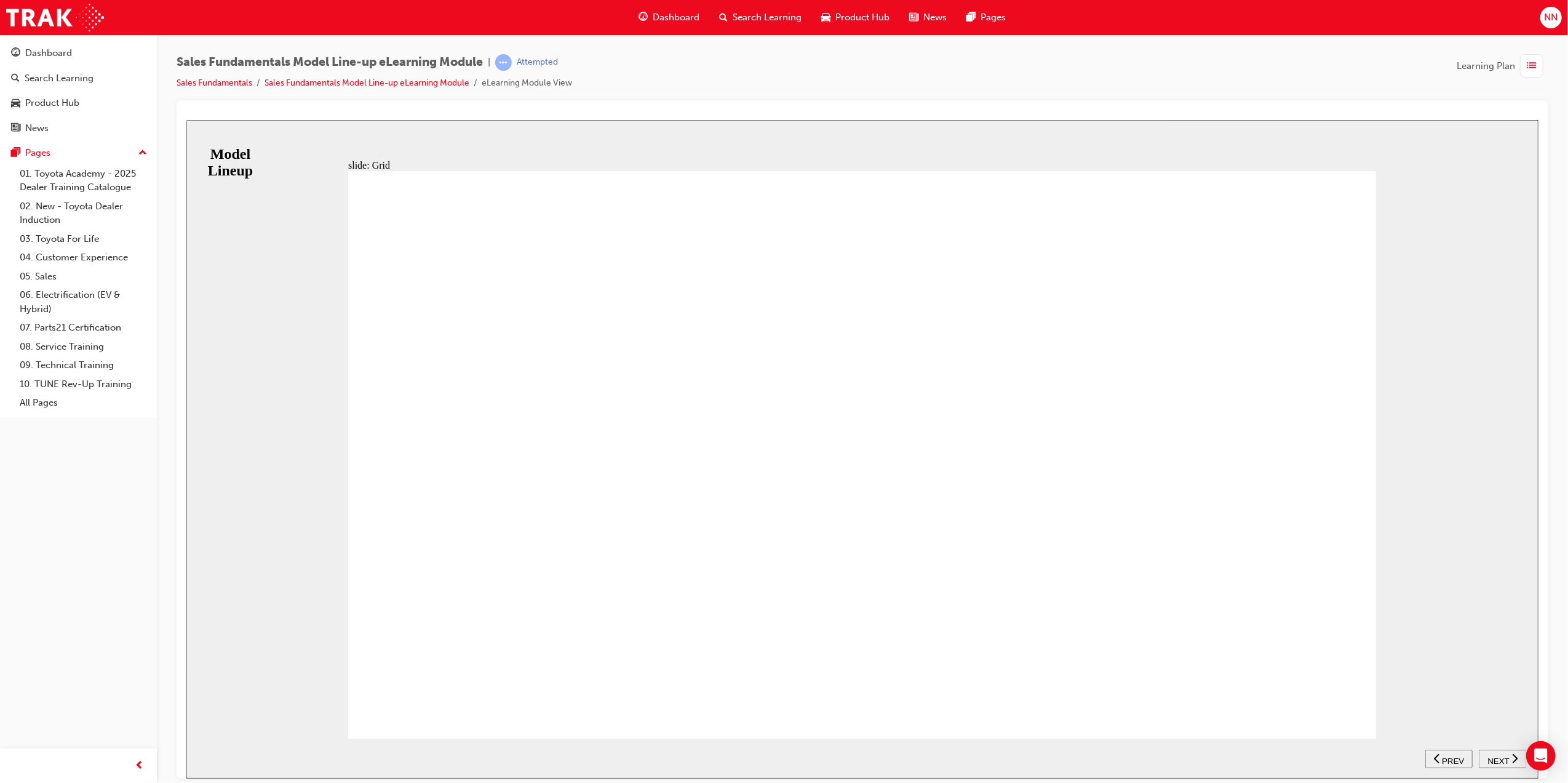
drag, startPoint x: 449, startPoint y: 692, endPoint x: 477, endPoint y: 674, distance: 33.3
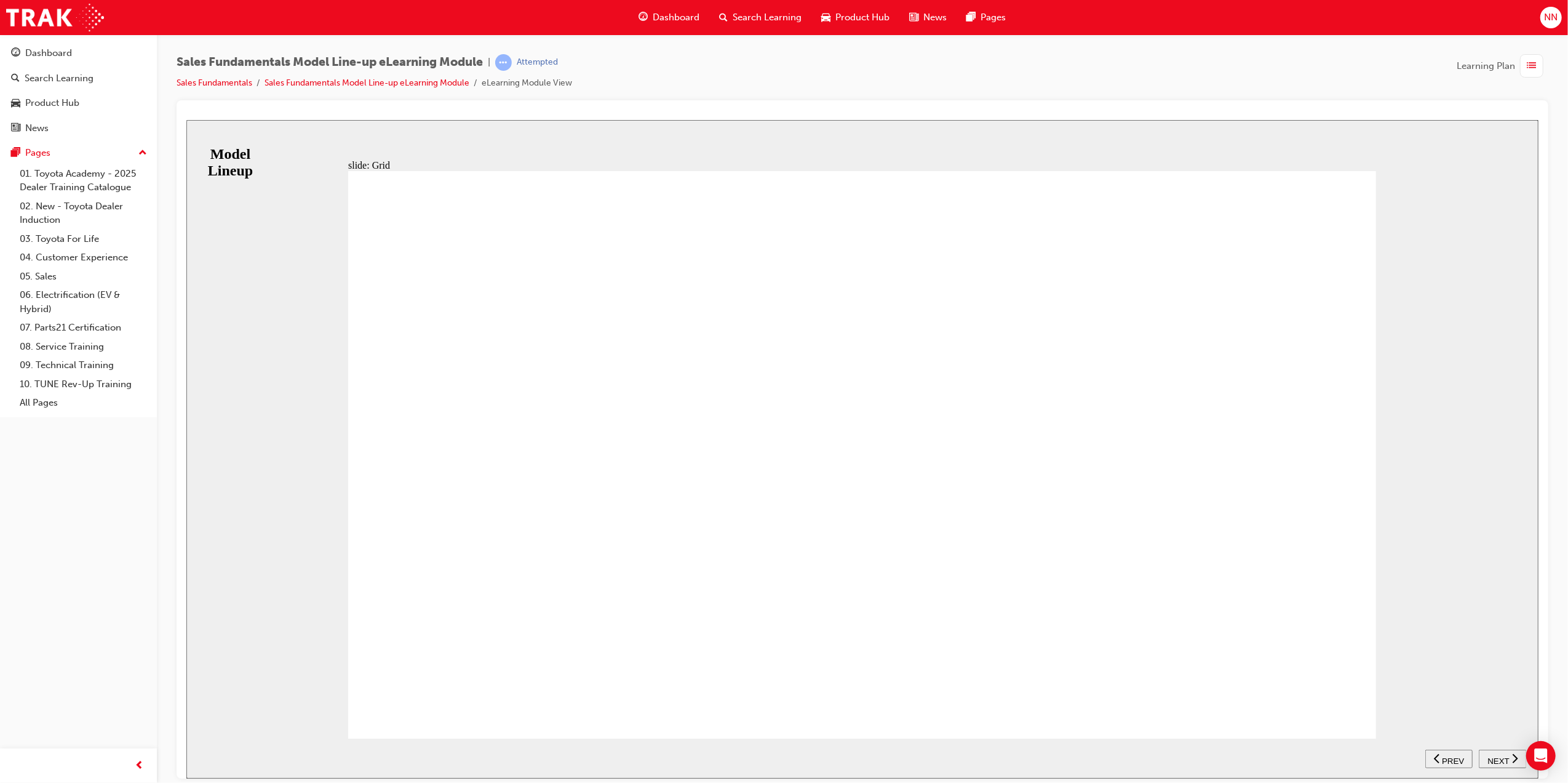
drag, startPoint x: 519, startPoint y: 703, endPoint x: 489, endPoint y: 704, distance: 30.0
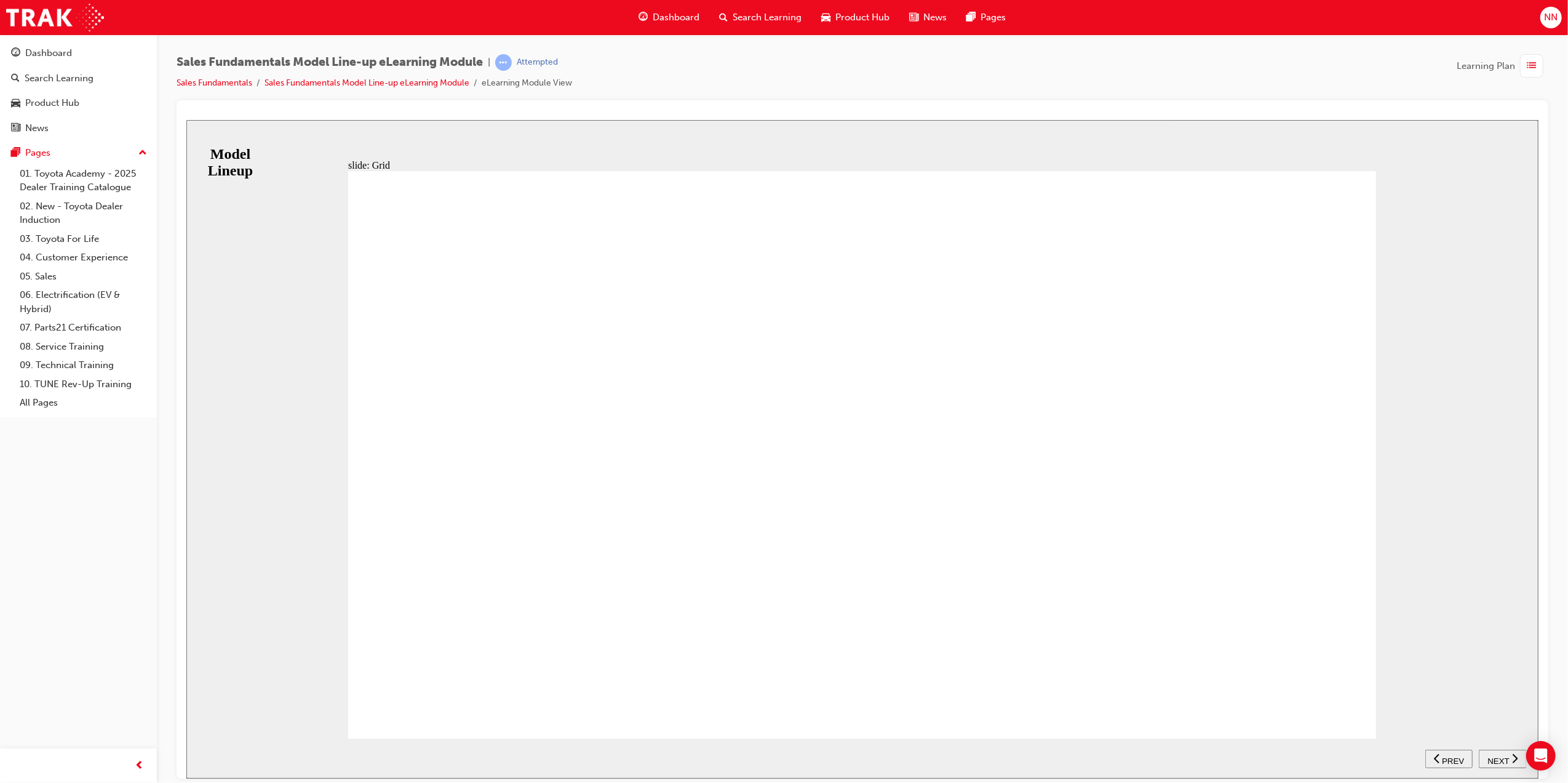
drag, startPoint x: 482, startPoint y: 695, endPoint x: 506, endPoint y: 707, distance: 26.8
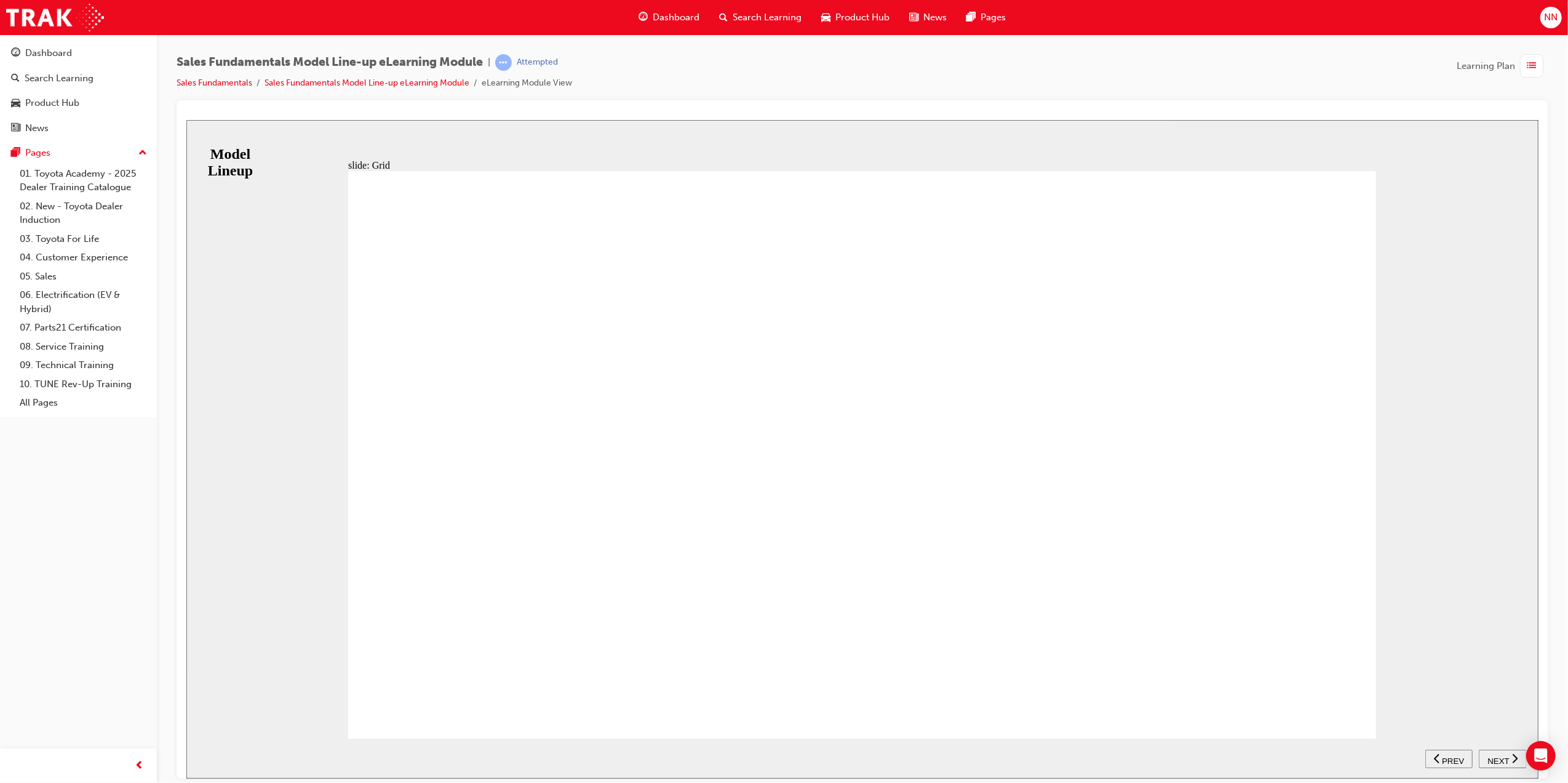
drag, startPoint x: 460, startPoint y: 687, endPoint x: 488, endPoint y: 702, distance: 31.8
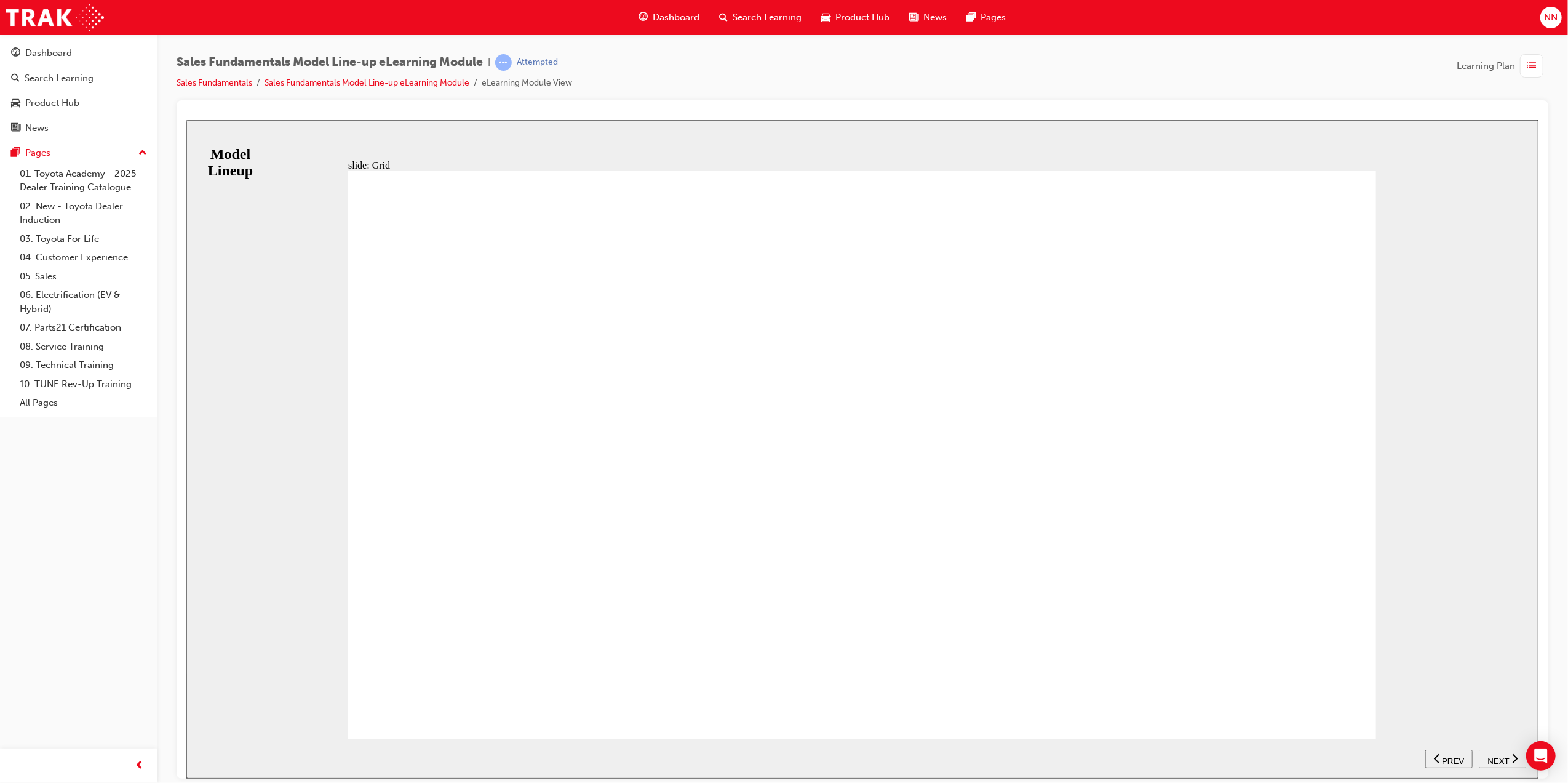
type input "12"
click at [1489, 756] on span "NEXT" at bounding box center [1497, 760] width 21 height 9
click at [1498, 760] on span "NEXT" at bounding box center [1497, 760] width 21 height 9
click at [1493, 756] on span "NEXT" at bounding box center [1497, 760] width 21 height 9
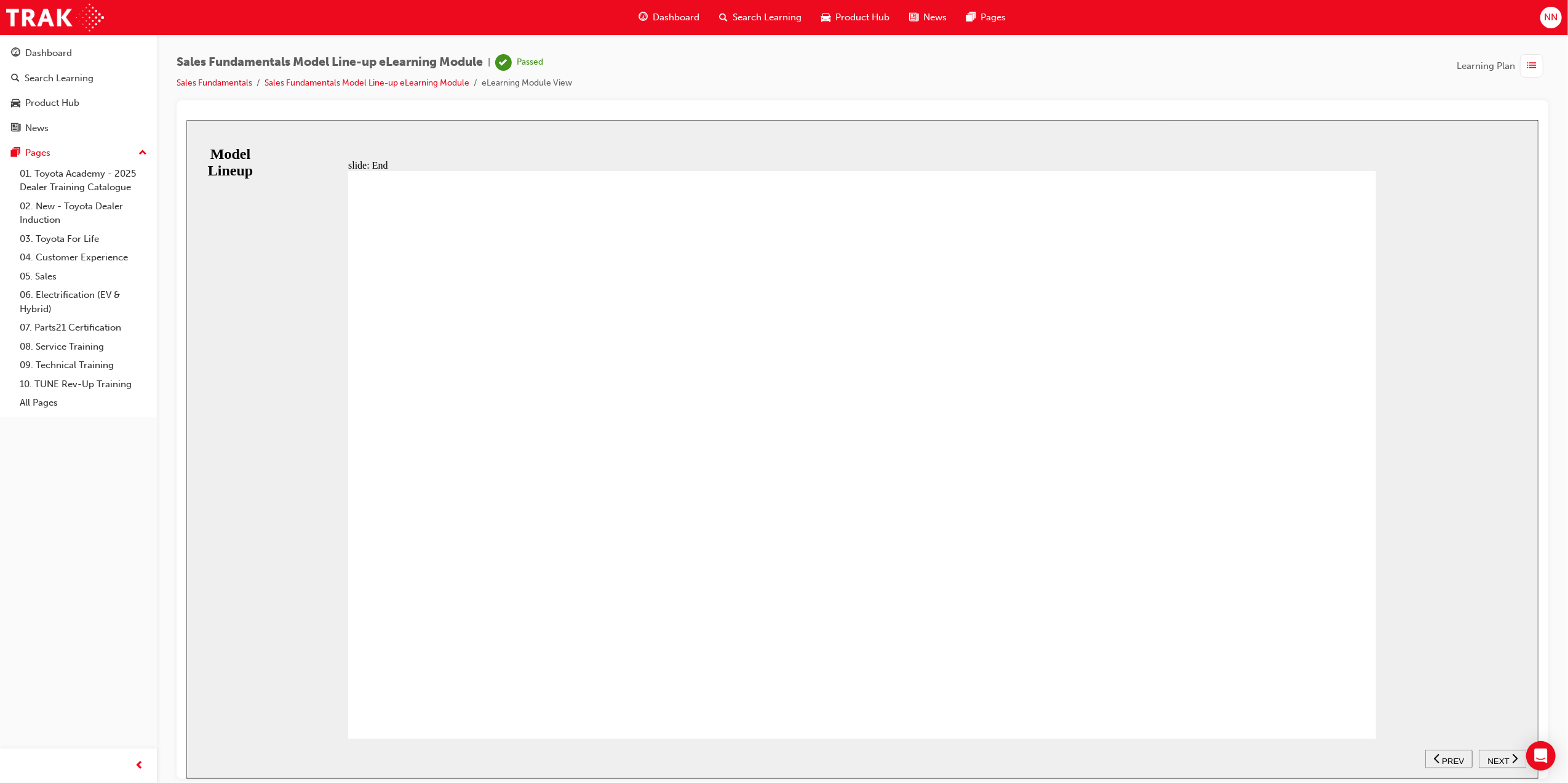
click at [1528, 67] on span "list-icon" at bounding box center [1532, 66] width 9 height 15
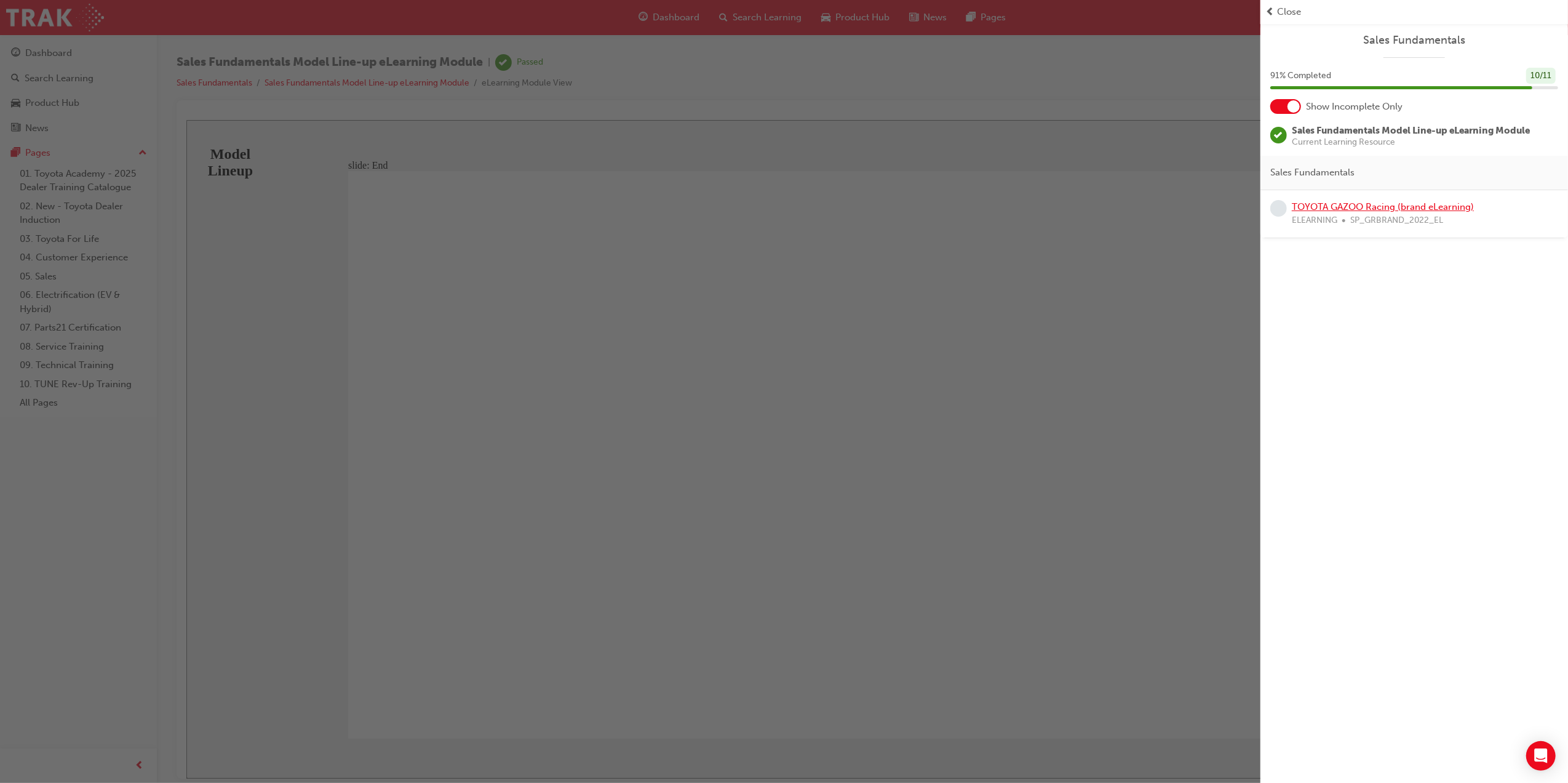
click at [1363, 207] on link "TOYOTA GAZOO Racing (brand eLearning)" at bounding box center [1383, 206] width 182 height 11
click at [1363, 207] on div "Sales Fundamentals Model Line-up eLearning Module | Passed Sales Fundamentals S…" at bounding box center [784, 392] width 1568 height 783
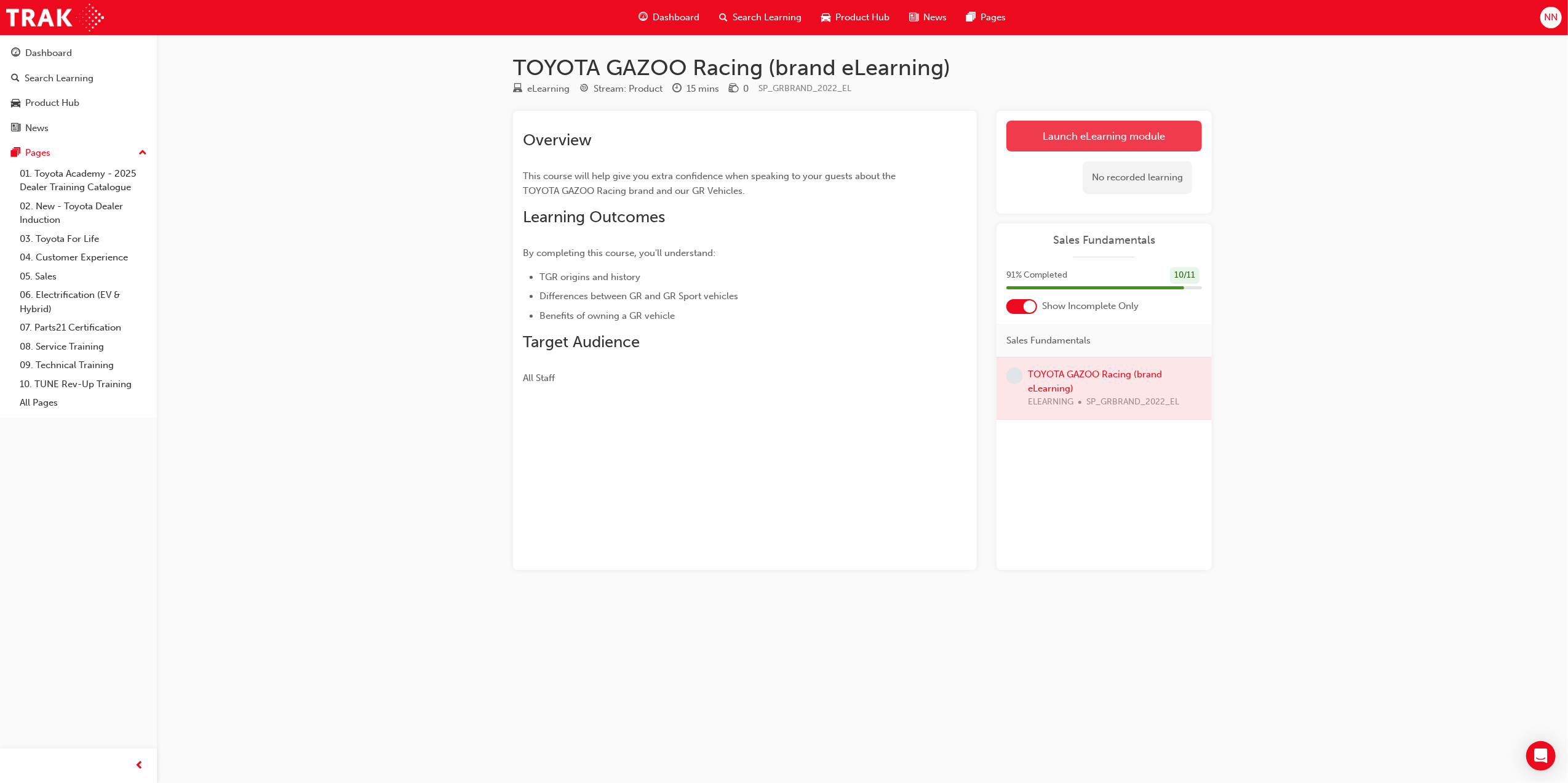
click at [1088, 133] on link "Launch eLearning module" at bounding box center [1104, 136] width 195 height 31
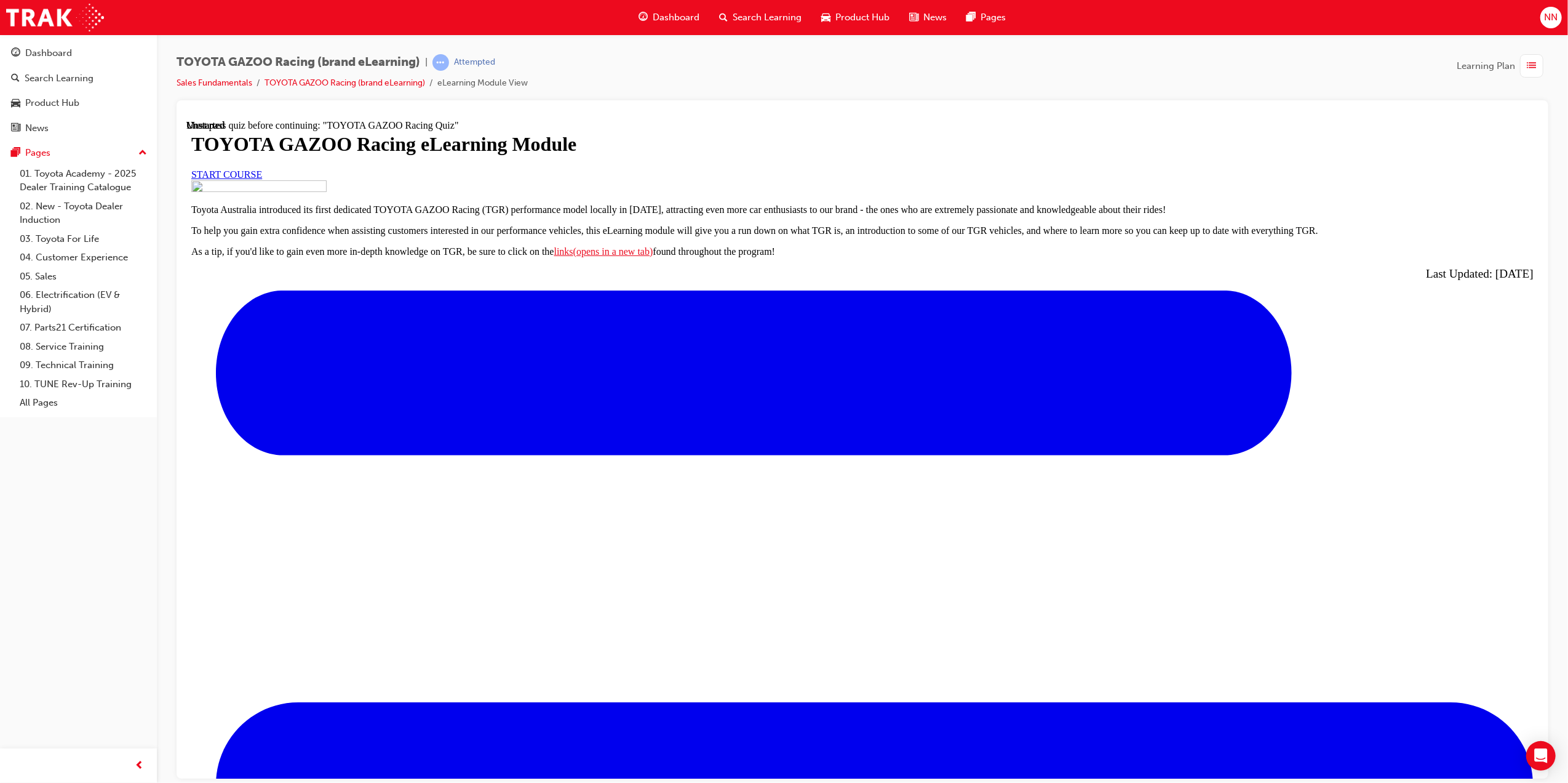
click at [261, 179] on link "START COURSE" at bounding box center [226, 174] width 71 height 10
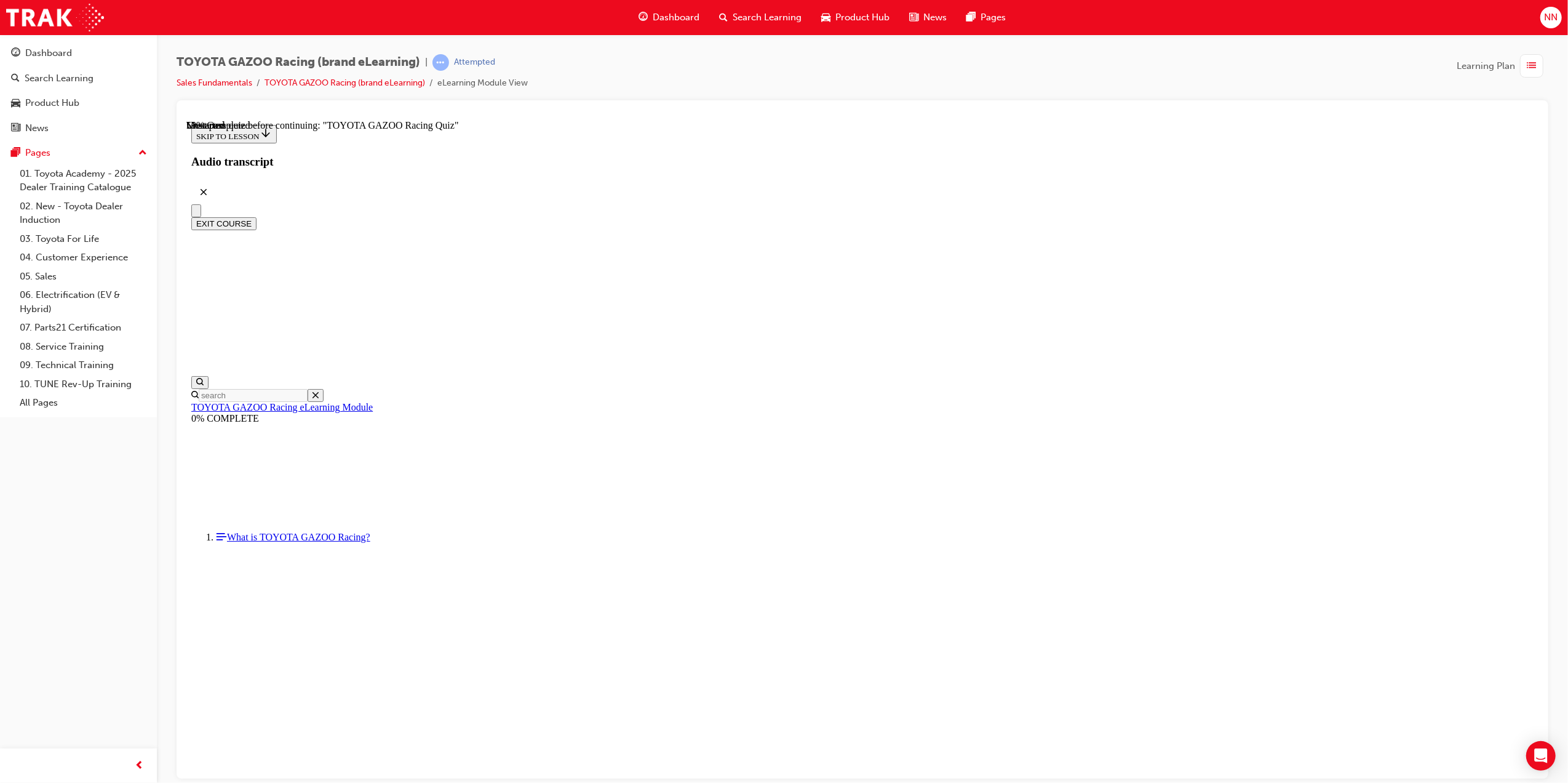
scroll to position [2418, 0]
